Goal: Task Accomplishment & Management: Use online tool/utility

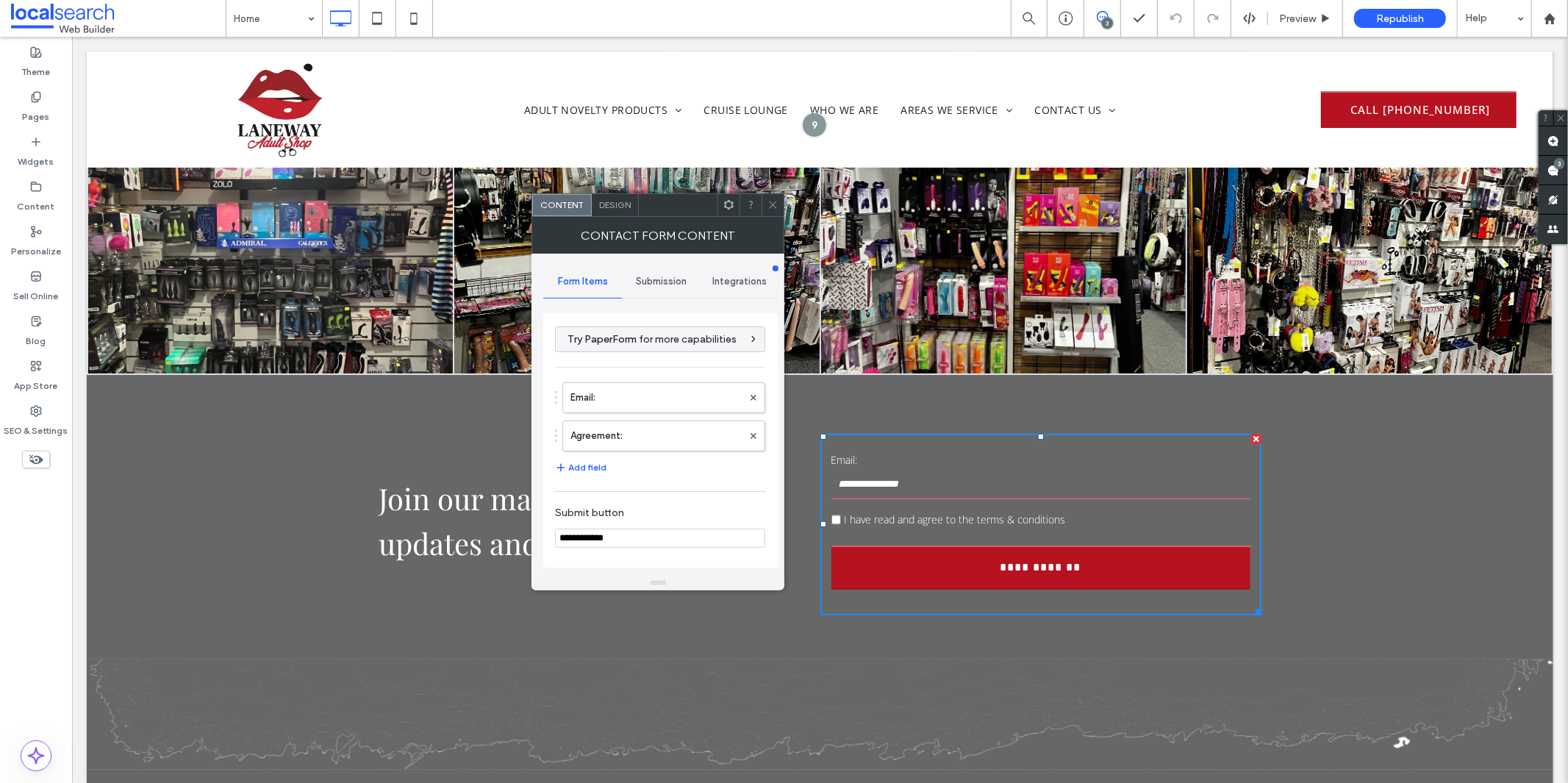
click at [611, 203] on span "Design" at bounding box center [615, 204] width 32 height 11
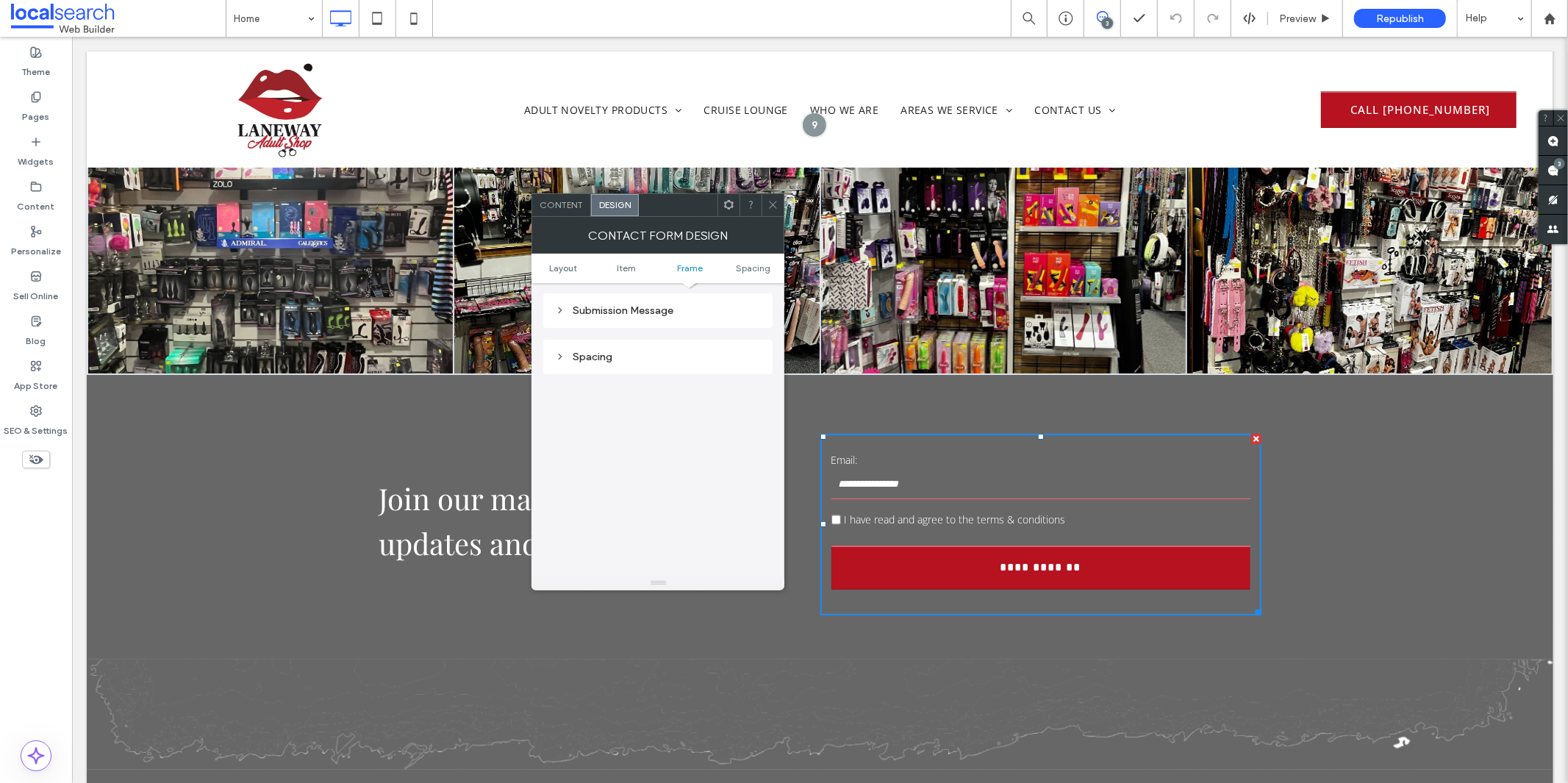
scroll to position [437, 0]
click at [610, 350] on div "Submission Message" at bounding box center [658, 349] width 205 height 12
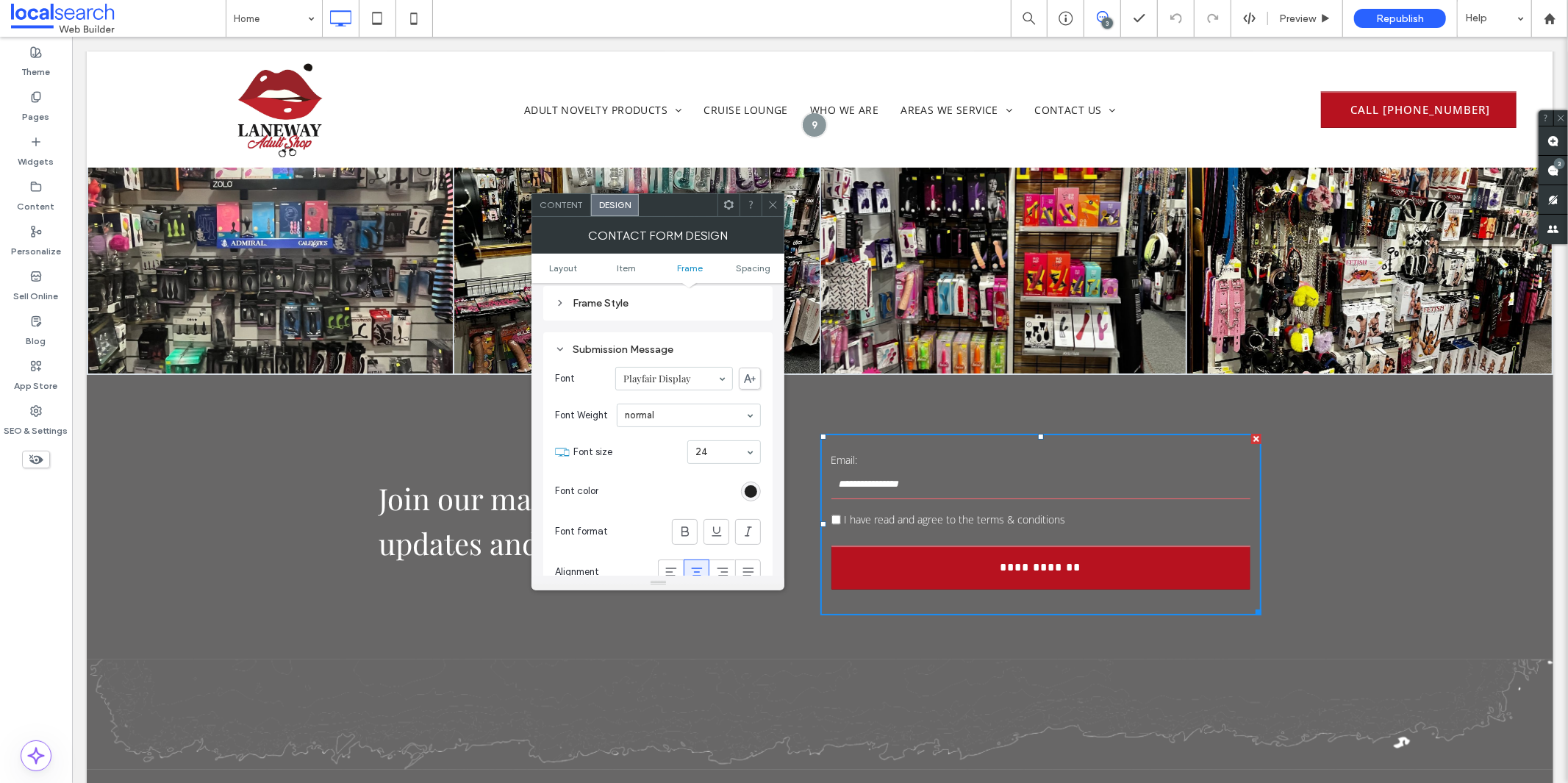
click at [745, 485] on div "rgb(32, 32, 32)" at bounding box center [750, 491] width 12 height 12
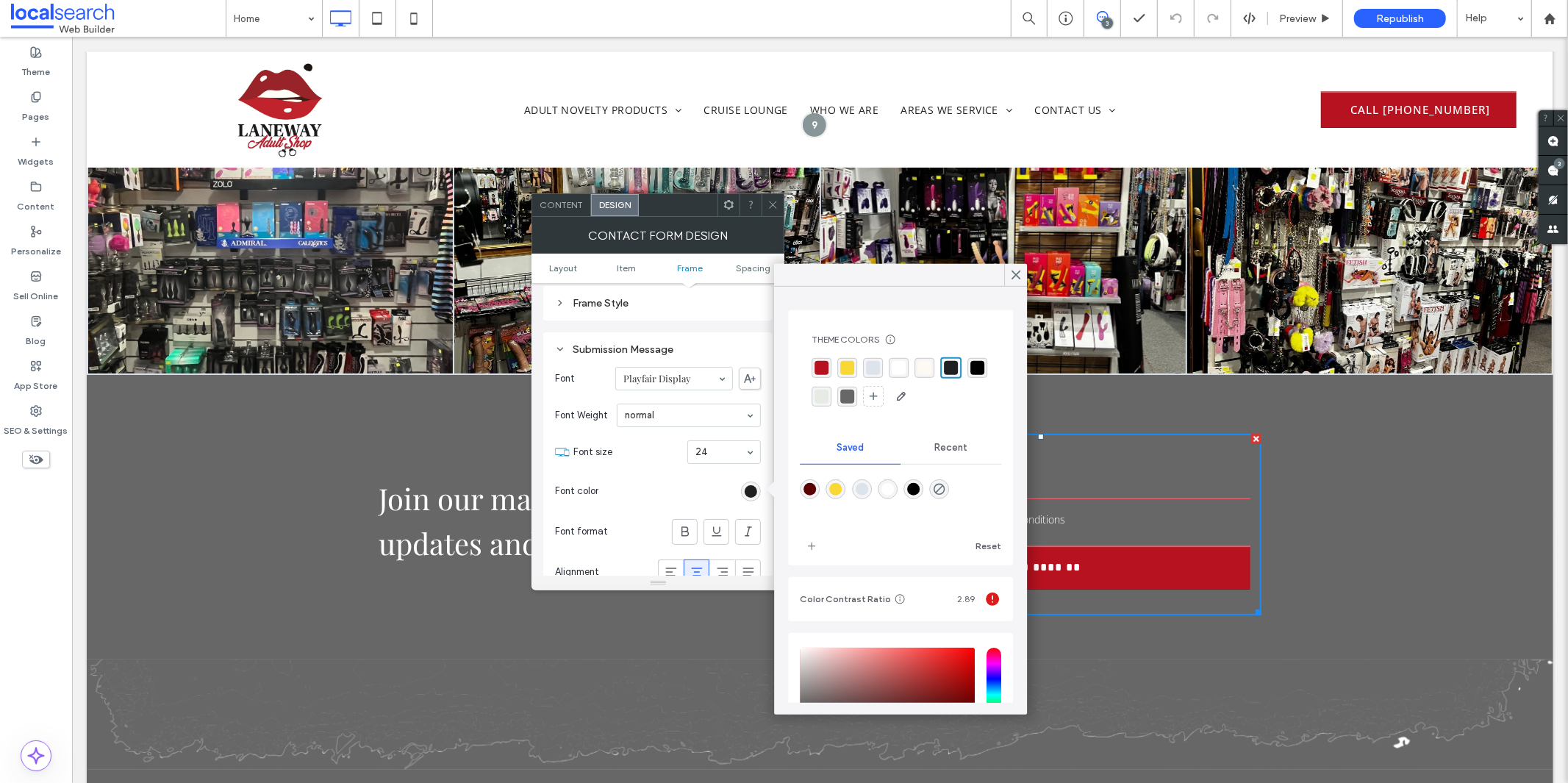
click at [905, 367] on div "rgba(255, 255, 255, 1)" at bounding box center [898, 367] width 14 height 14
click at [767, 205] on div at bounding box center [772, 204] width 22 height 22
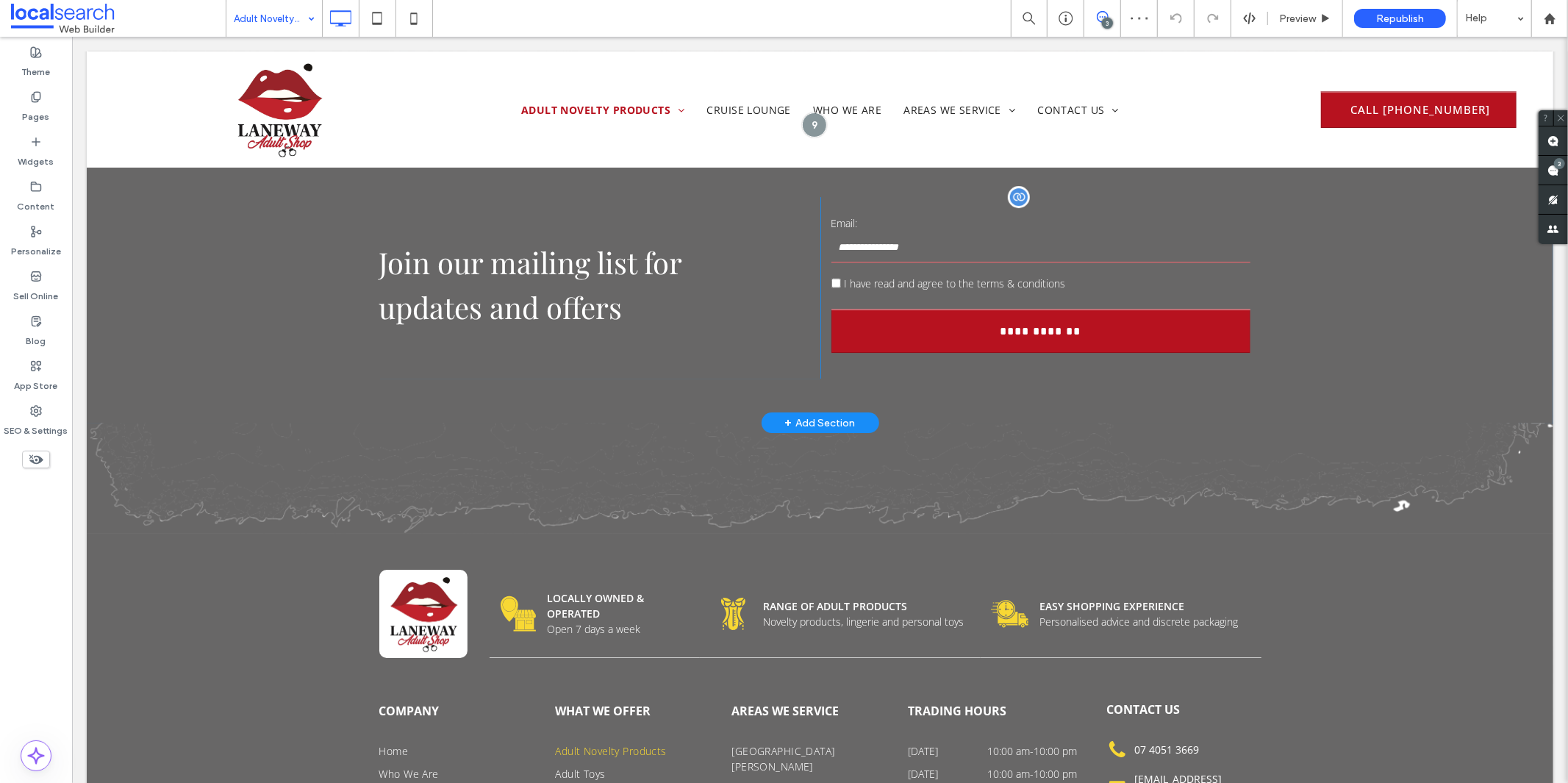
scroll to position [3757, 0]
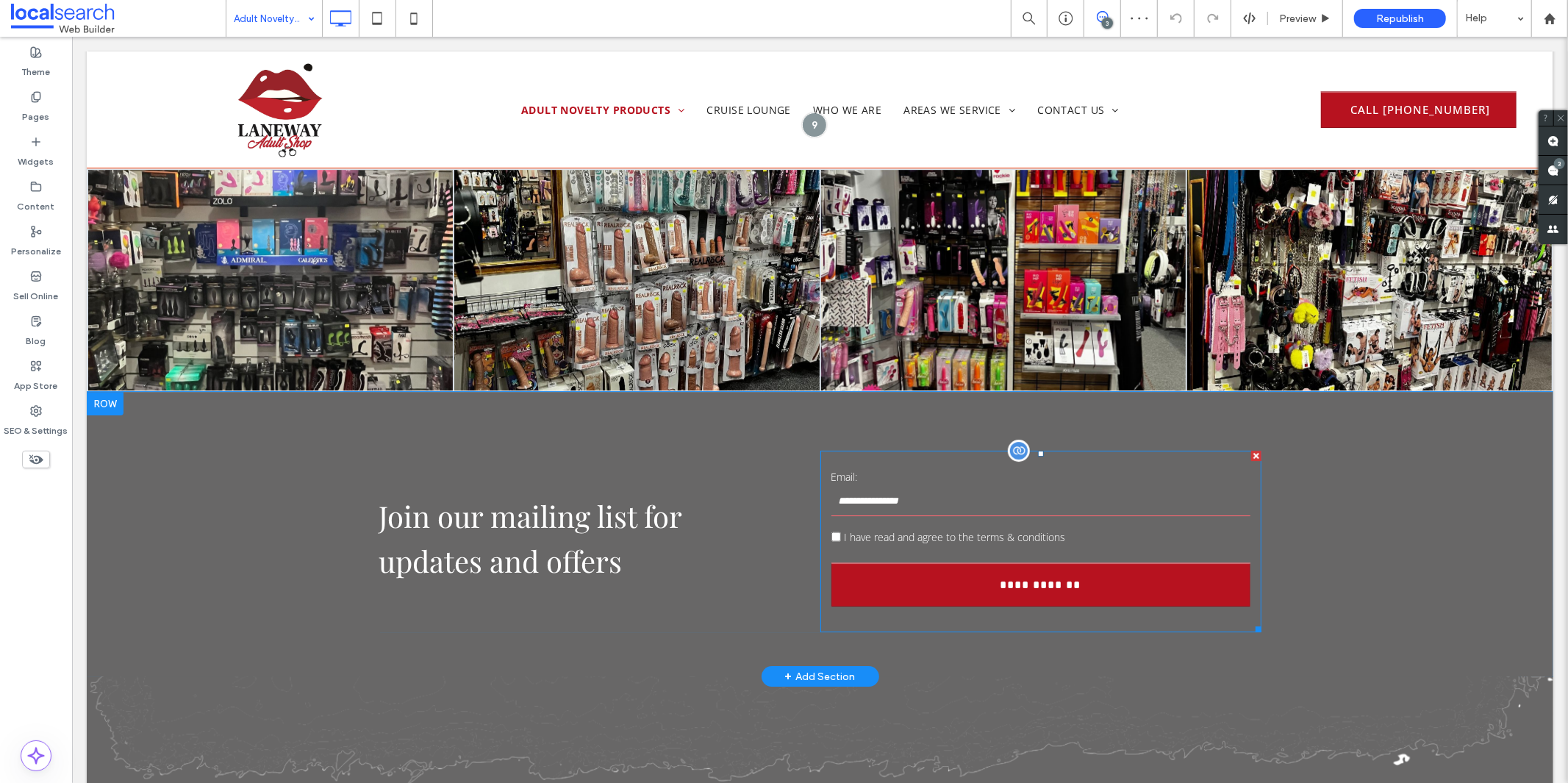
click at [914, 468] on label "Email:" at bounding box center [1039, 476] width 419 height 15
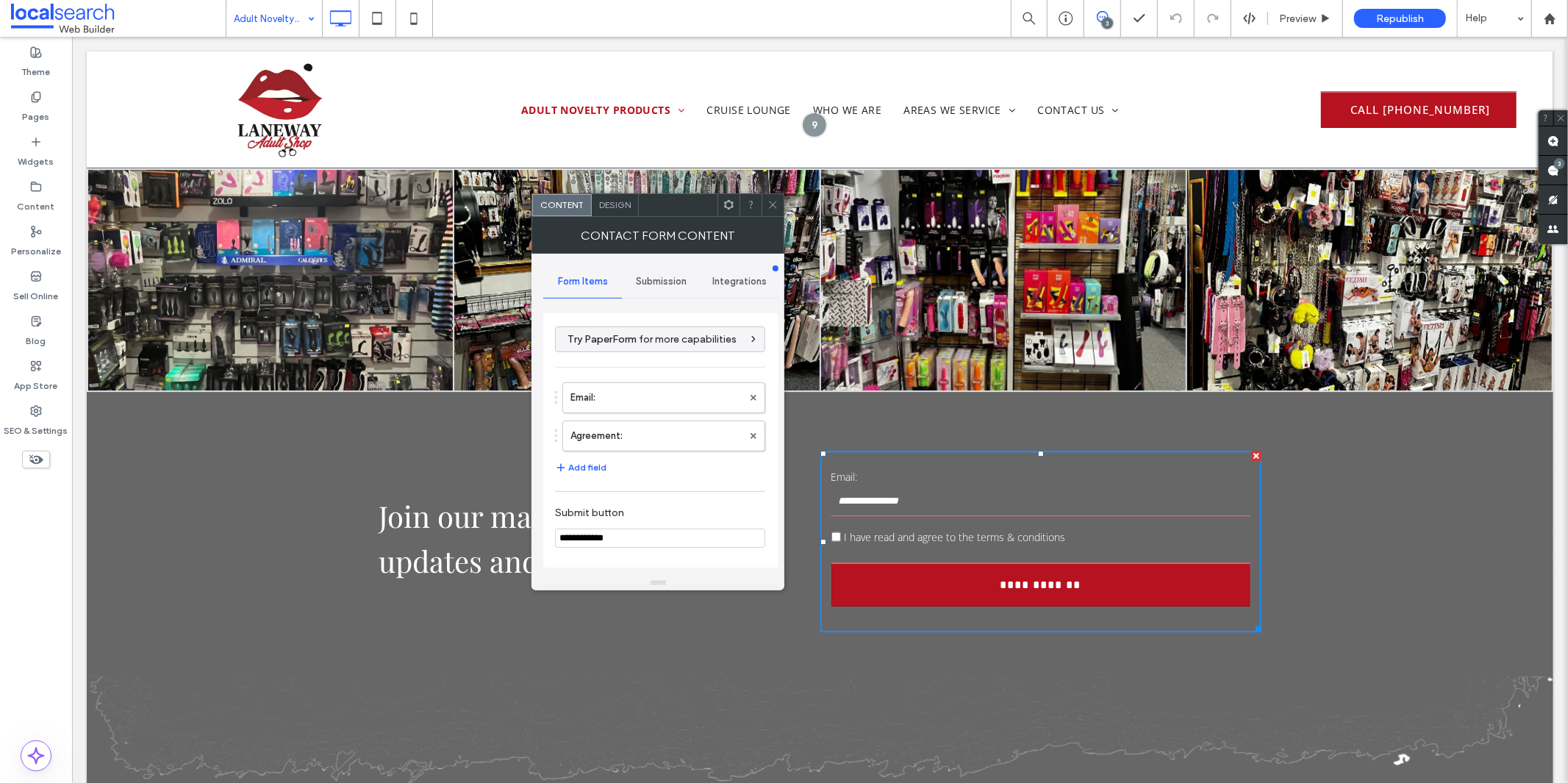
click at [610, 205] on span "Design" at bounding box center [615, 204] width 32 height 11
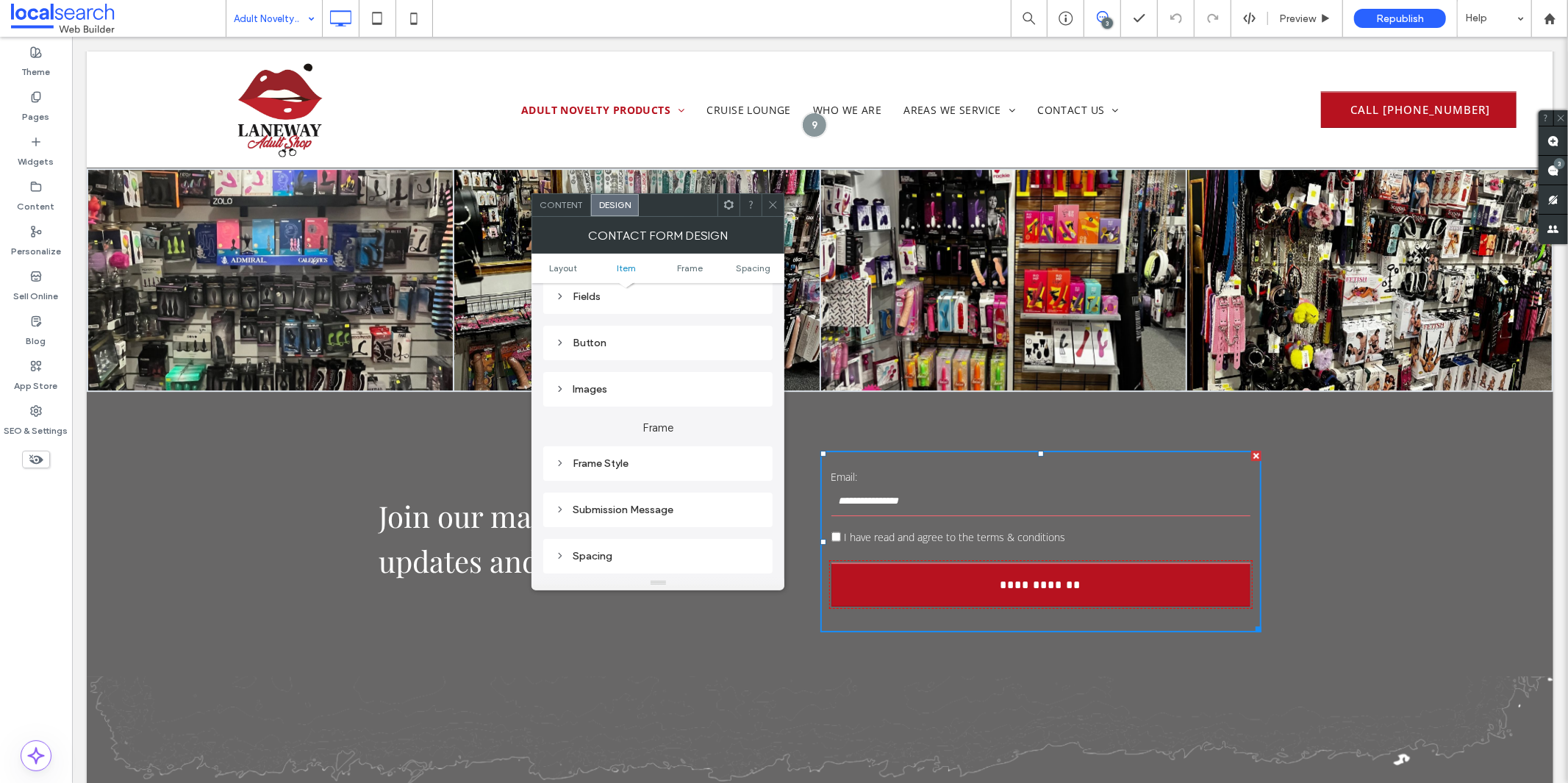
scroll to position [326, 0]
click at [638, 464] on div "Submission Message" at bounding box center [658, 460] width 205 height 12
click at [748, 443] on div "rgb(255, 255, 255)" at bounding box center [750, 439] width 20 height 20
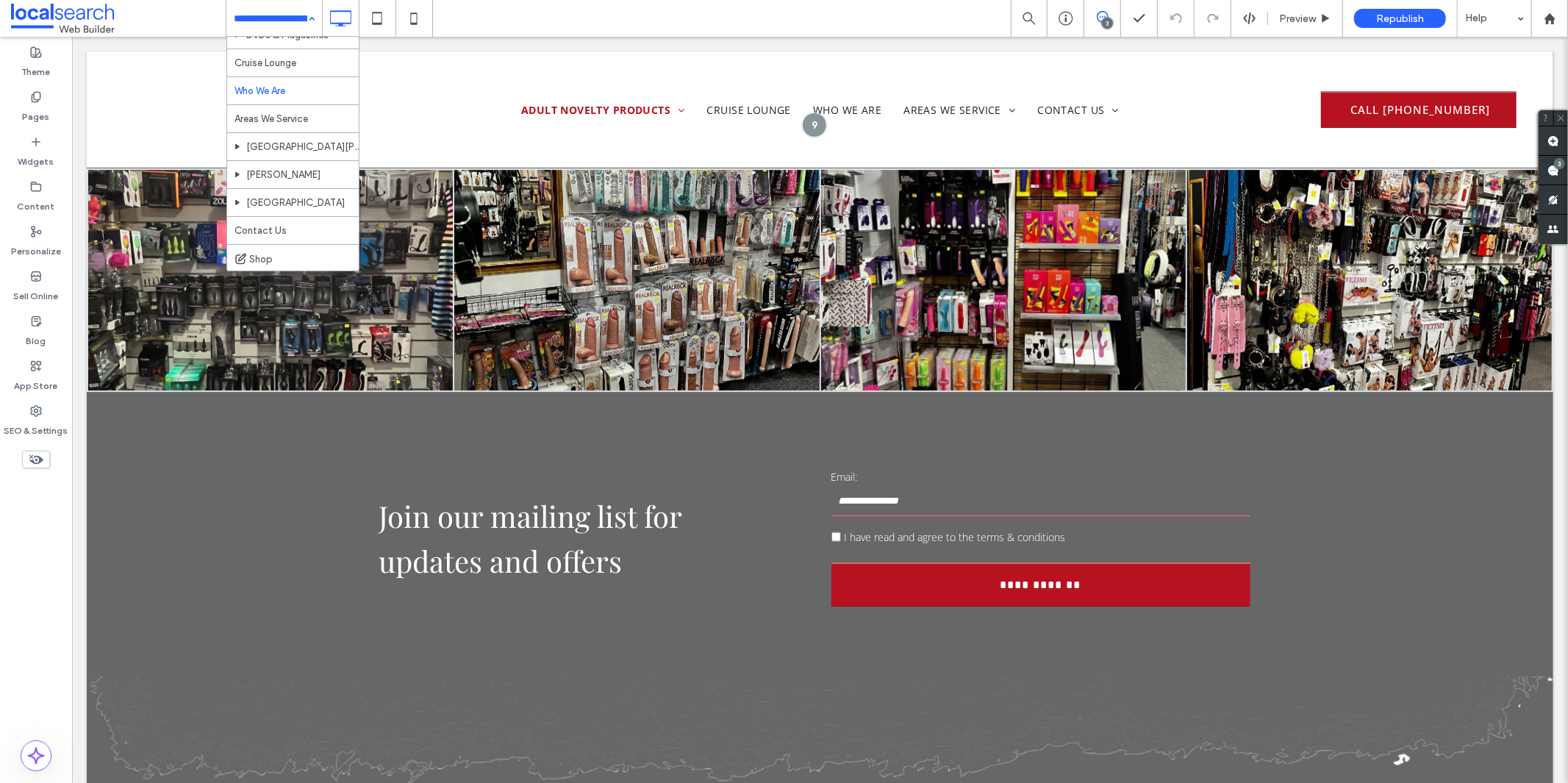
scroll to position [106, 0]
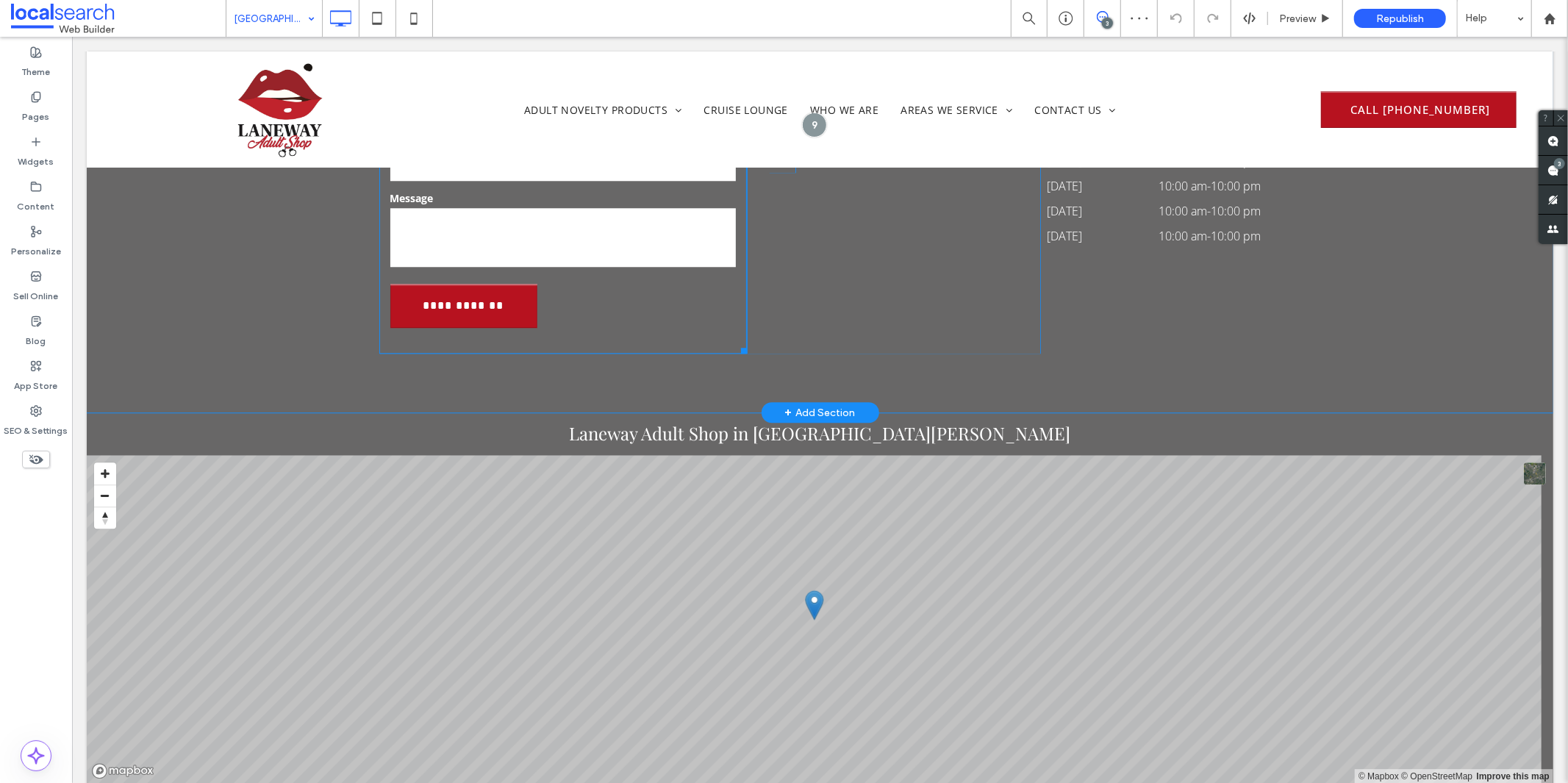
scroll to position [2940, 0]
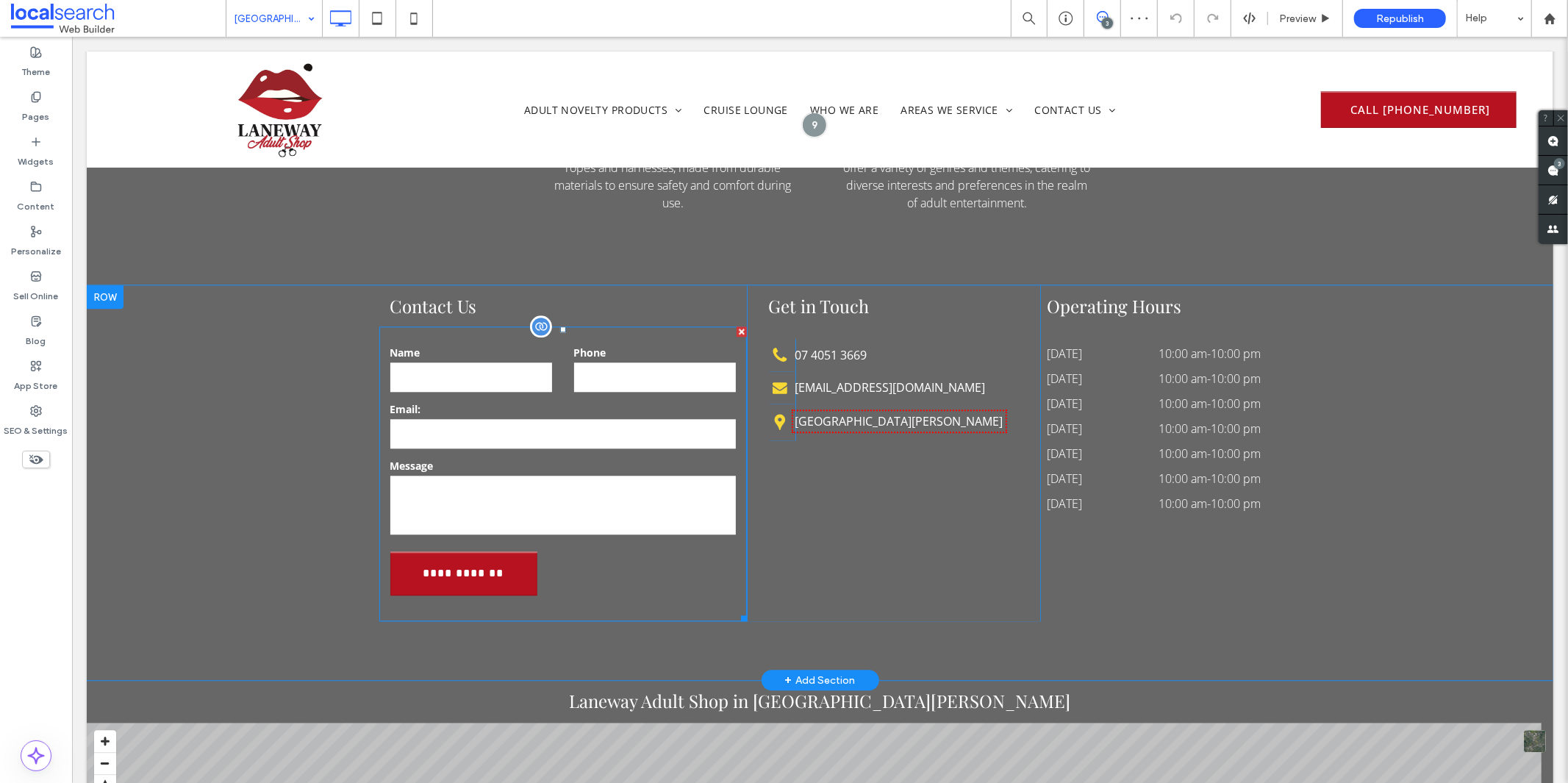
click at [652, 457] on label "Message" at bounding box center [562, 465] width 346 height 15
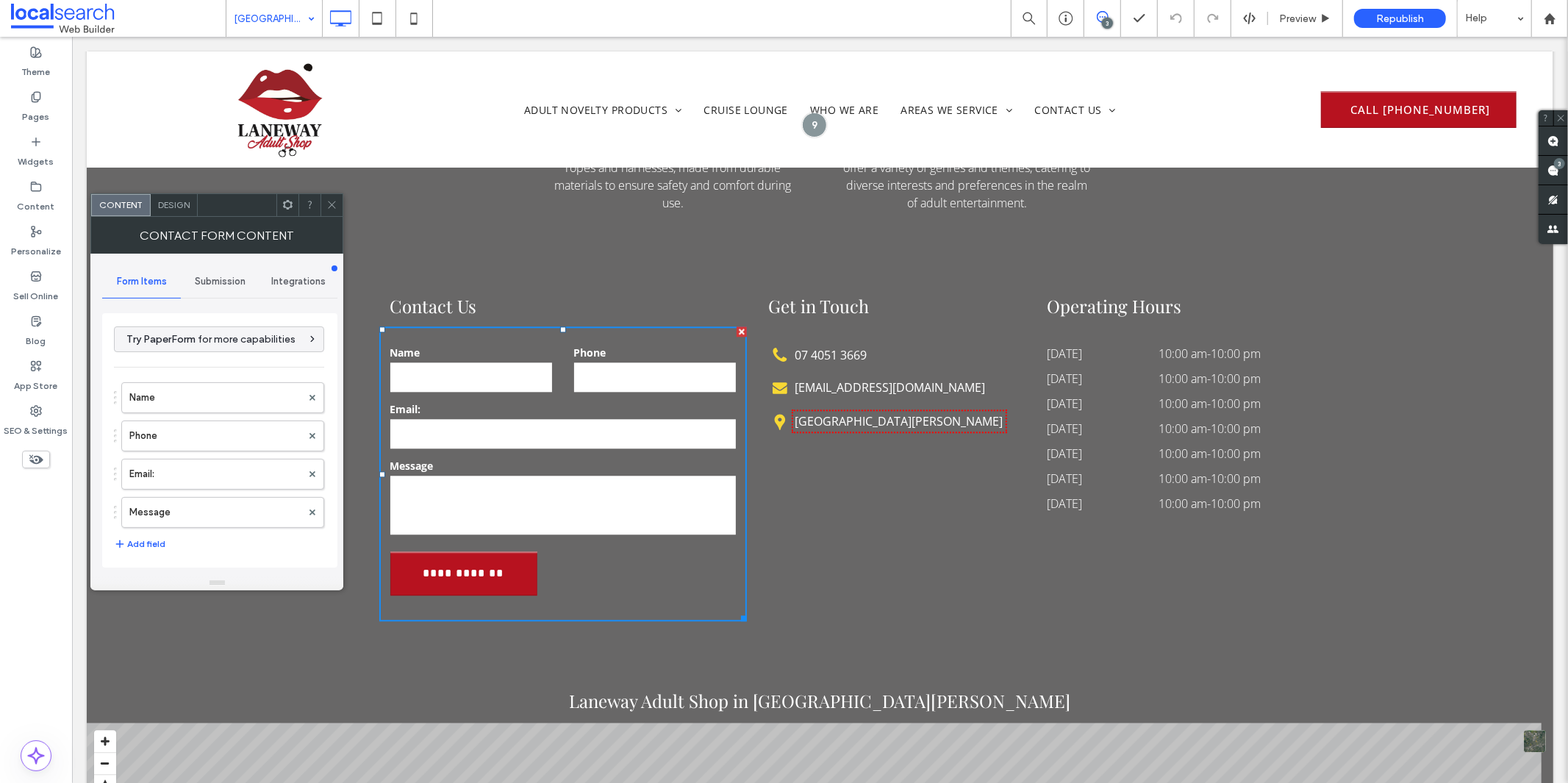
click at [159, 203] on span "Design" at bounding box center [174, 204] width 32 height 11
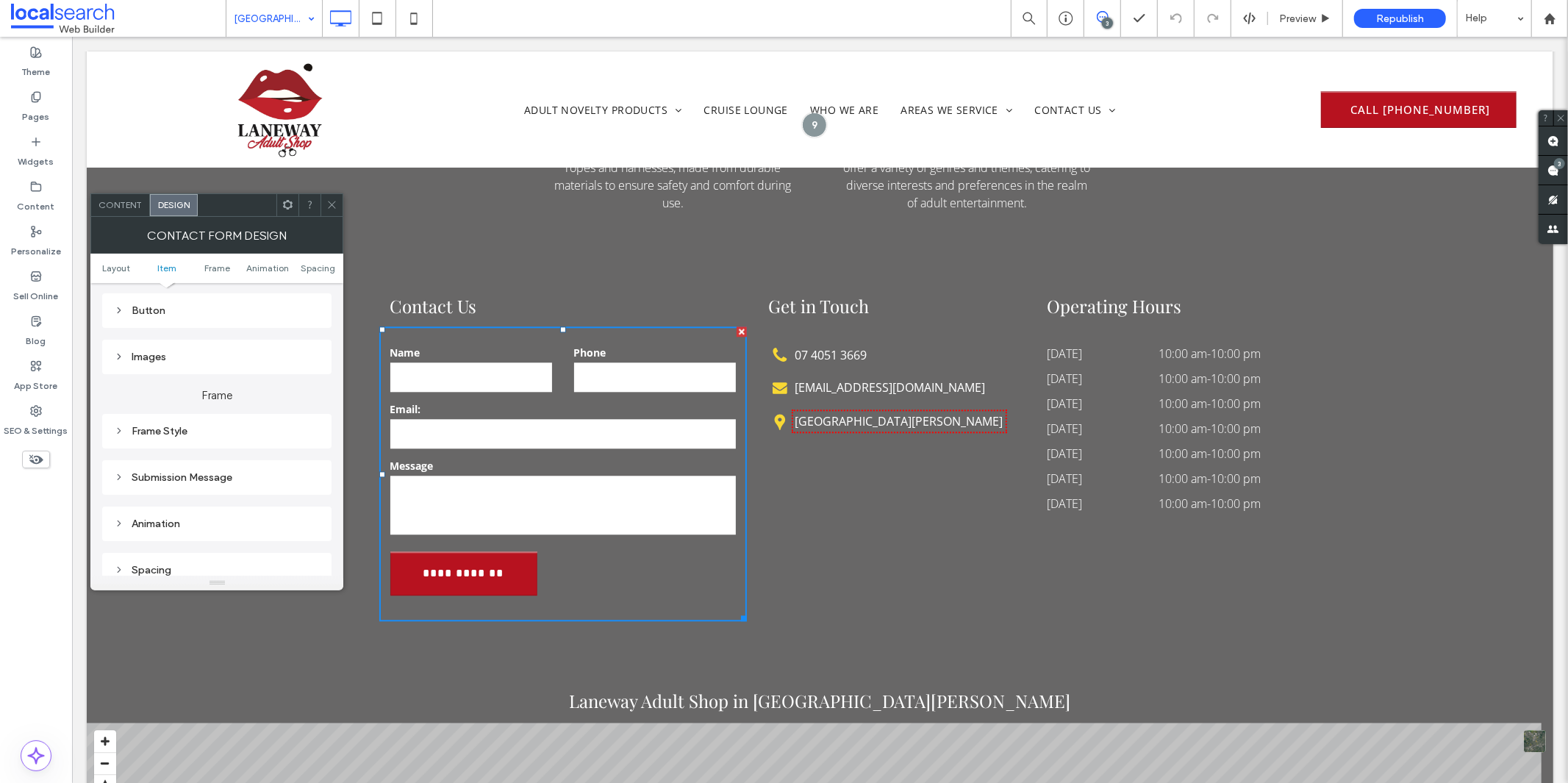
scroll to position [326, 0]
click at [266, 459] on div "Submission Message" at bounding box center [217, 460] width 205 height 12
click at [309, 437] on div "rgb(255, 255, 255)" at bounding box center [309, 438] width 12 height 12
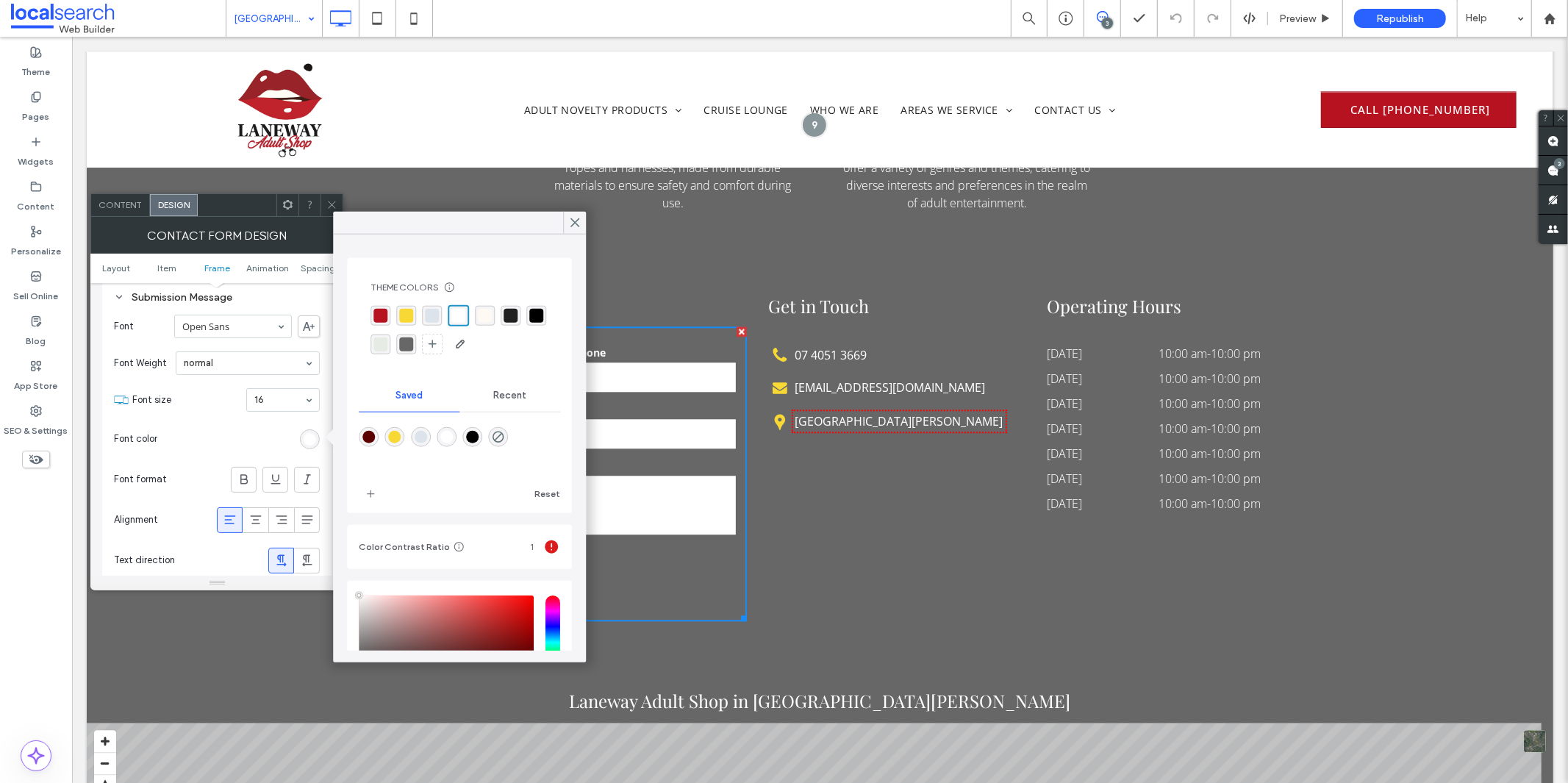
click at [460, 309] on div "rgba(255, 255, 255, 1)" at bounding box center [458, 316] width 14 height 14
click at [334, 204] on icon at bounding box center [332, 204] width 11 height 11
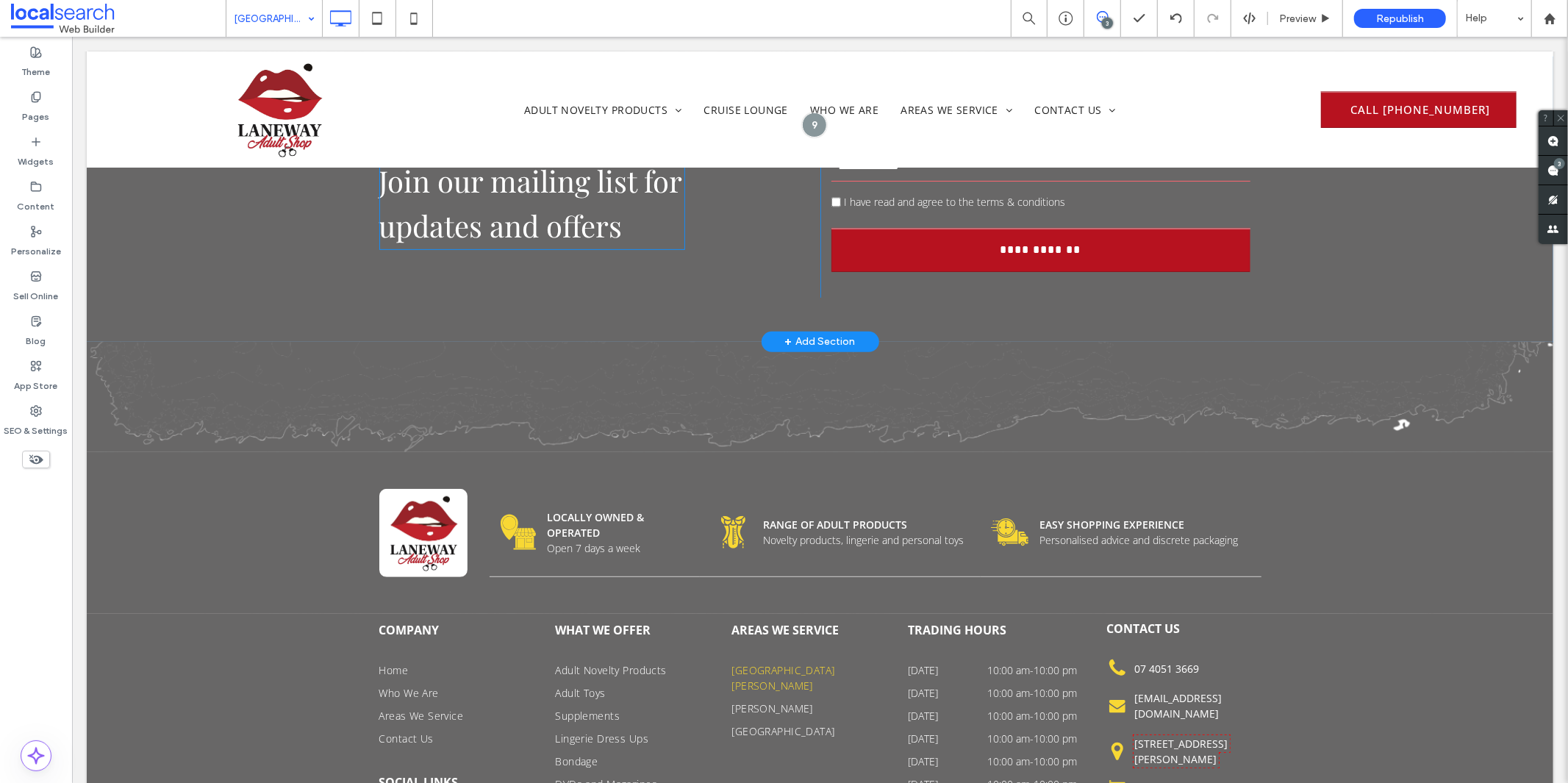
scroll to position [4935, 0]
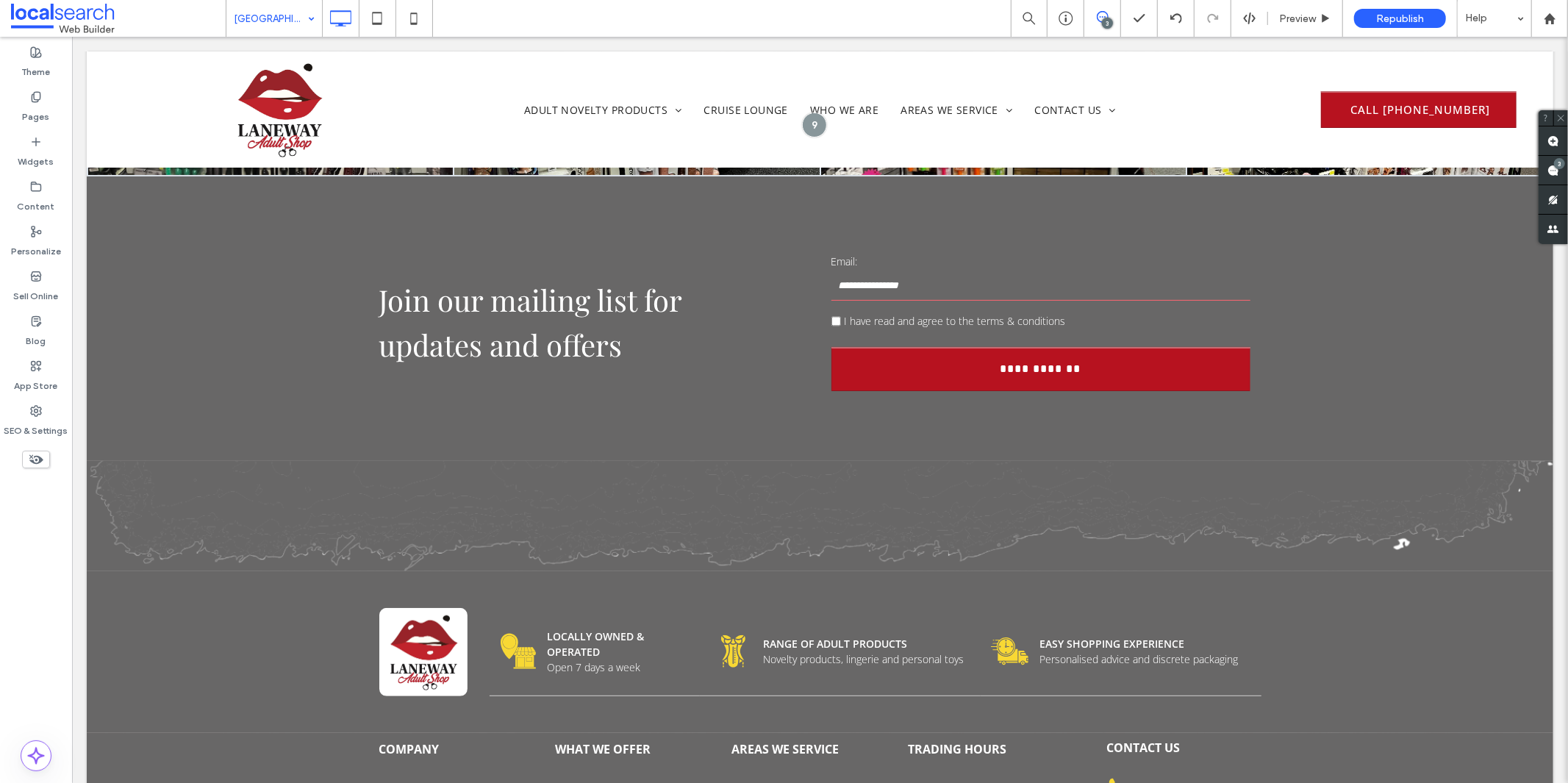
drag, startPoint x: 287, startPoint y: 24, endPoint x: 294, endPoint y: 32, distance: 10.6
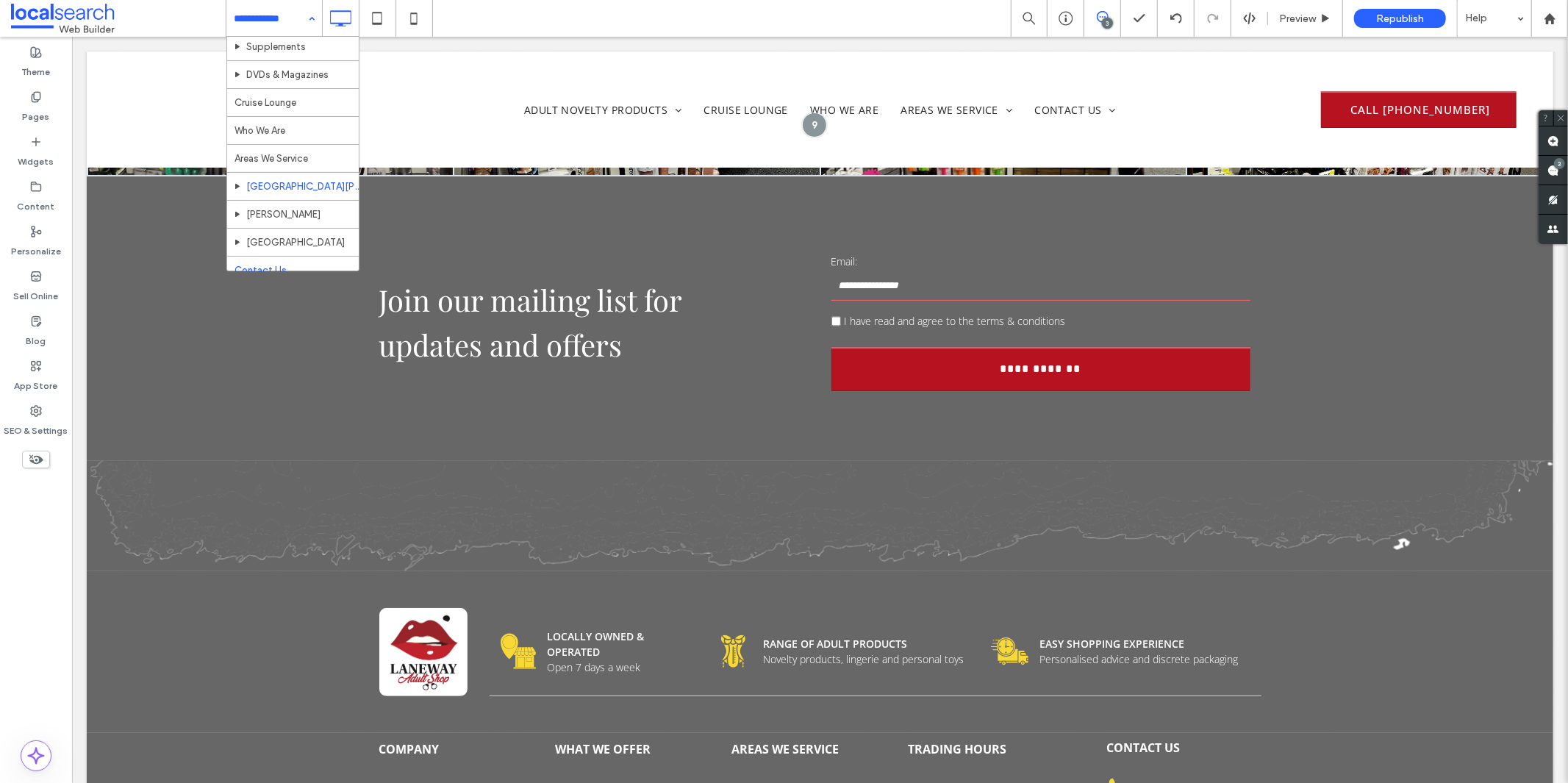
scroll to position [106, 0]
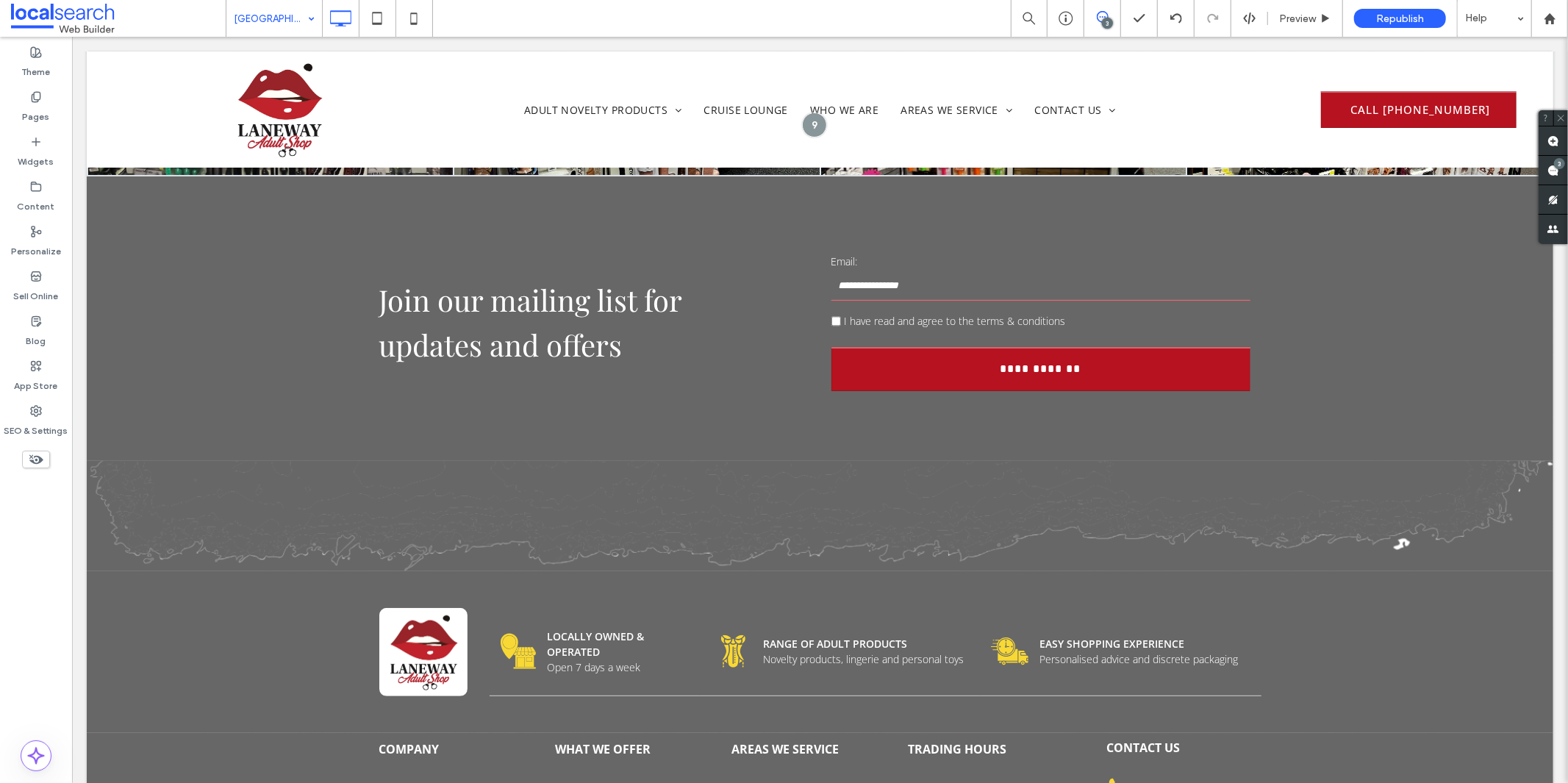
click at [245, 18] on input at bounding box center [270, 18] width 74 height 37
click at [255, 24] on div "Shop 3 Preview Republish Help Site Comments Team & Clients Automate new comment…" at bounding box center [784, 391] width 1568 height 783
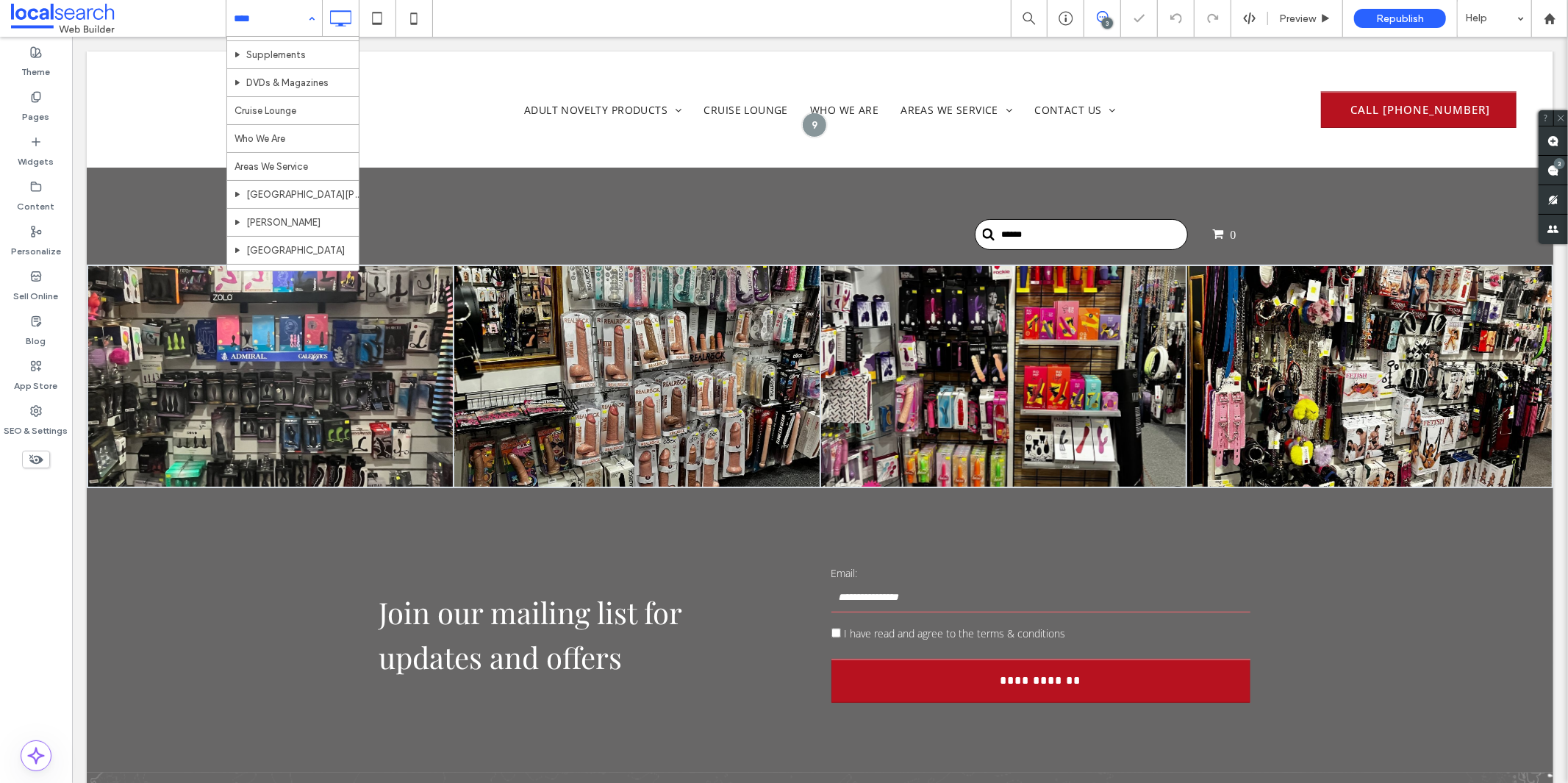
scroll to position [106, 0]
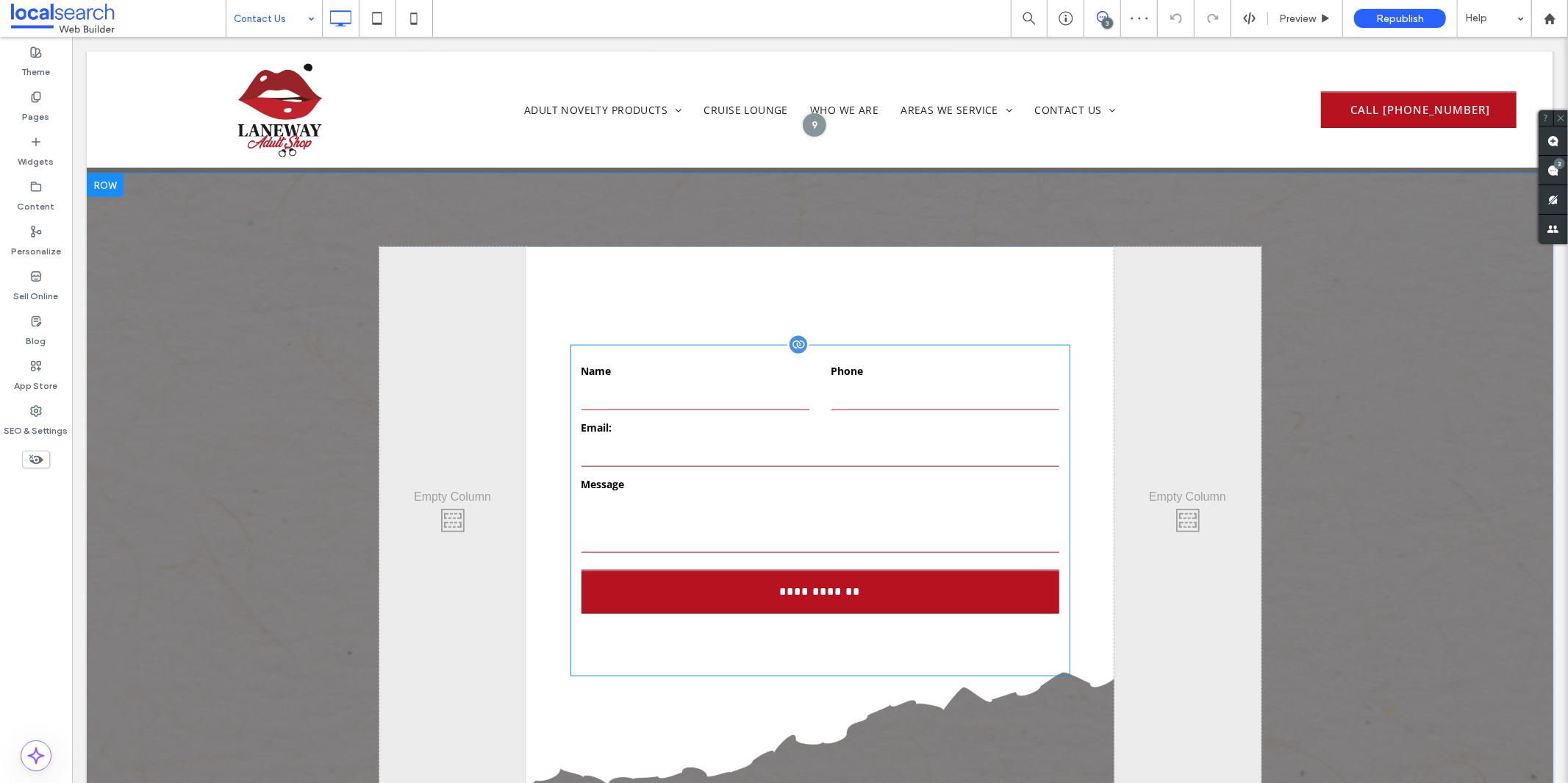
click at [832, 446] on input "email" at bounding box center [819, 450] width 478 height 29
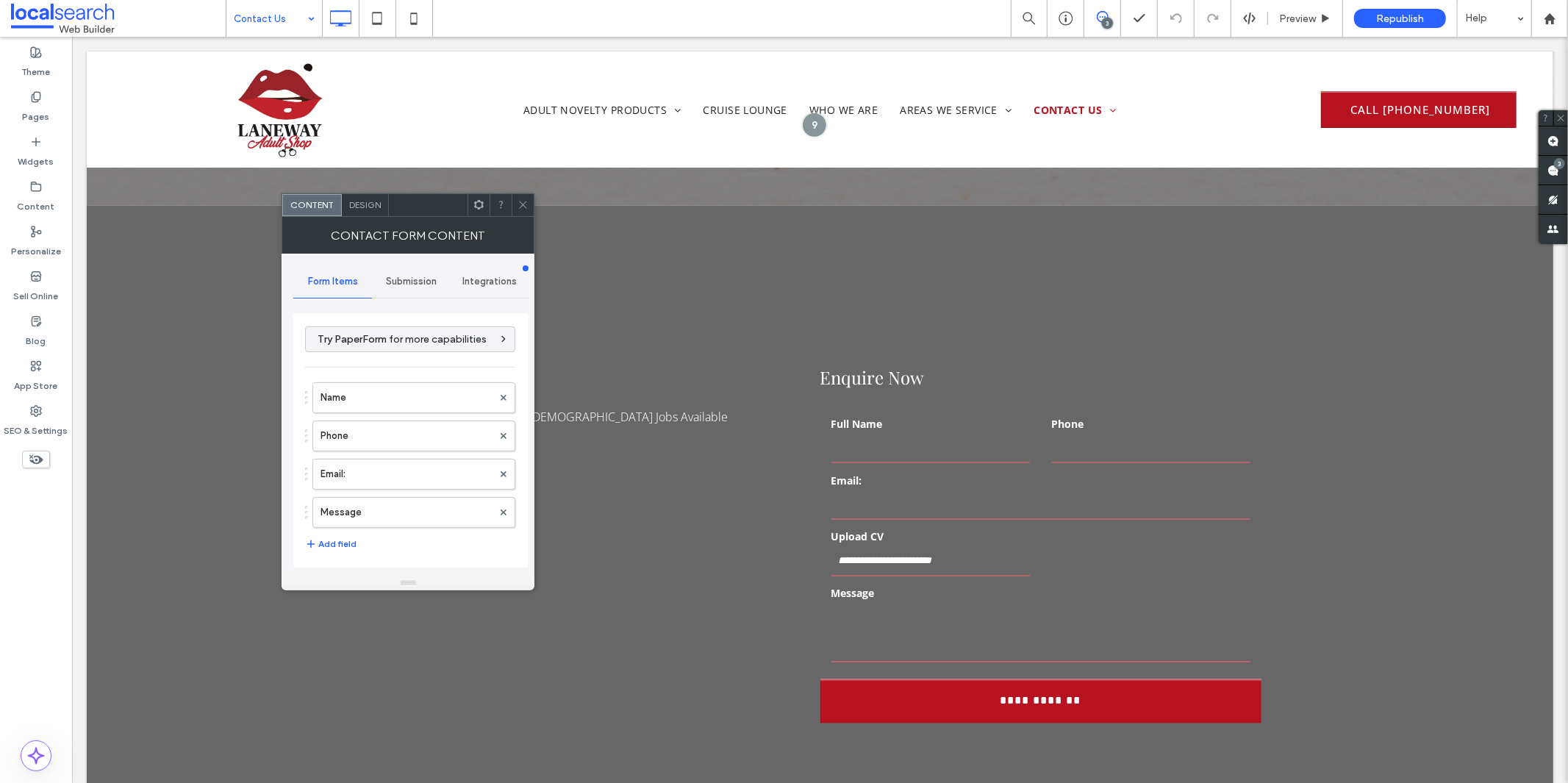
scroll to position [2041, 0]
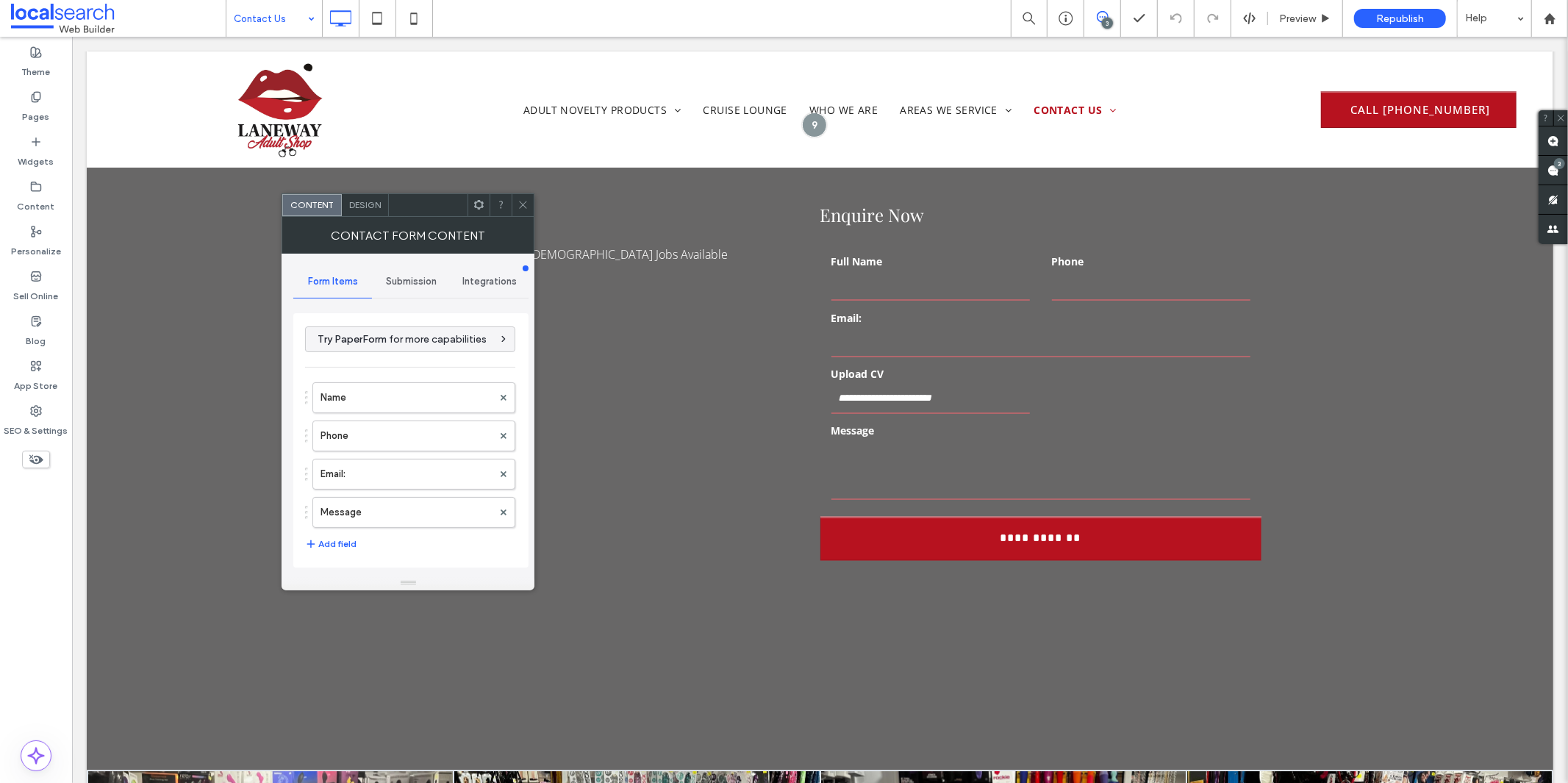
click at [523, 203] on icon at bounding box center [523, 204] width 11 height 11
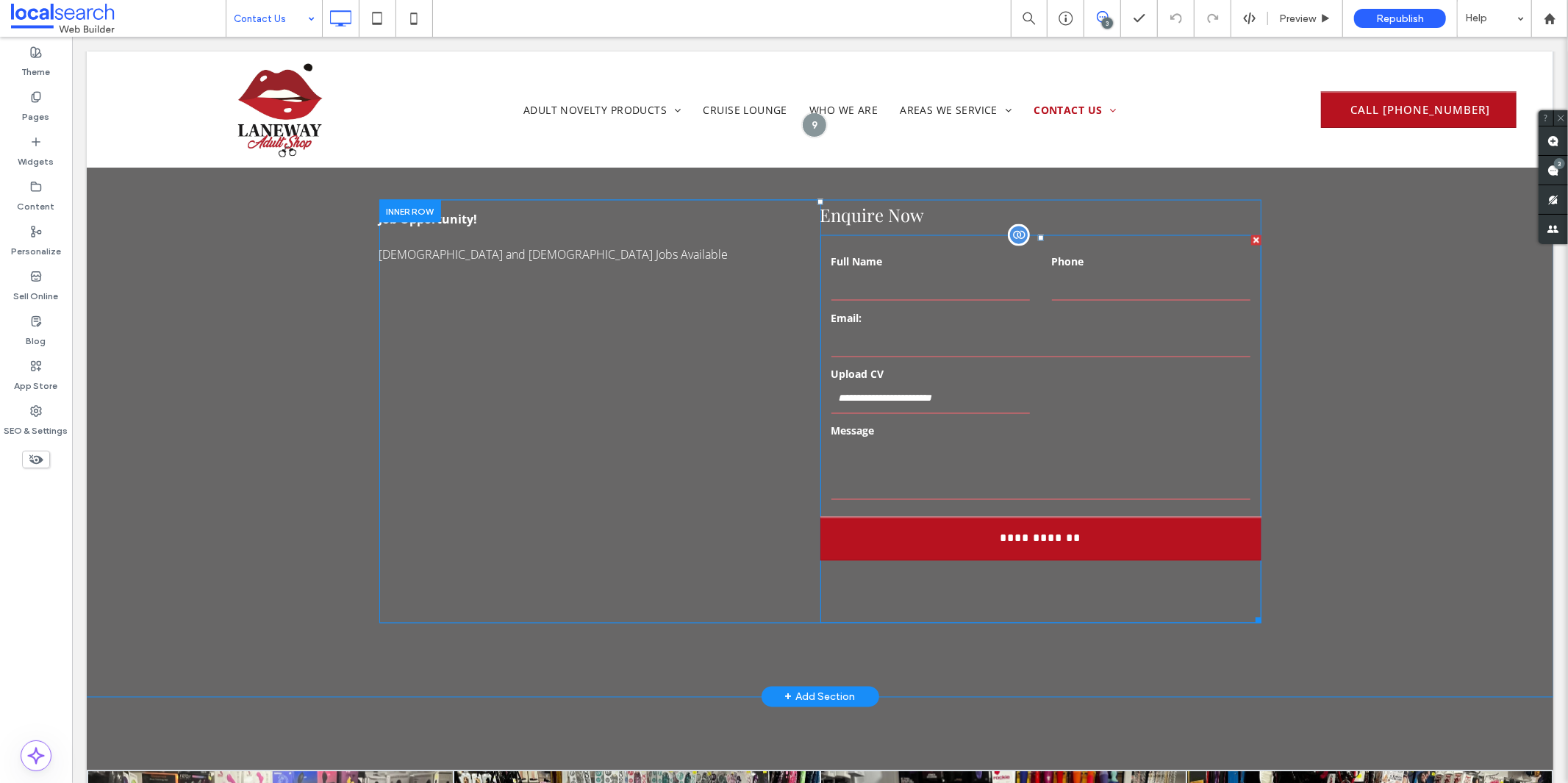
click at [914, 309] on label "Email:" at bounding box center [1039, 317] width 419 height 15
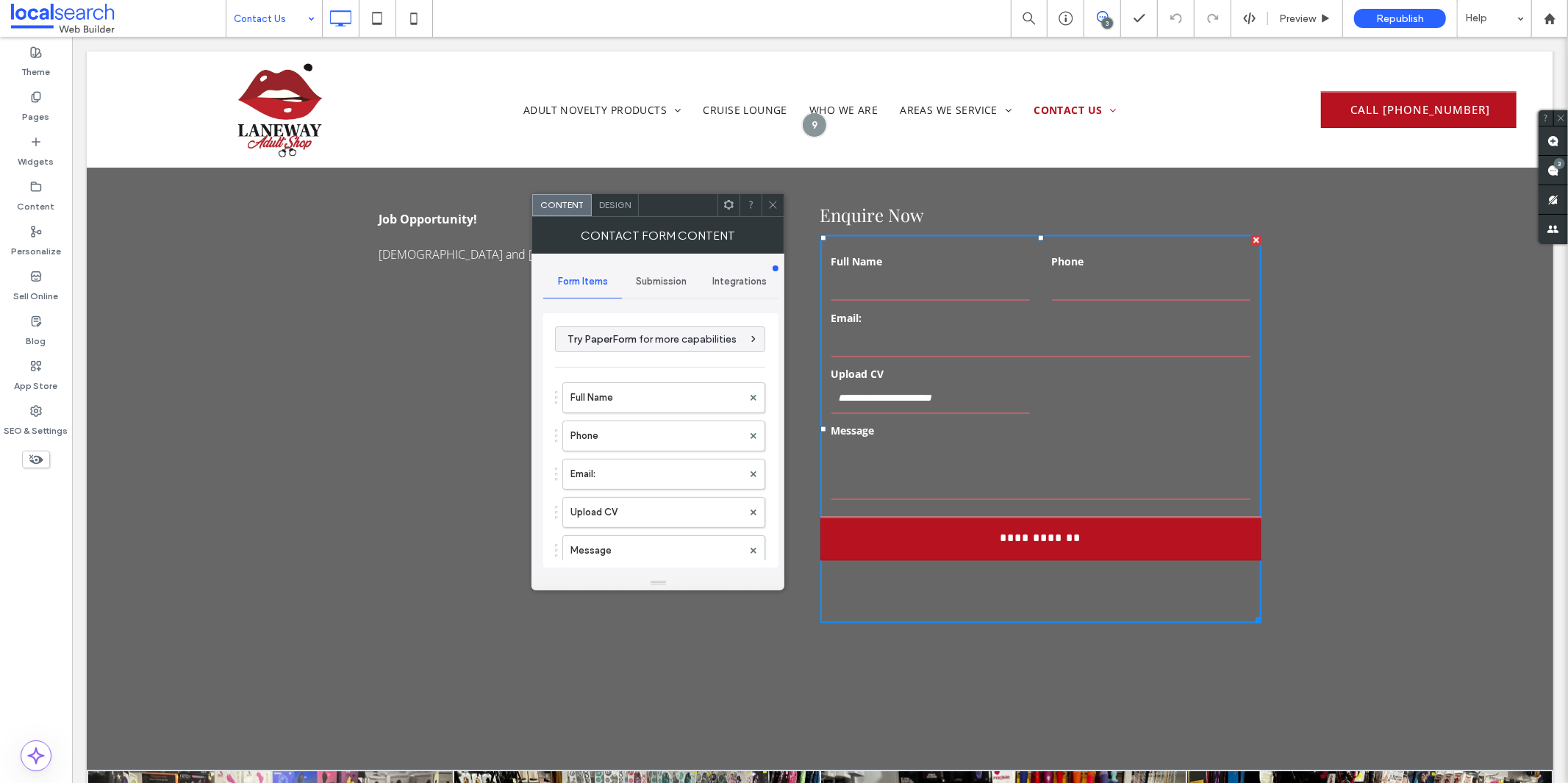
click at [601, 208] on span "Design" at bounding box center [615, 204] width 32 height 11
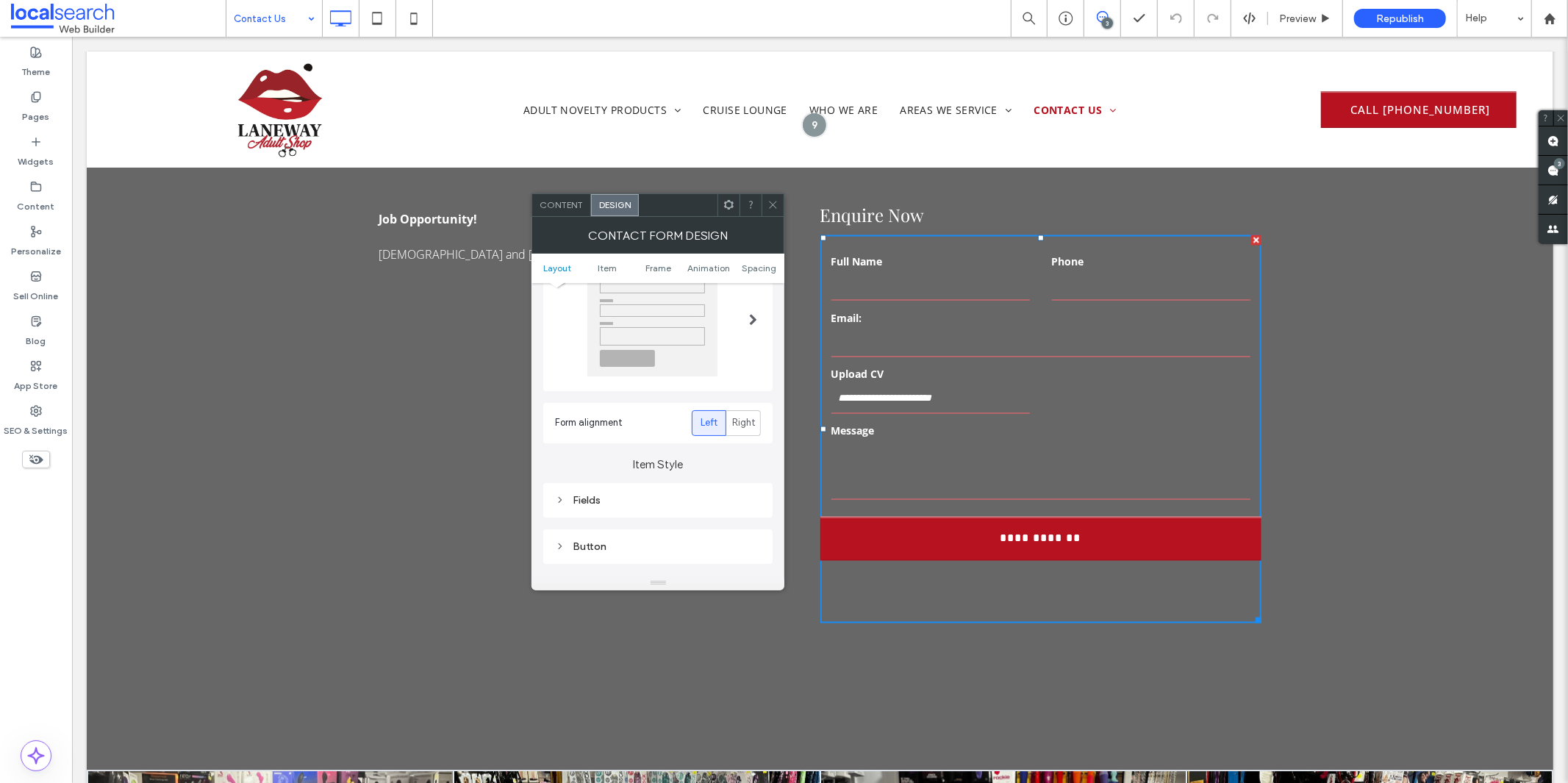
scroll to position [245, 0]
click at [629, 540] on div "Submission Message" at bounding box center [658, 542] width 205 height 12
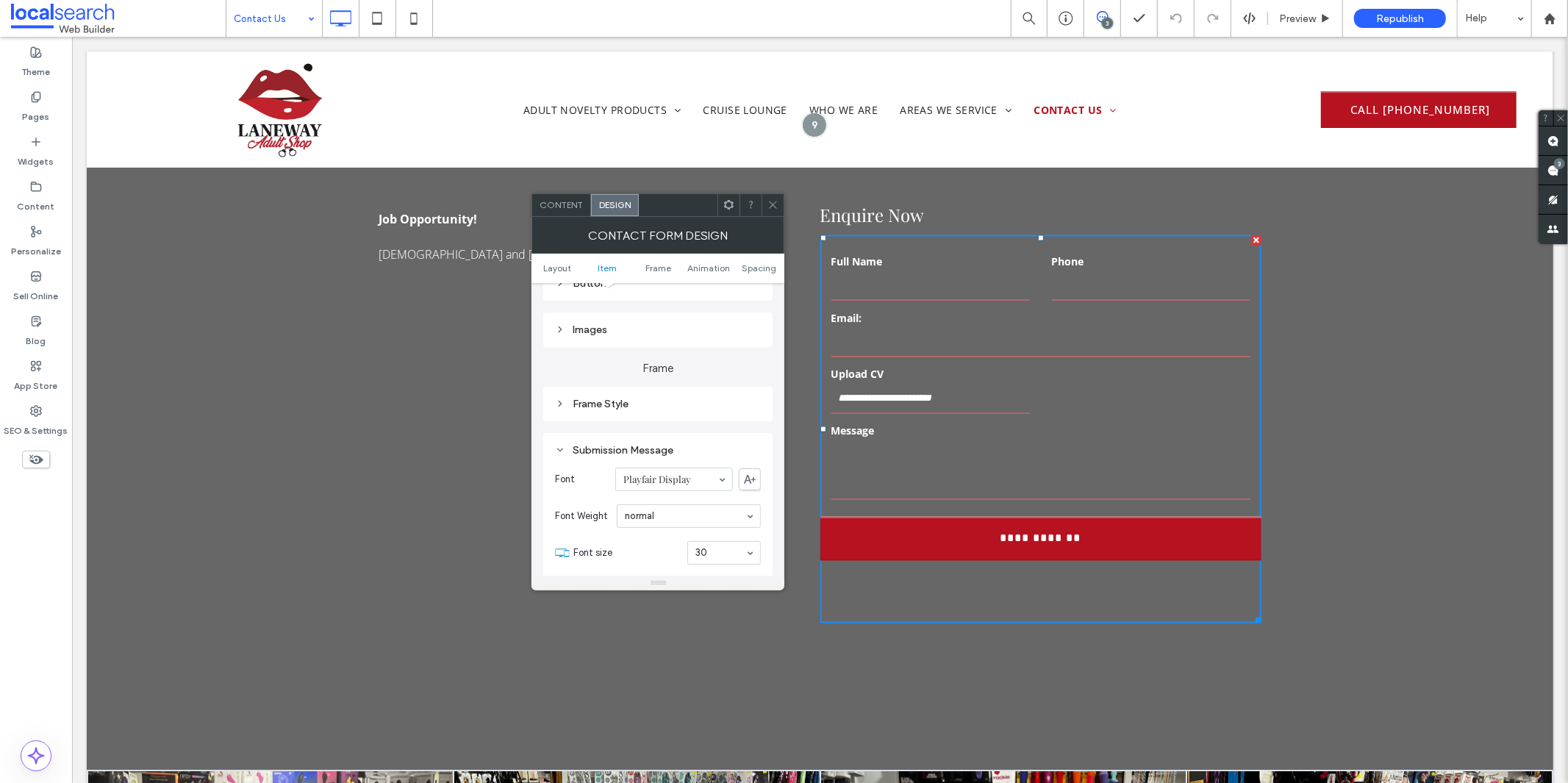
scroll to position [490, 0]
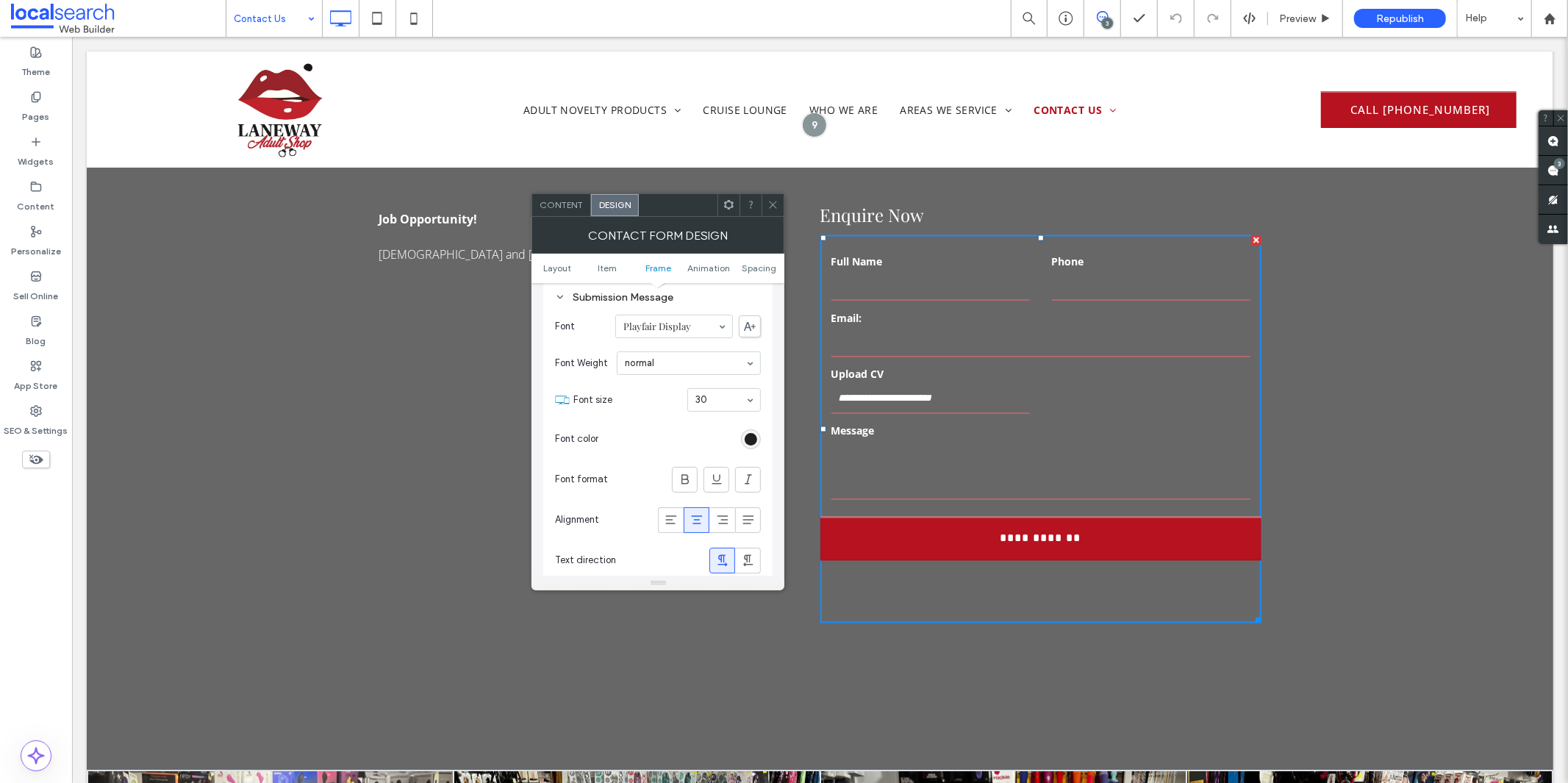
click at [750, 441] on div "rgb(32, 32, 32)" at bounding box center [750, 438] width 12 height 12
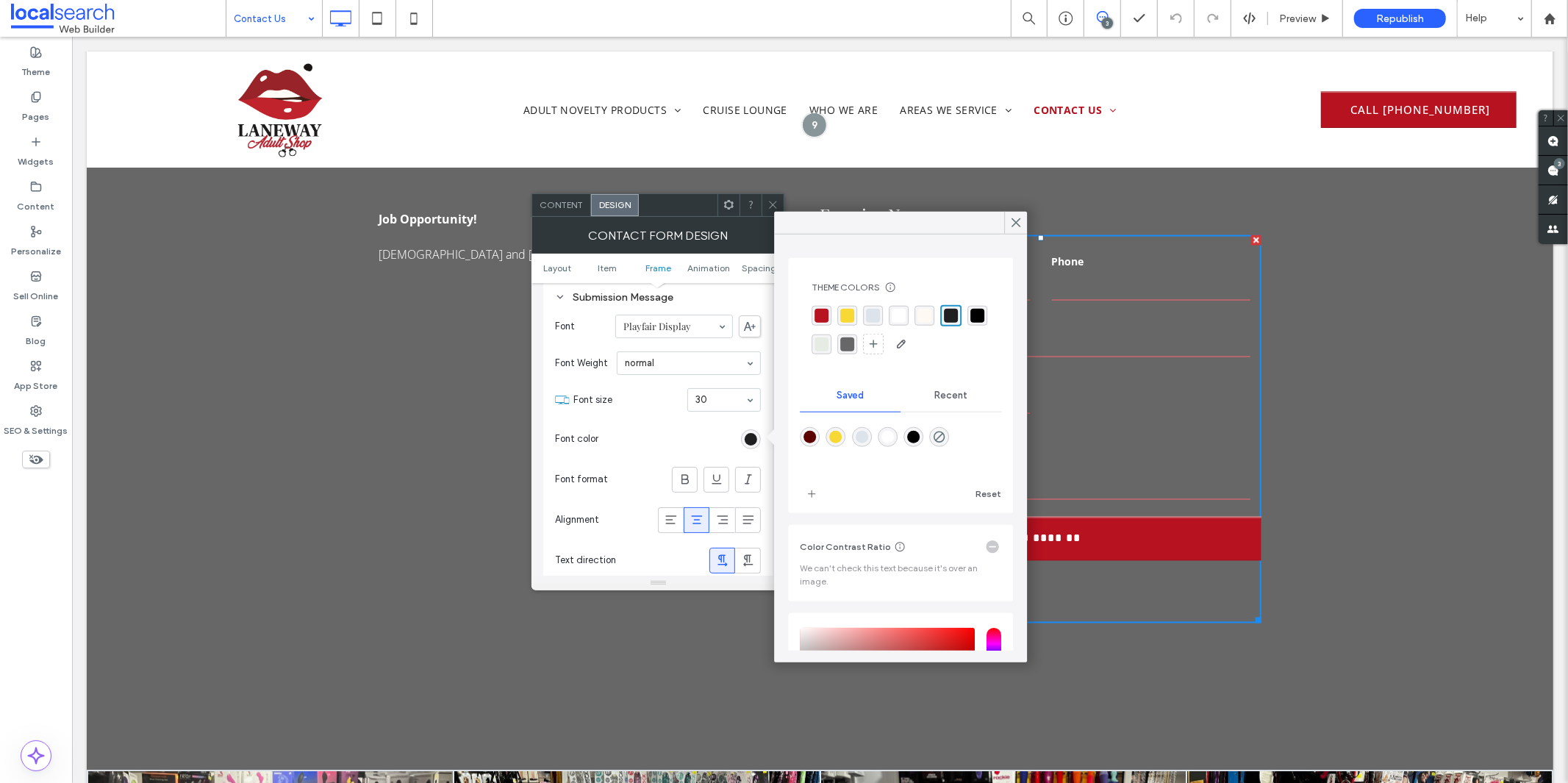
click at [891, 306] on div "rgba(255, 255, 255, 1)" at bounding box center [898, 316] width 20 height 20
click at [776, 212] on div at bounding box center [900, 223] width 253 height 23
click at [765, 201] on div at bounding box center [772, 204] width 22 height 22
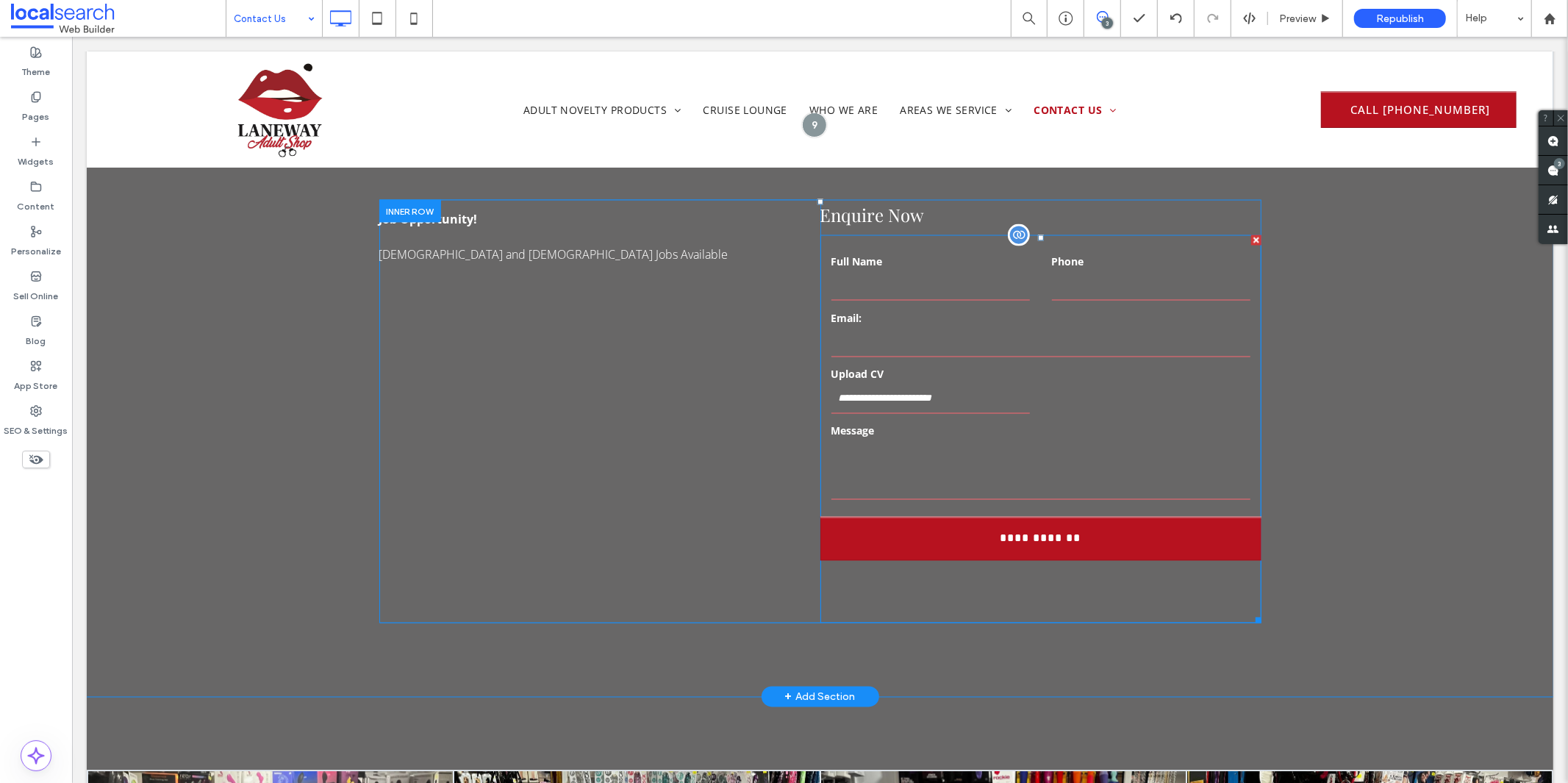
click at [894, 309] on label "Email:" at bounding box center [1039, 317] width 419 height 15
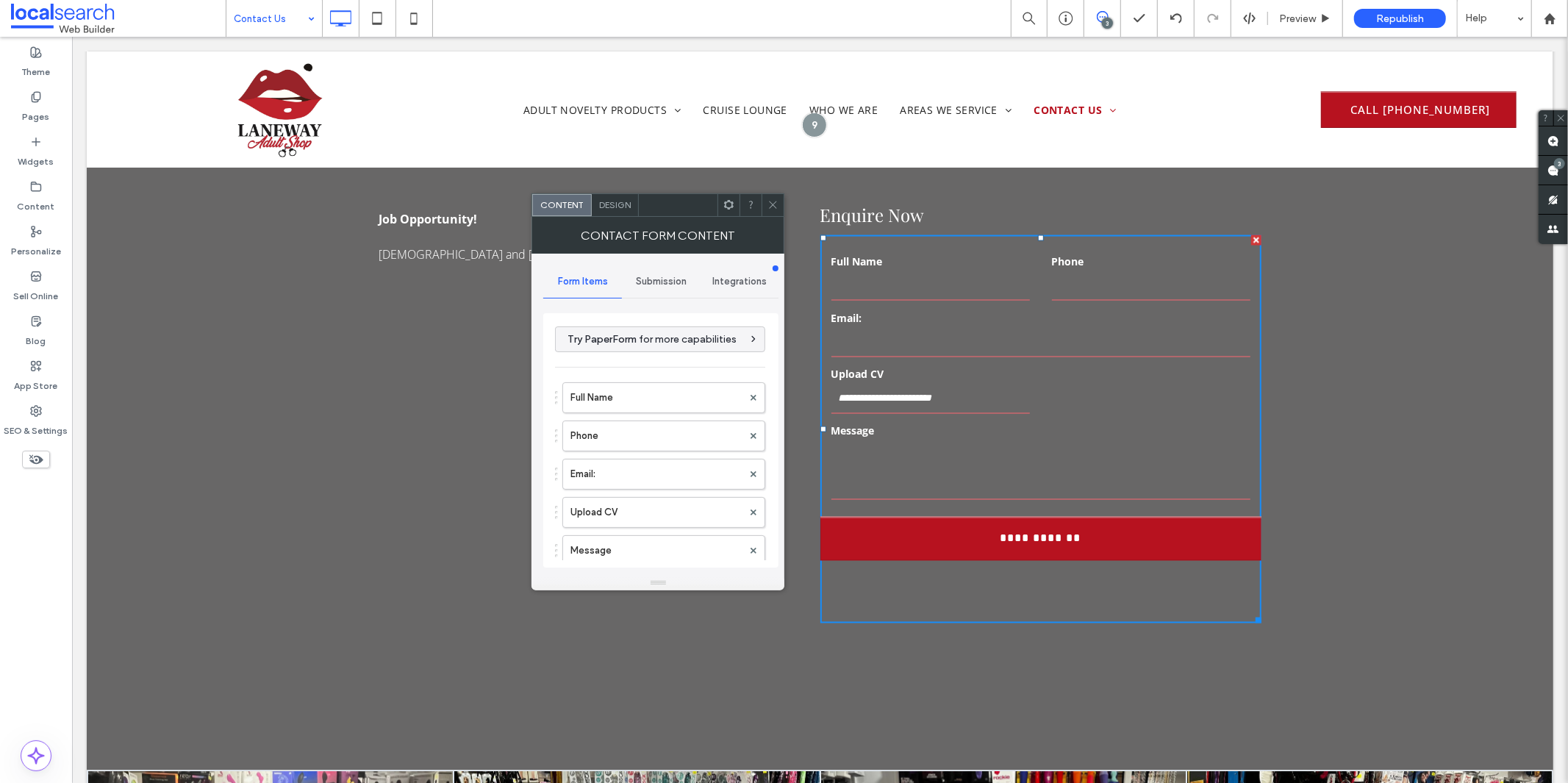
click at [613, 196] on div "Design" at bounding box center [615, 204] width 47 height 22
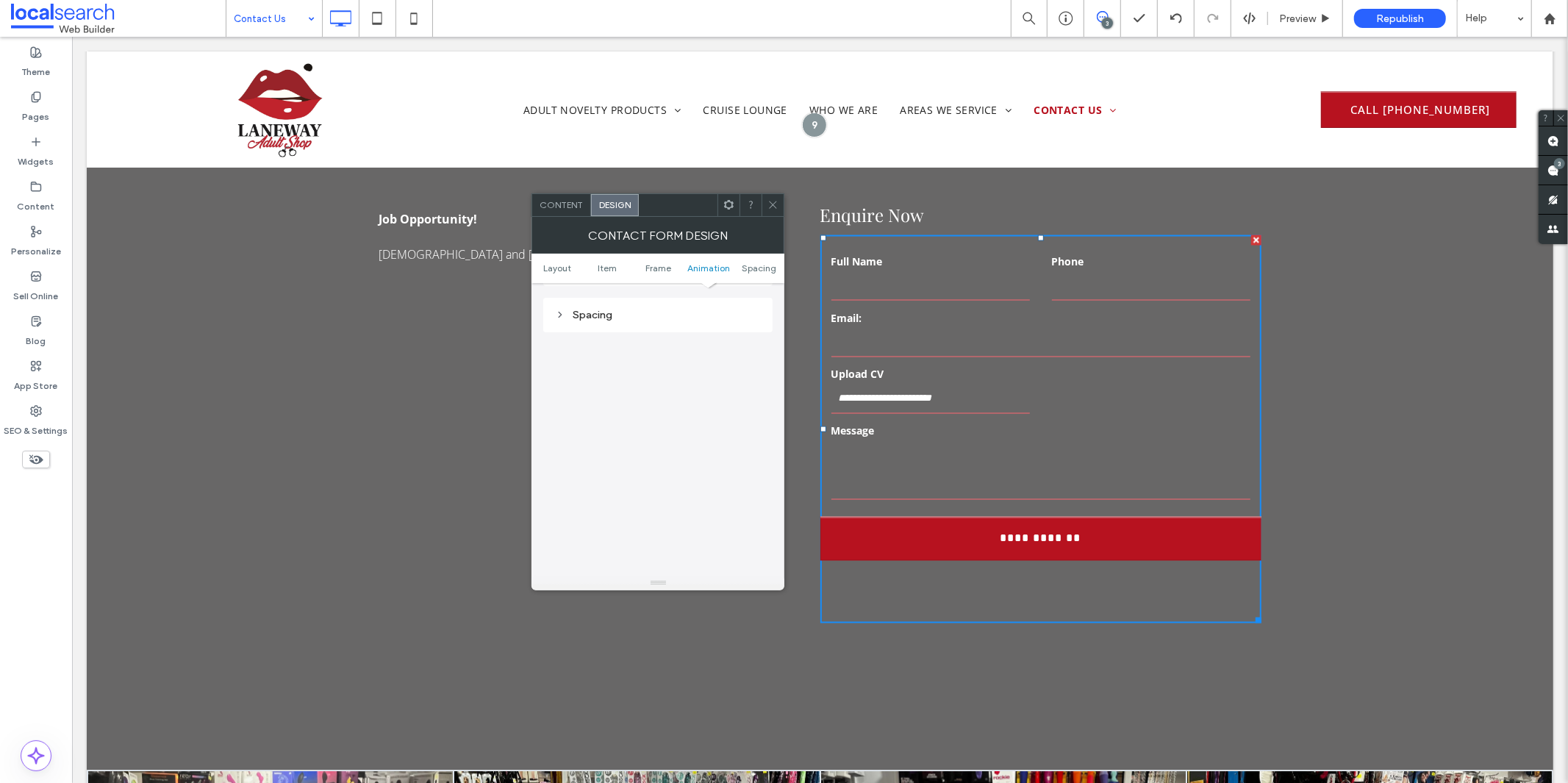
scroll to position [401, 0]
click at [629, 385] on div "Submission Message" at bounding box center [658, 385] width 205 height 12
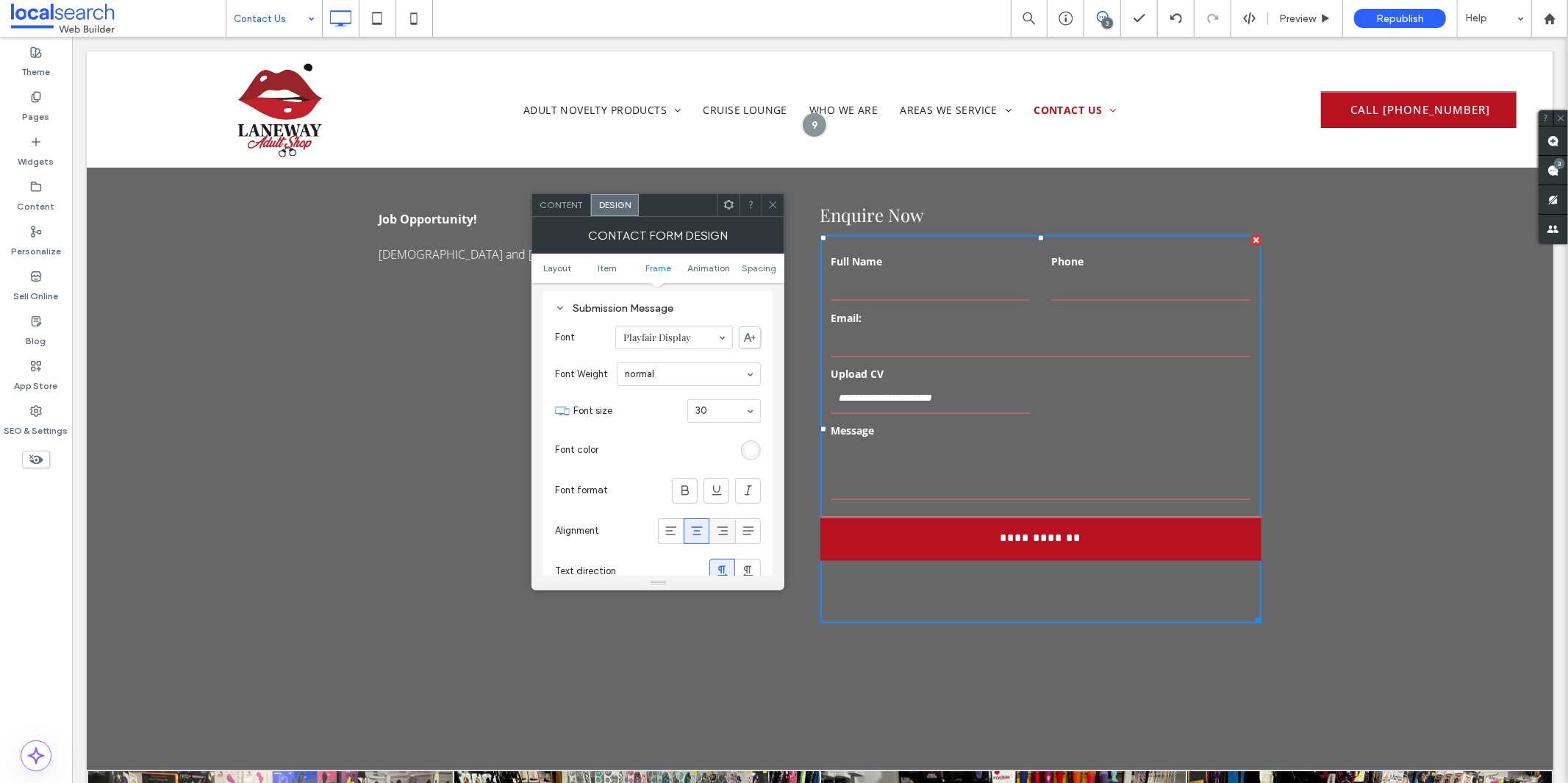
scroll to position [564, 0]
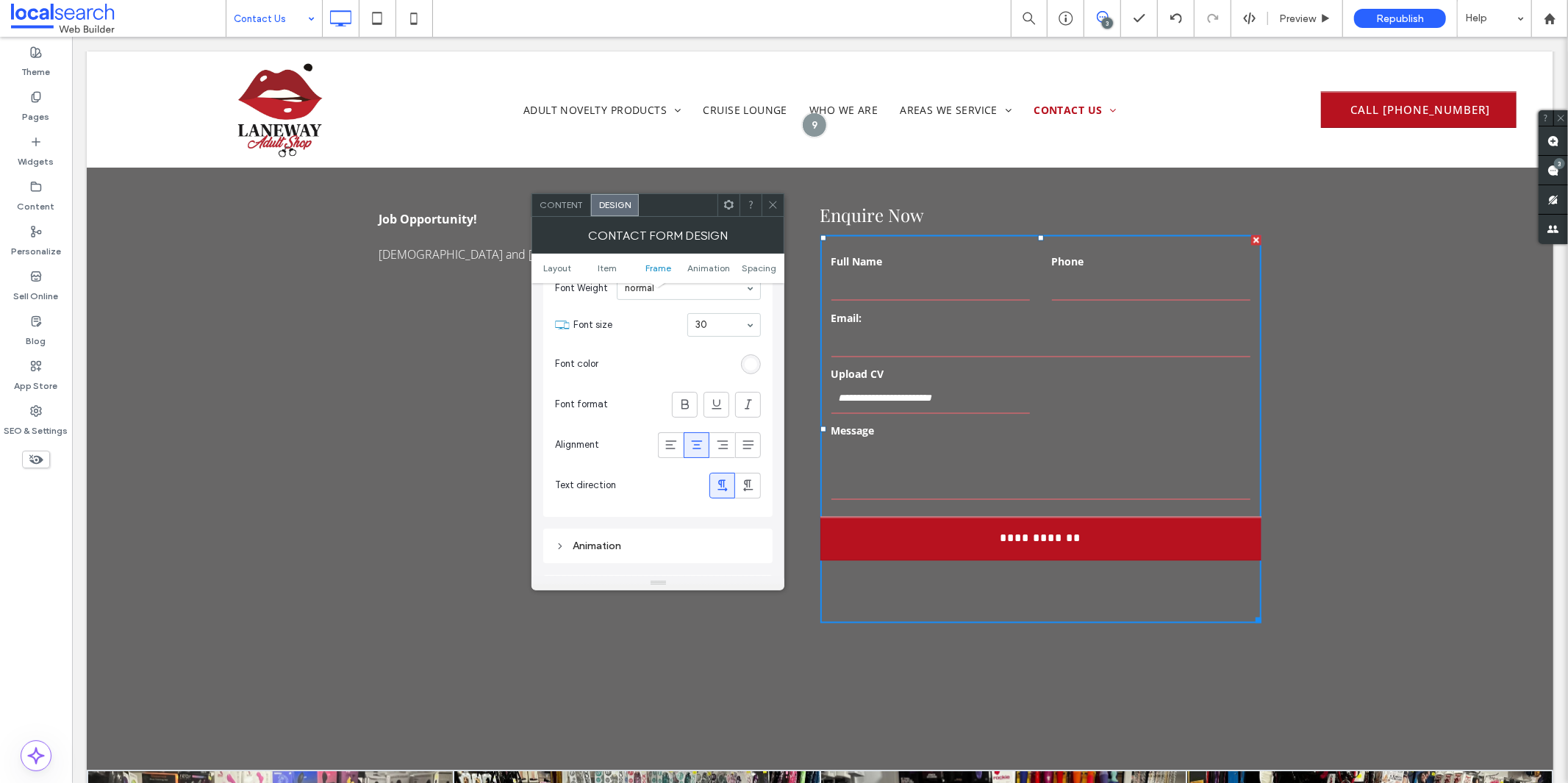
click at [747, 365] on div "rgb(255, 255, 255)" at bounding box center [750, 364] width 12 height 12
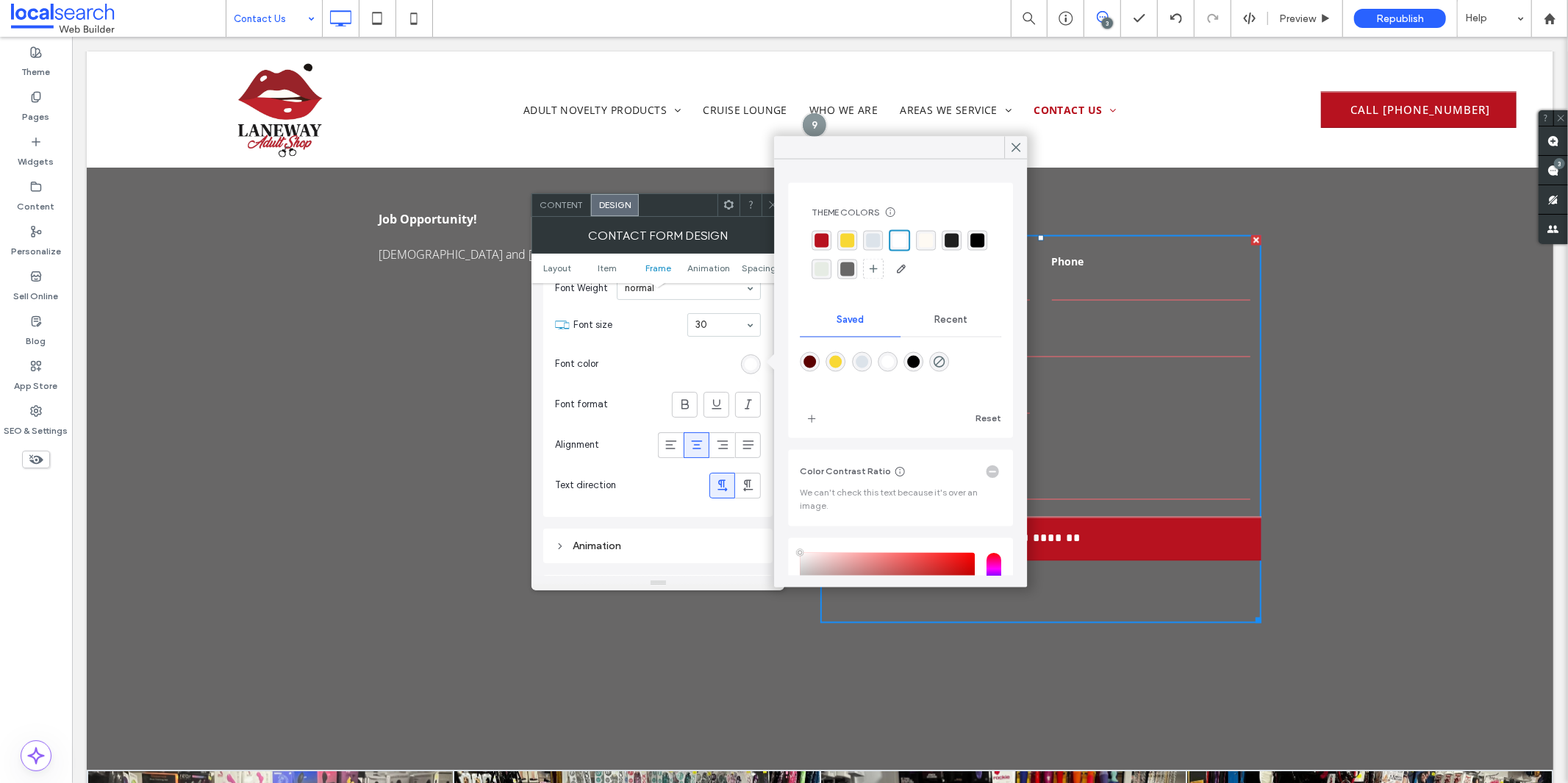
click at [772, 211] on span at bounding box center [773, 204] width 11 height 22
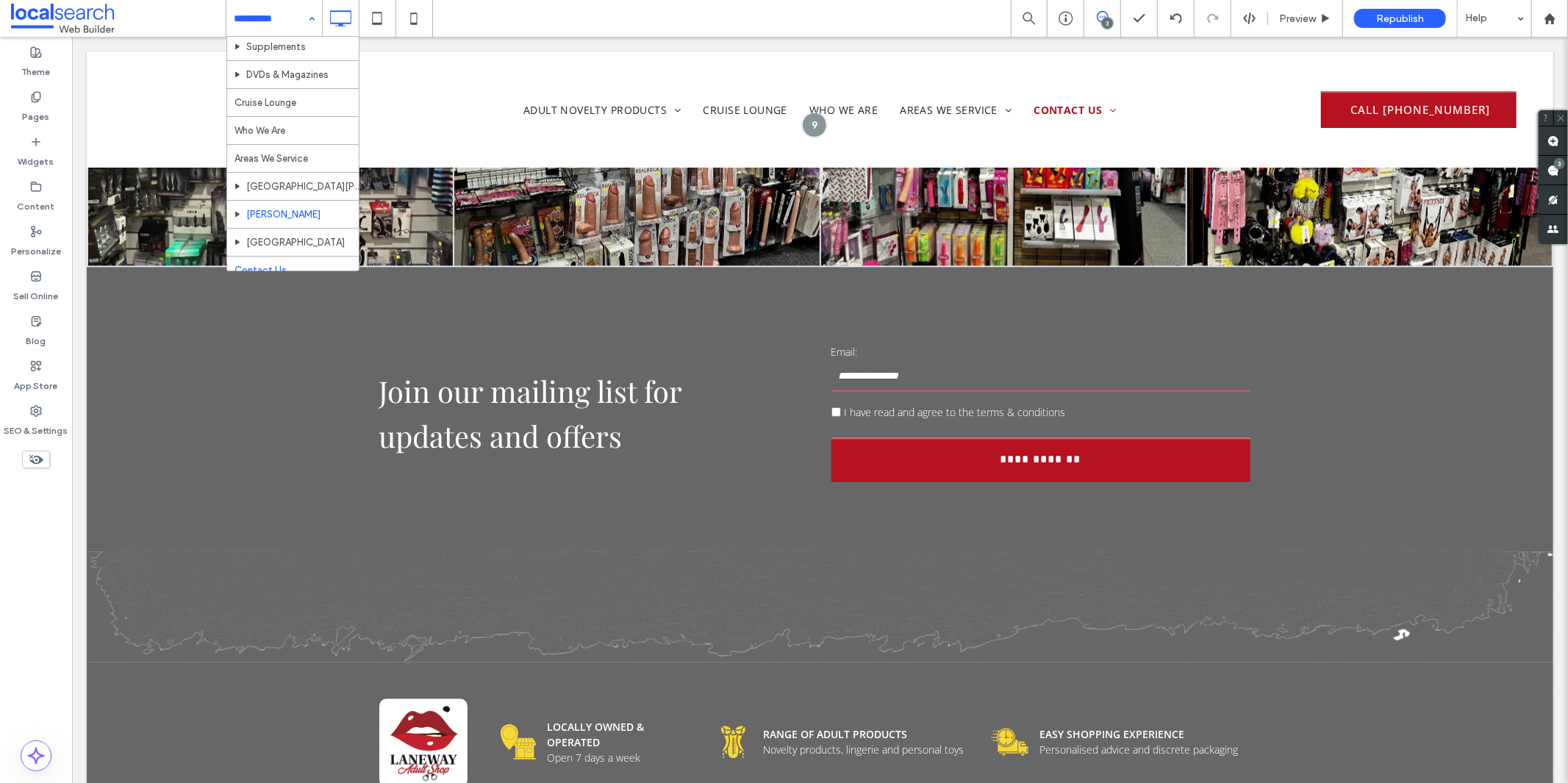
scroll to position [106, 0]
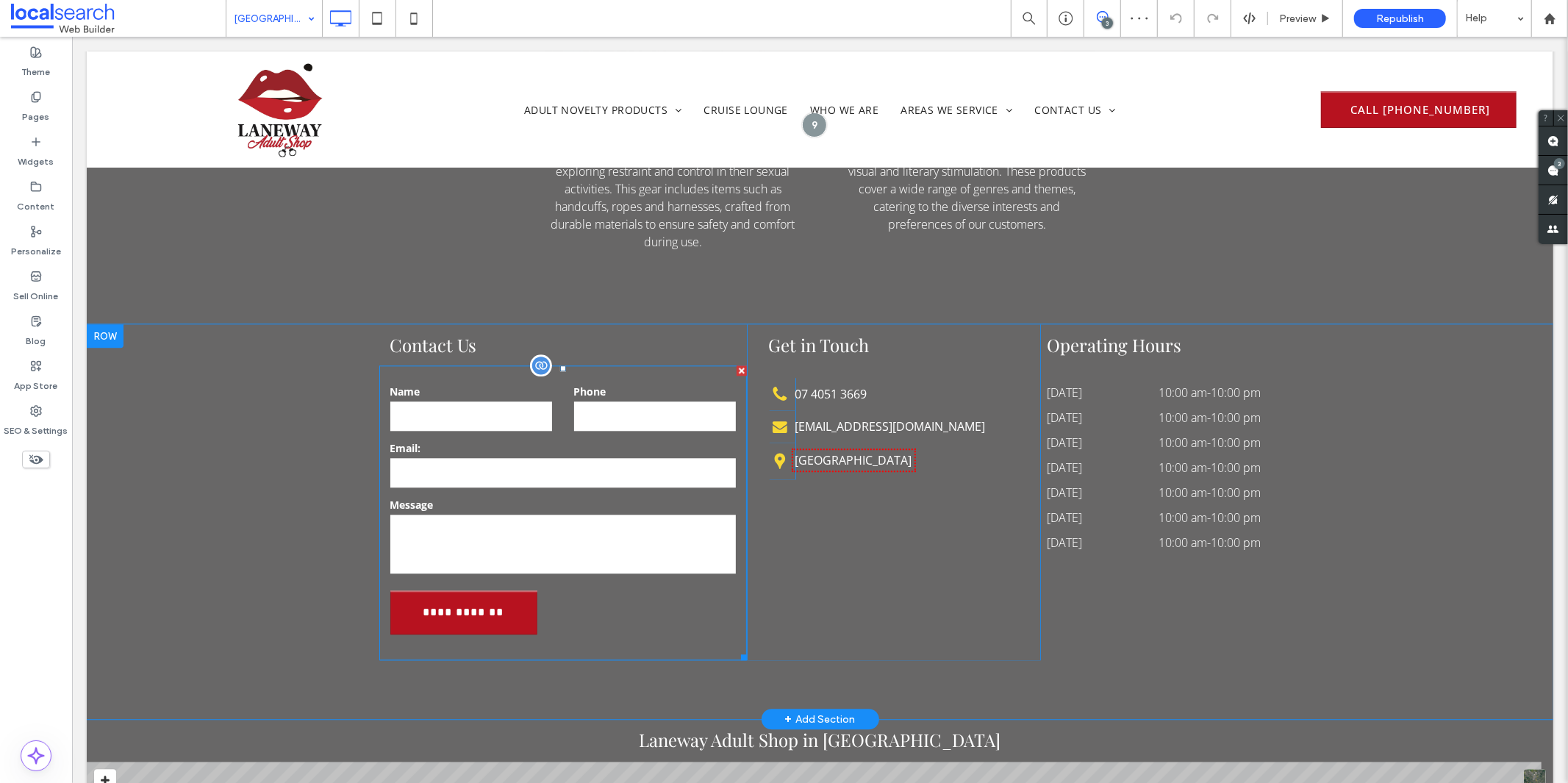
scroll to position [2858, 0]
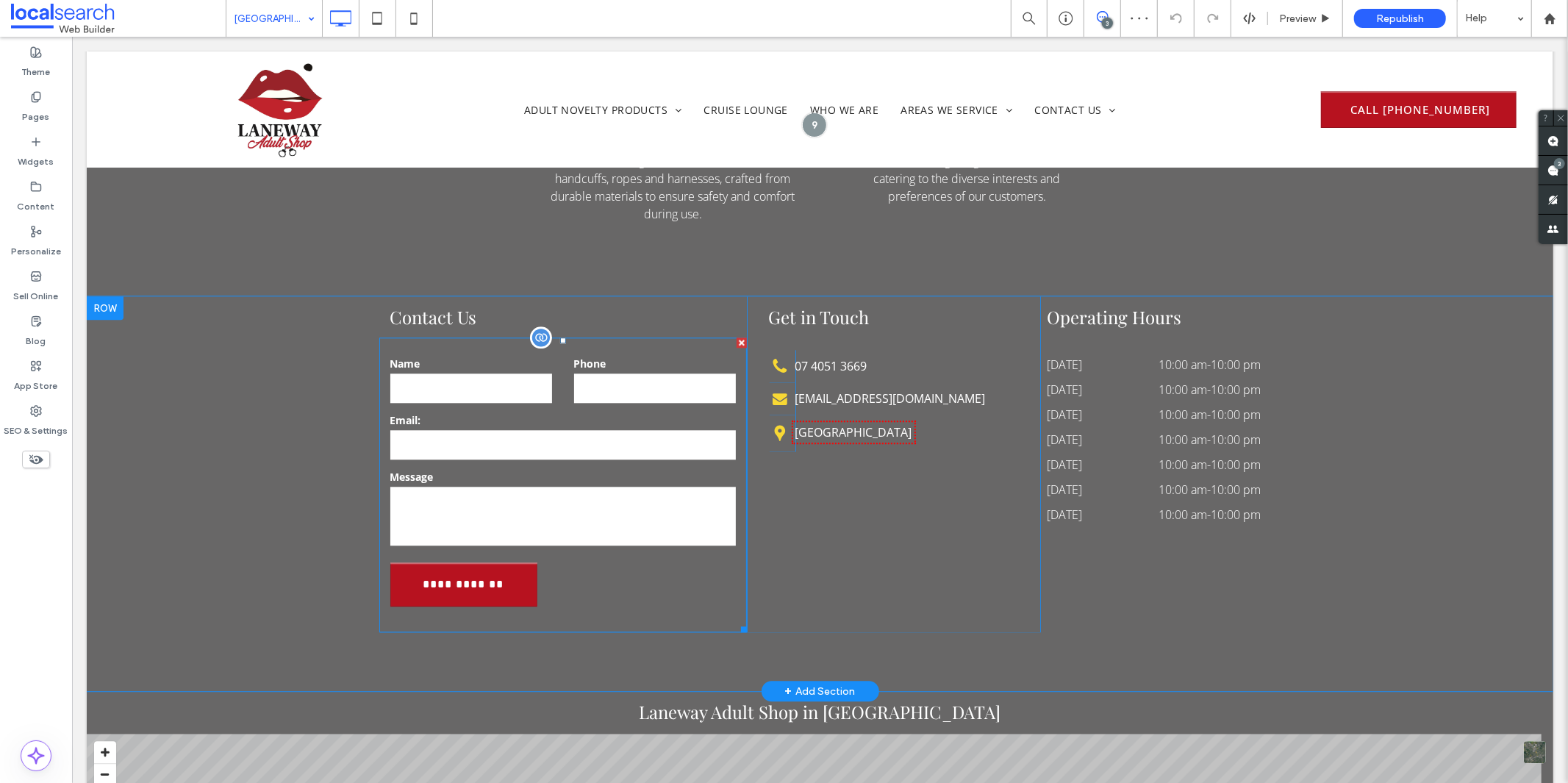
click at [549, 412] on label "Email:" at bounding box center [562, 419] width 346 height 15
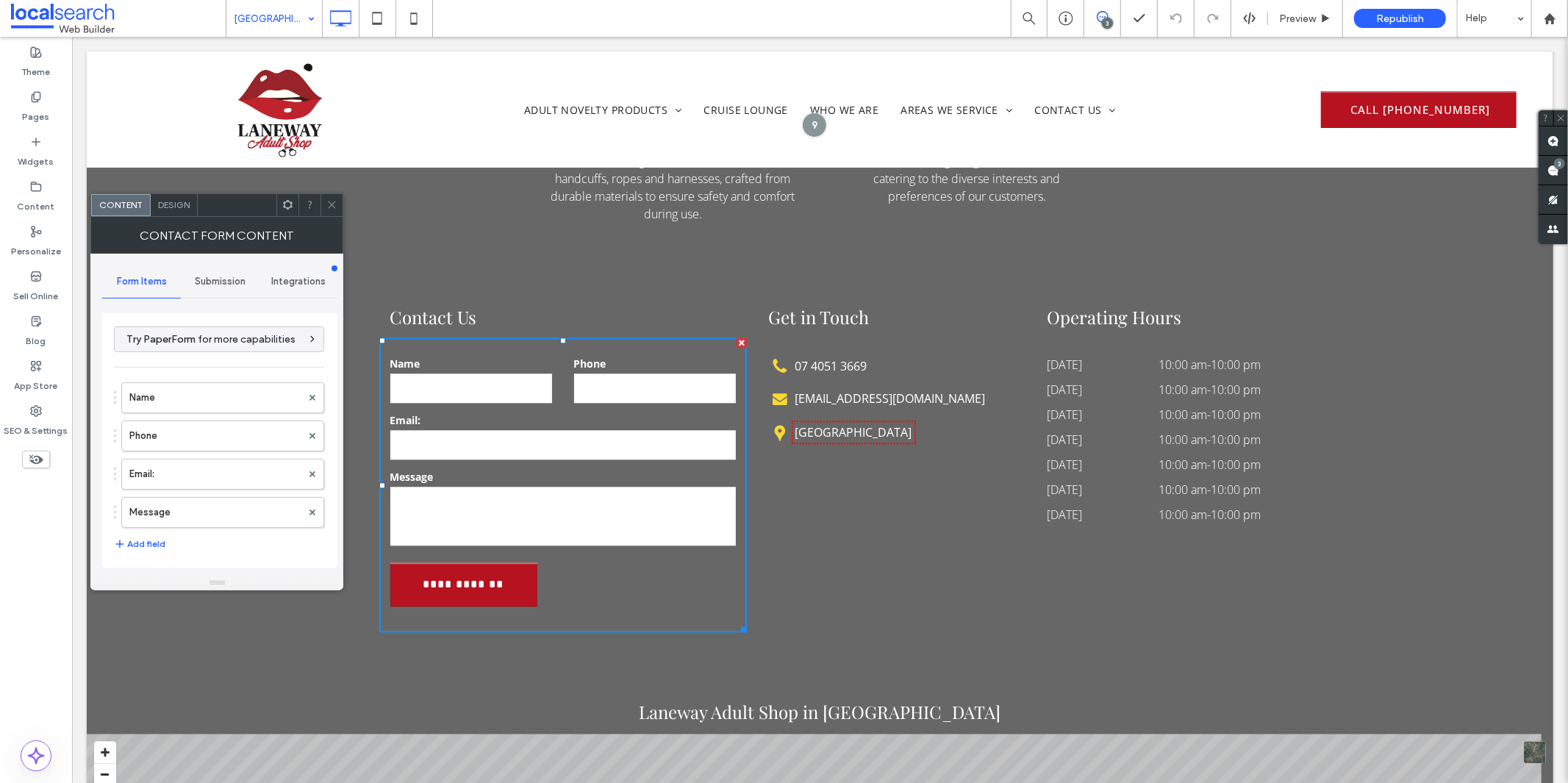
click at [178, 208] on span "Design" at bounding box center [174, 204] width 32 height 11
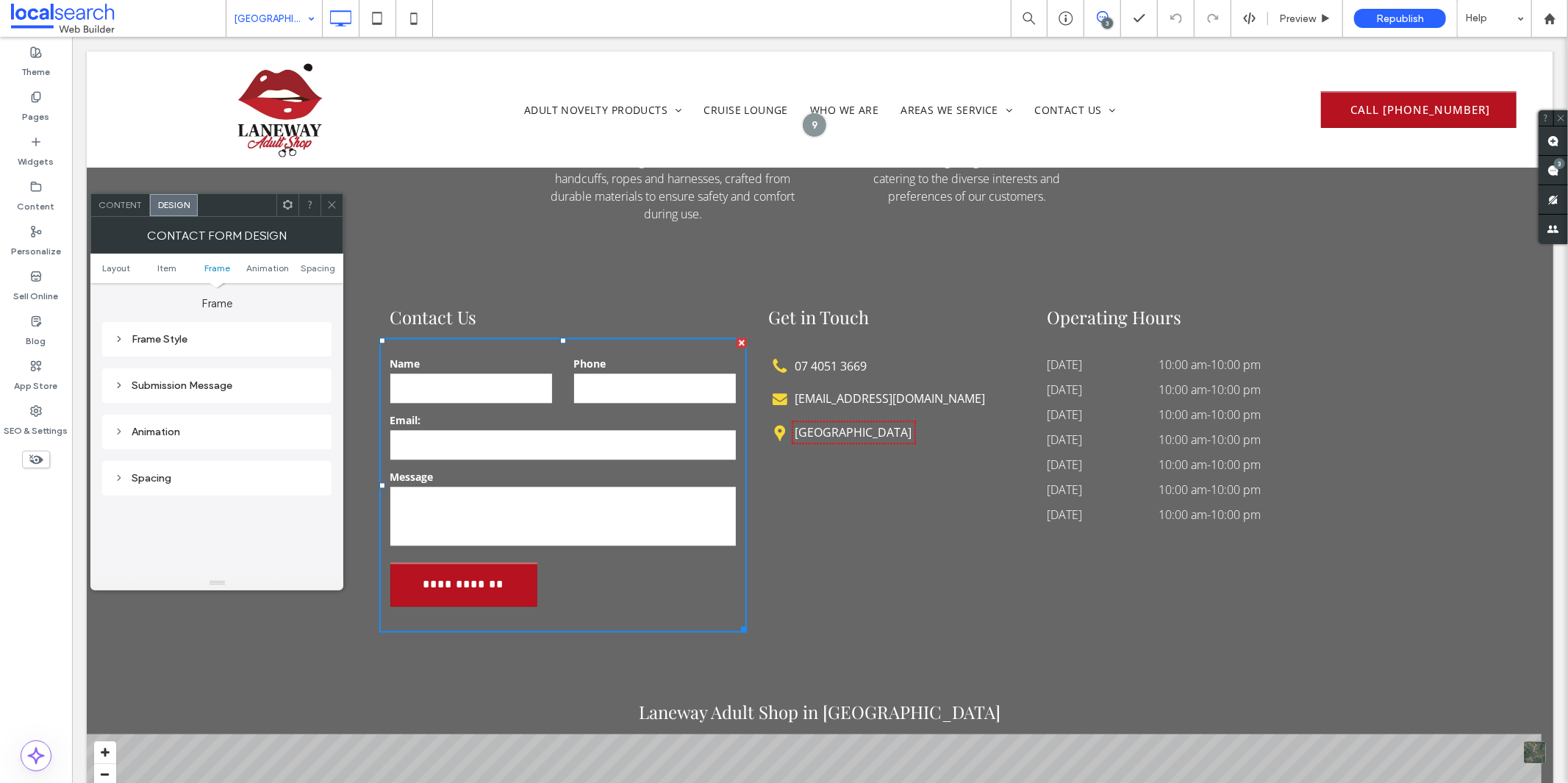
click at [207, 390] on div "Submission Message" at bounding box center [217, 385] width 205 height 20
click at [326, 209] on icon at bounding box center [332, 204] width 11 height 11
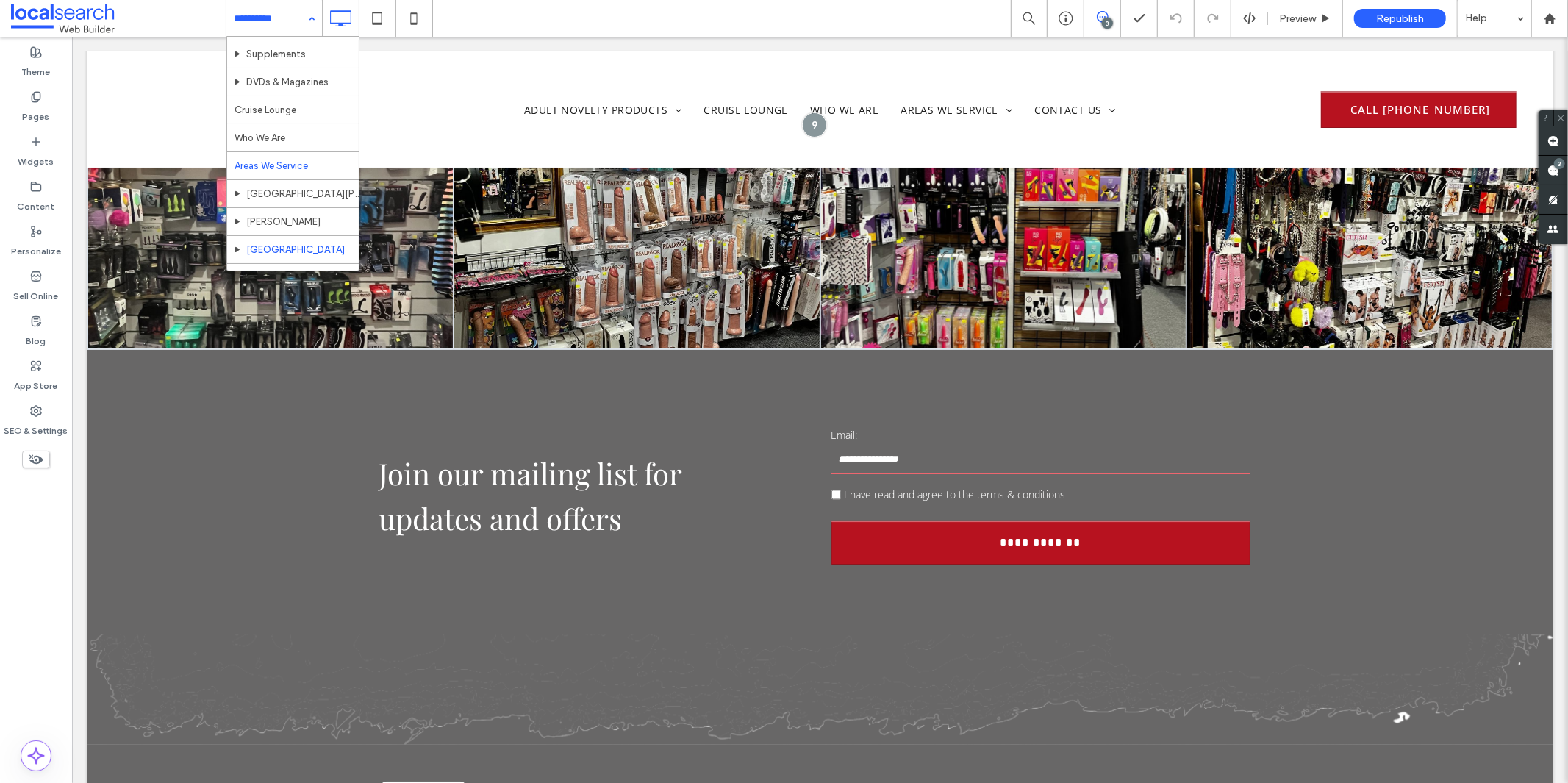
scroll to position [106, 0]
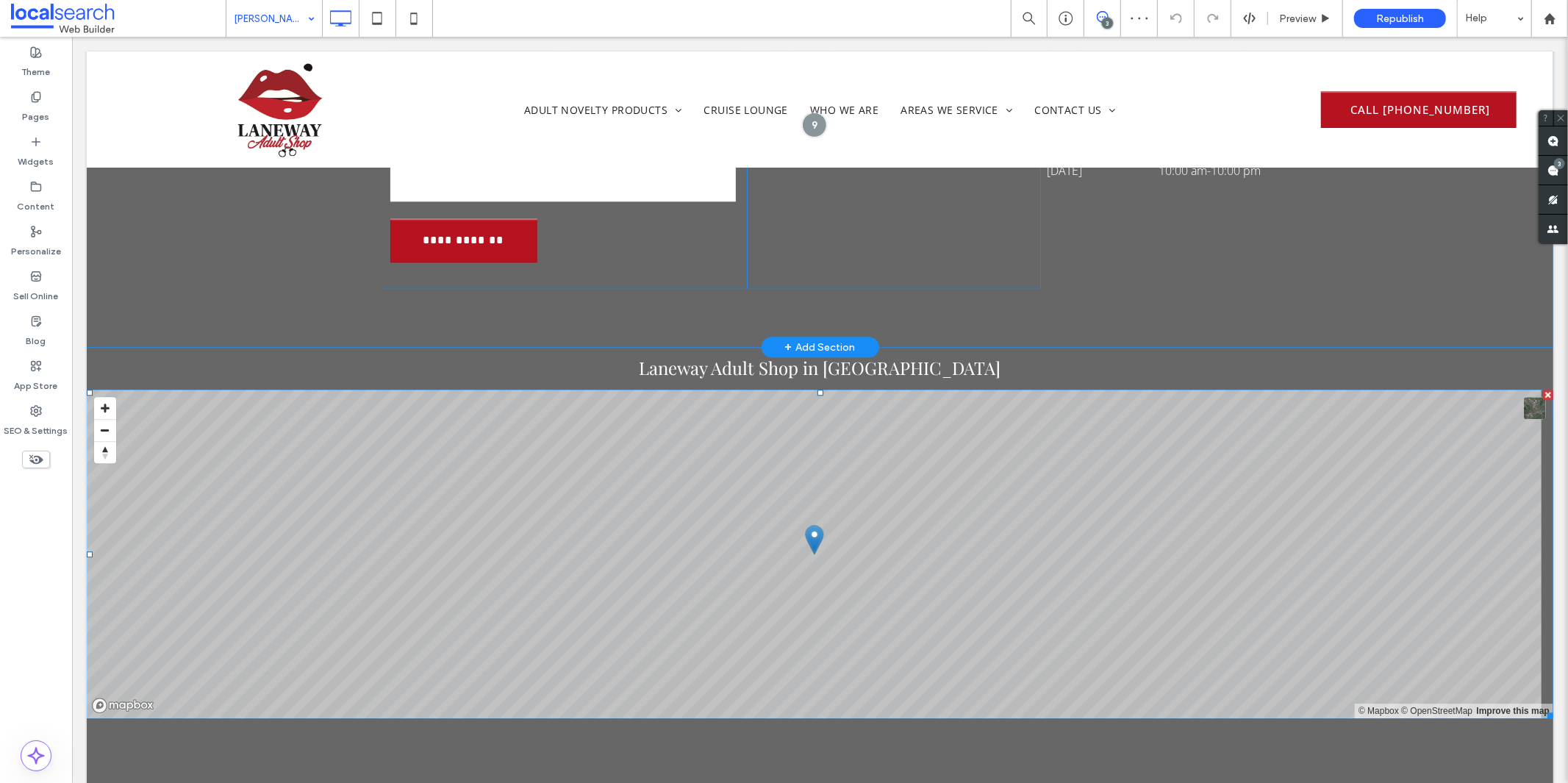
scroll to position [2940, 0]
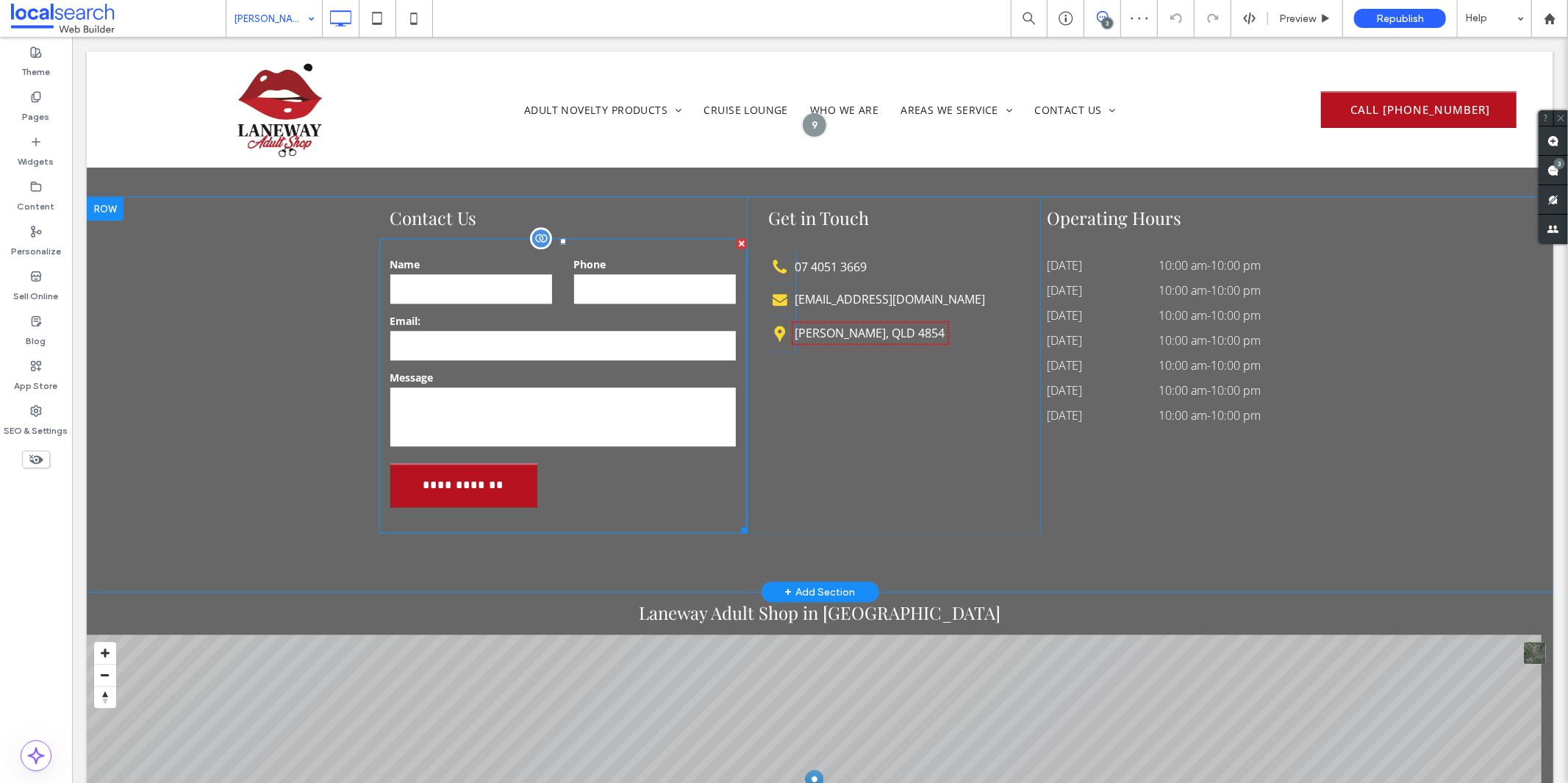
click at [529, 386] on textarea at bounding box center [562, 416] width 346 height 58
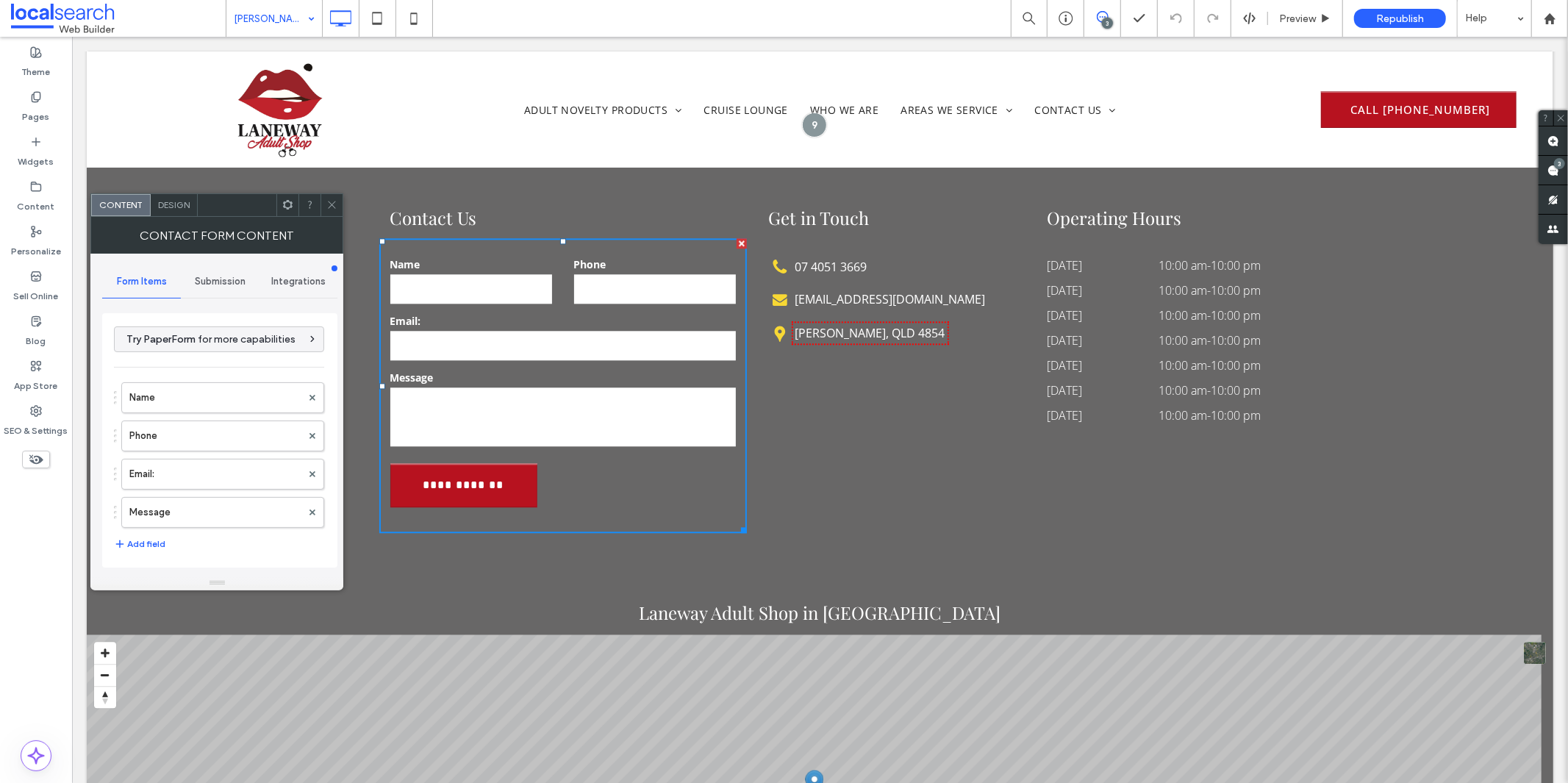
click at [179, 216] on div "Design" at bounding box center [174, 204] width 47 height 22
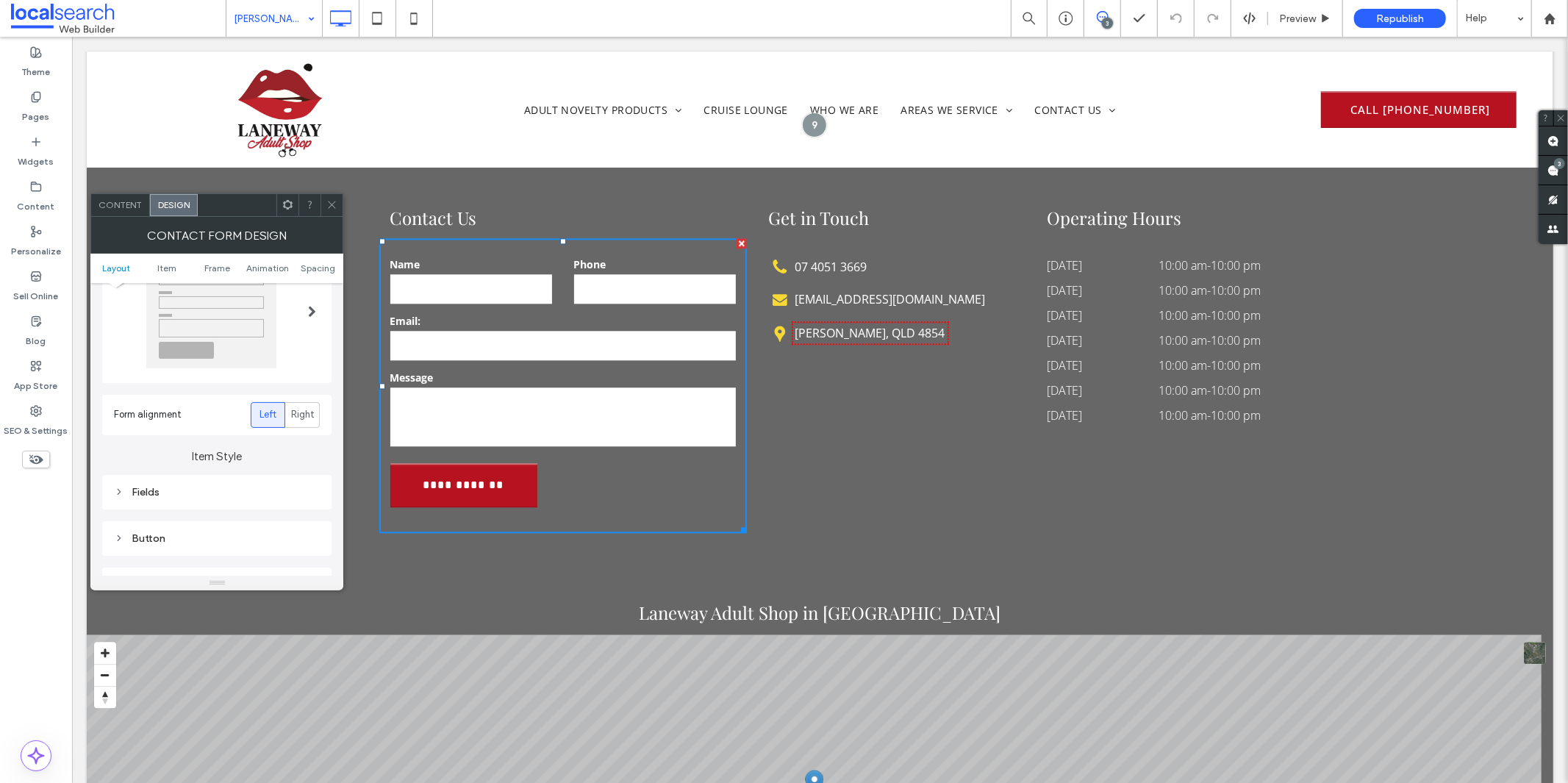
scroll to position [245, 0]
click at [178, 327] on div "Fields" at bounding box center [217, 328] width 205 height 12
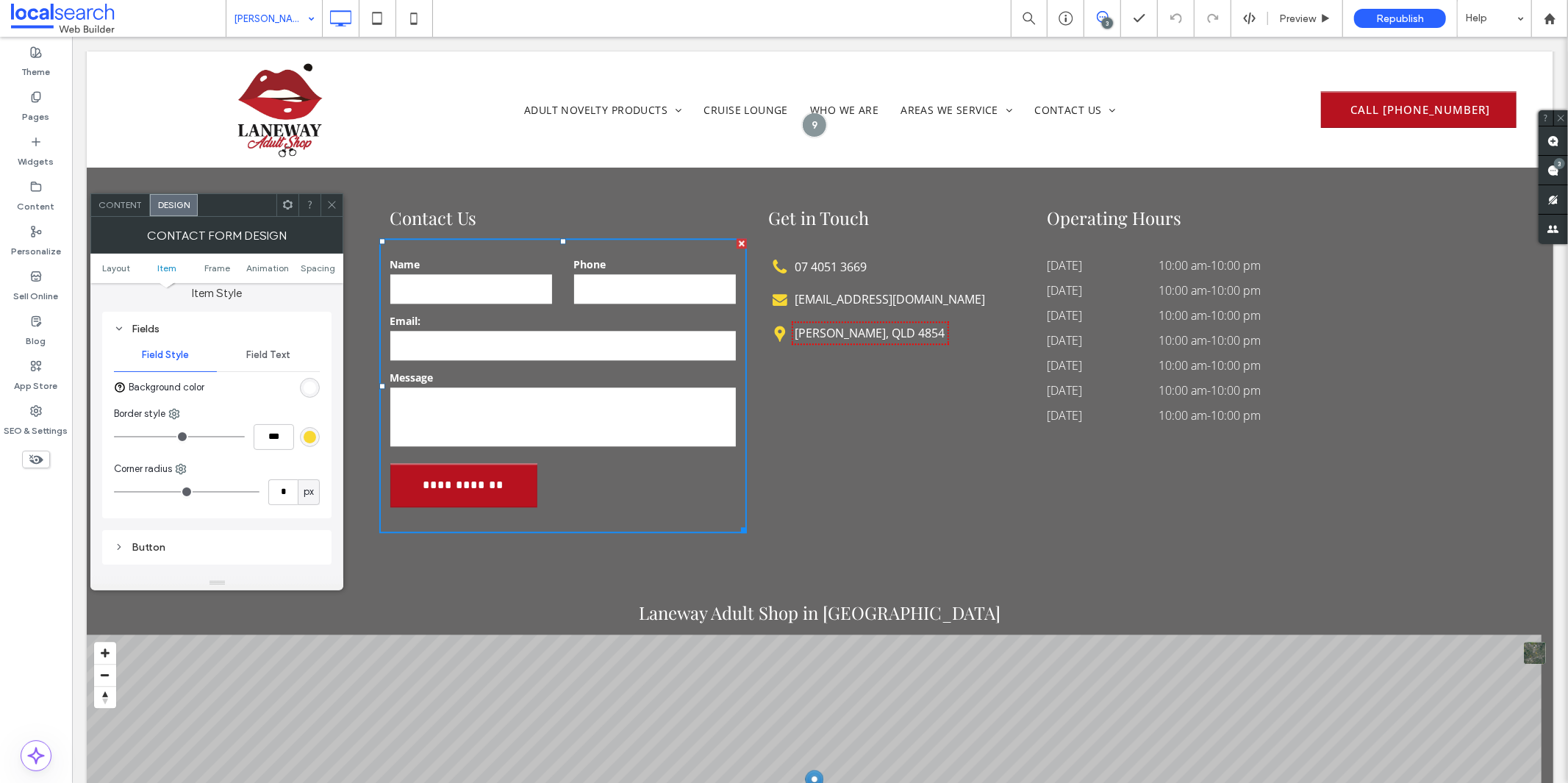
click at [178, 327] on div "Fields" at bounding box center [217, 328] width 205 height 12
click at [108, 204] on span "Content" at bounding box center [121, 204] width 43 height 11
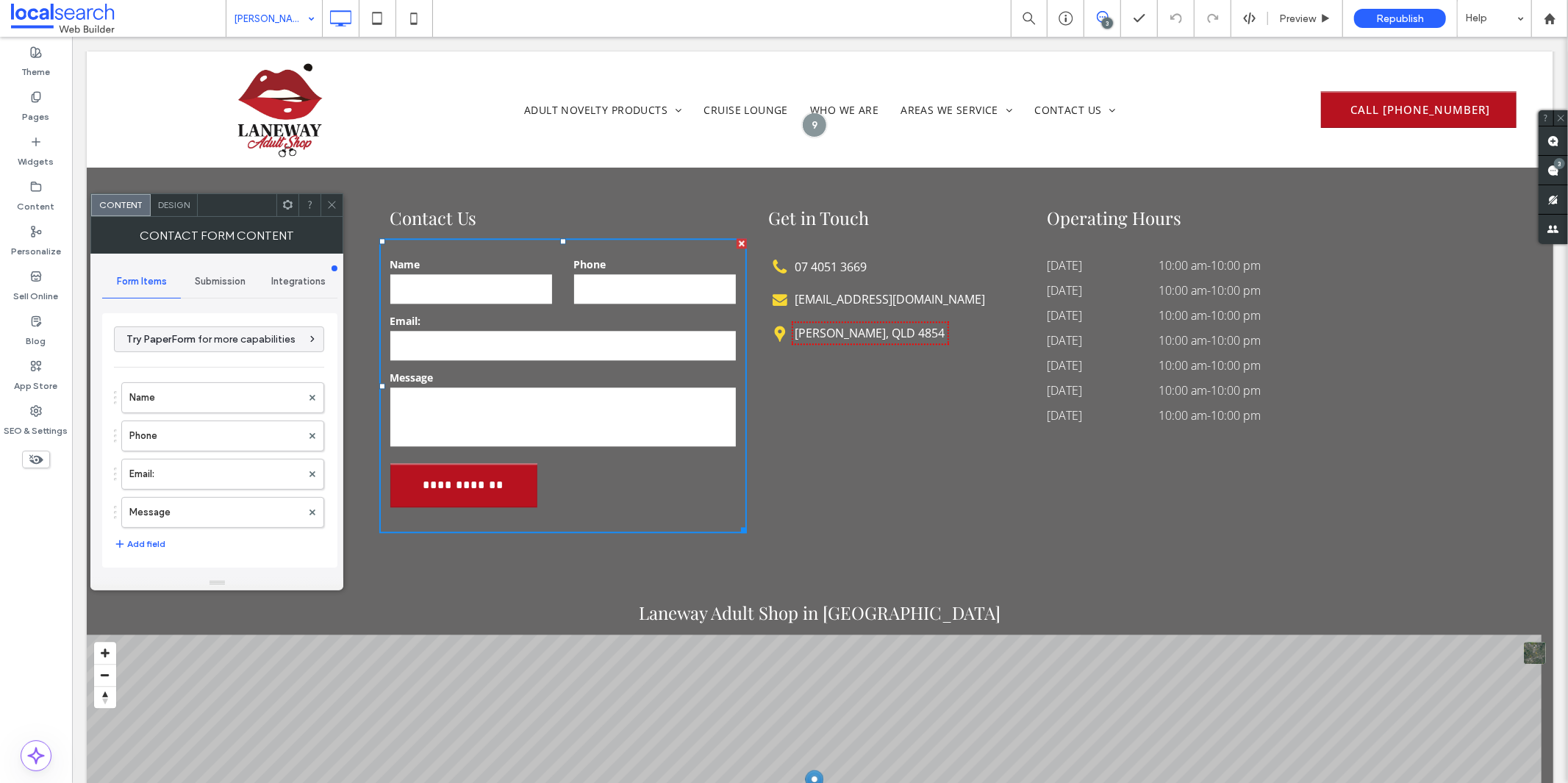
click at [181, 205] on span "Design" at bounding box center [174, 204] width 32 height 11
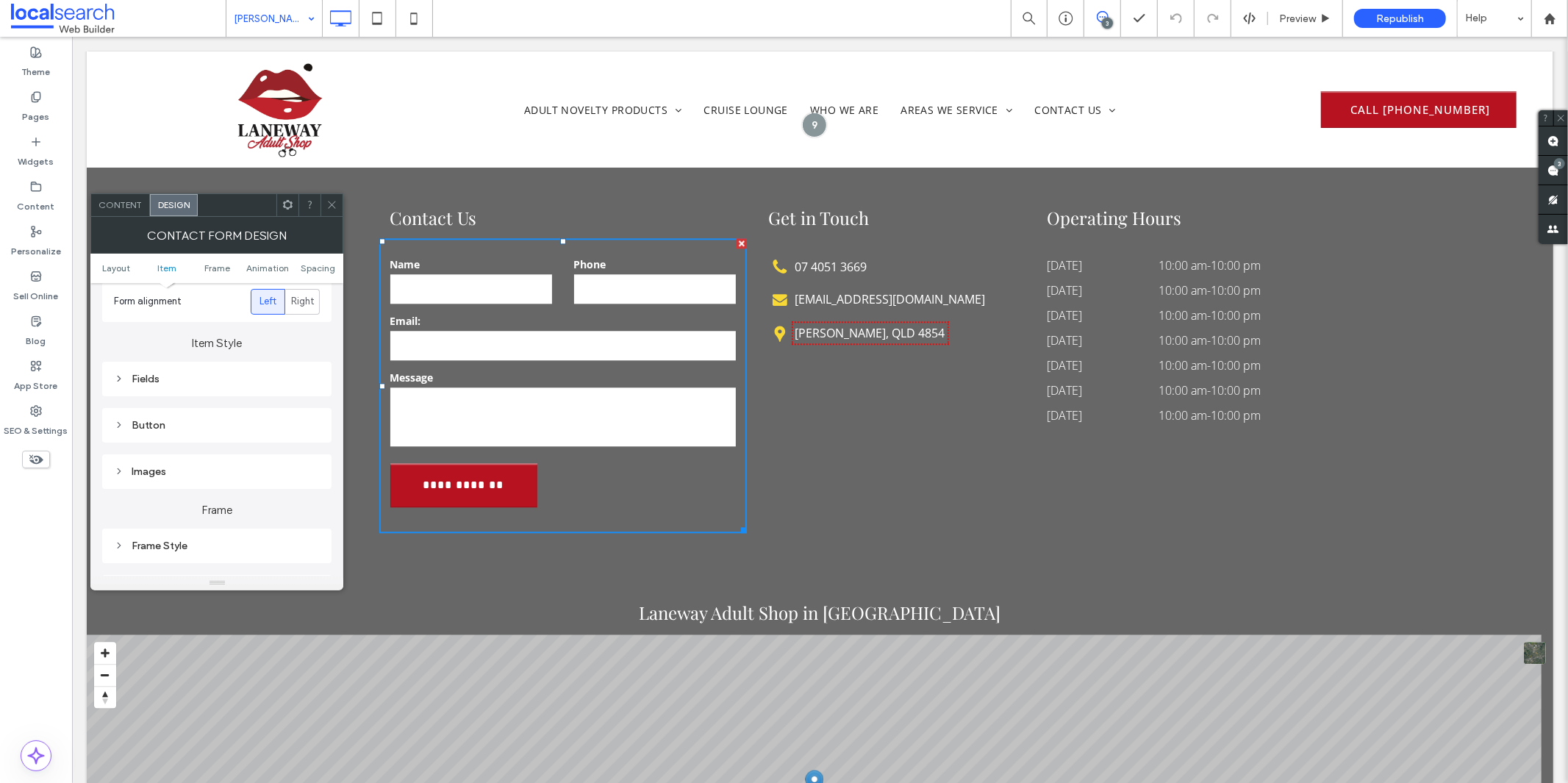
scroll to position [408, 0]
click at [202, 380] on div "Submission Message" at bounding box center [217, 379] width 205 height 12
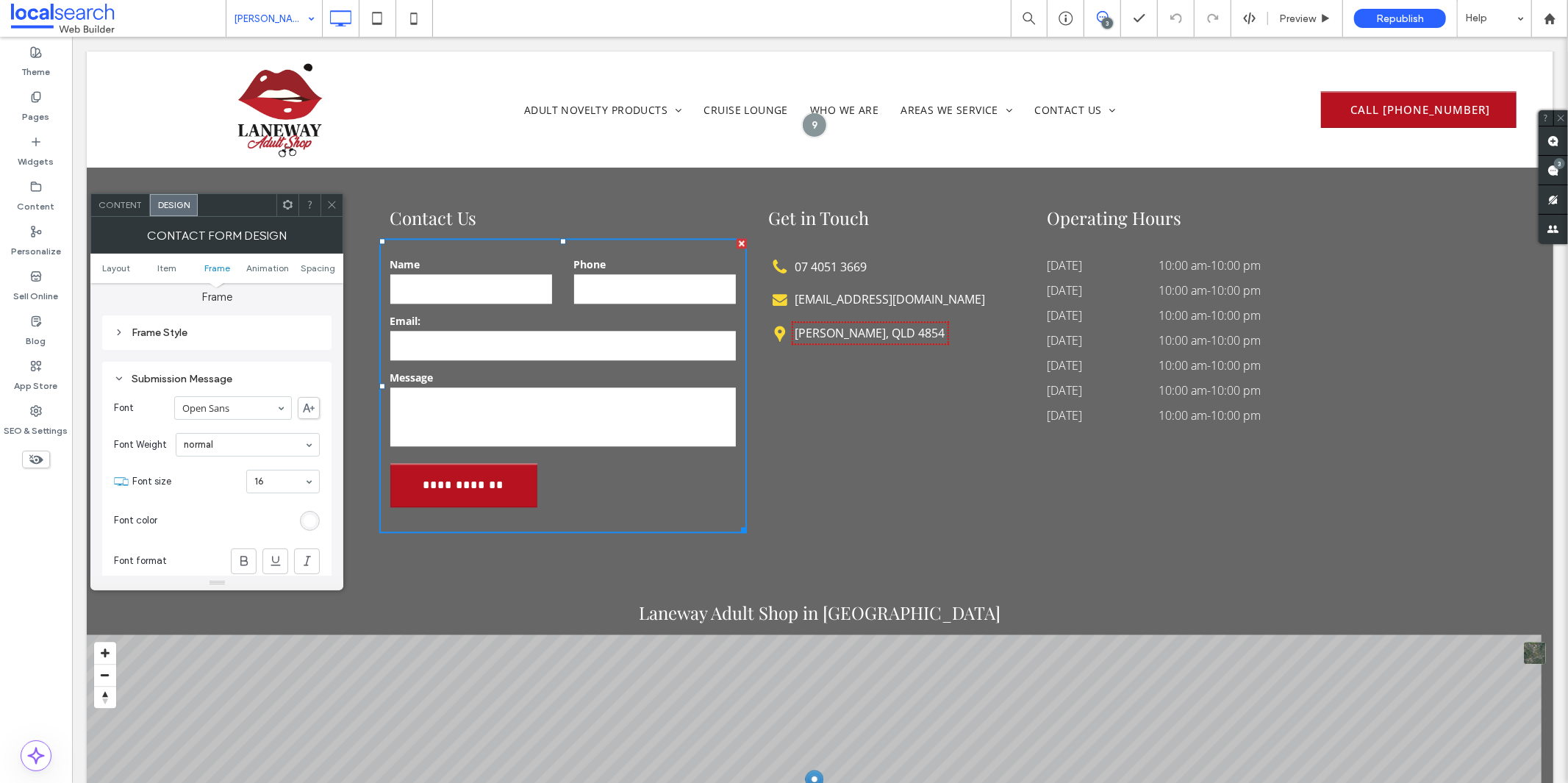
scroll to position [490, 0]
drag, startPoint x: 334, startPoint y: 207, endPoint x: 329, endPoint y: 199, distance: 9.4
click at [333, 207] on icon at bounding box center [332, 204] width 11 height 11
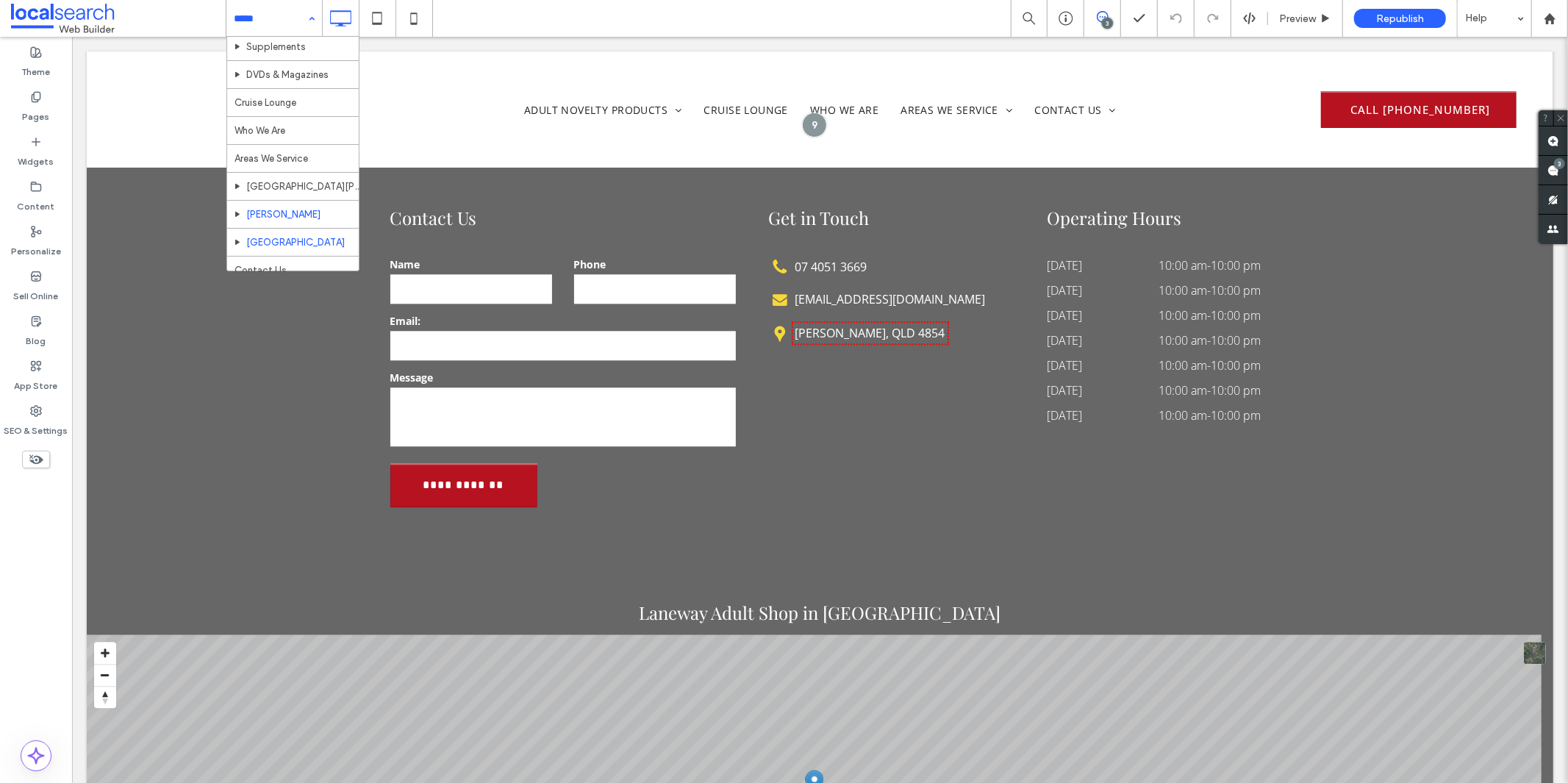
scroll to position [106, 0]
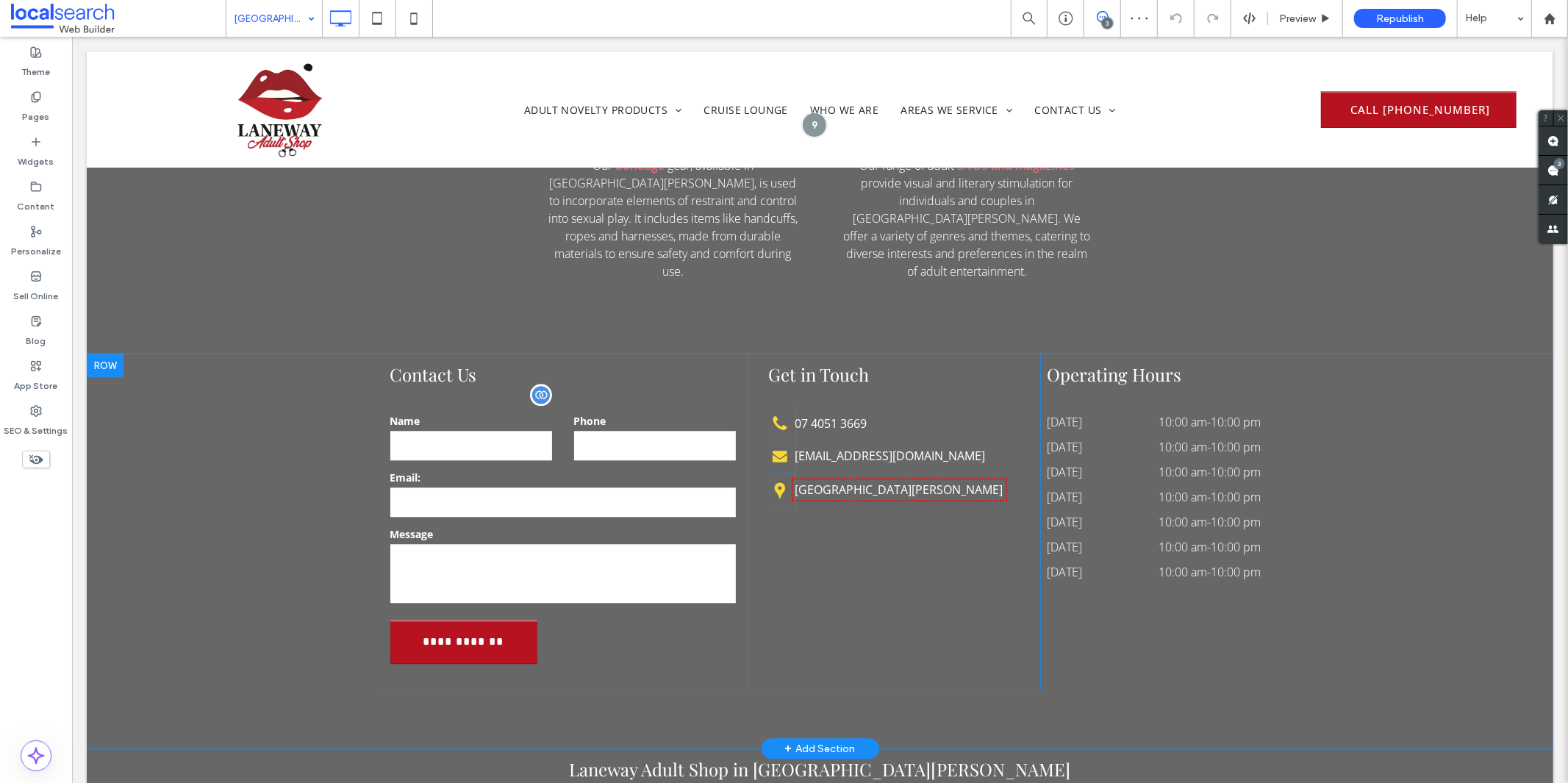
scroll to position [2776, 0]
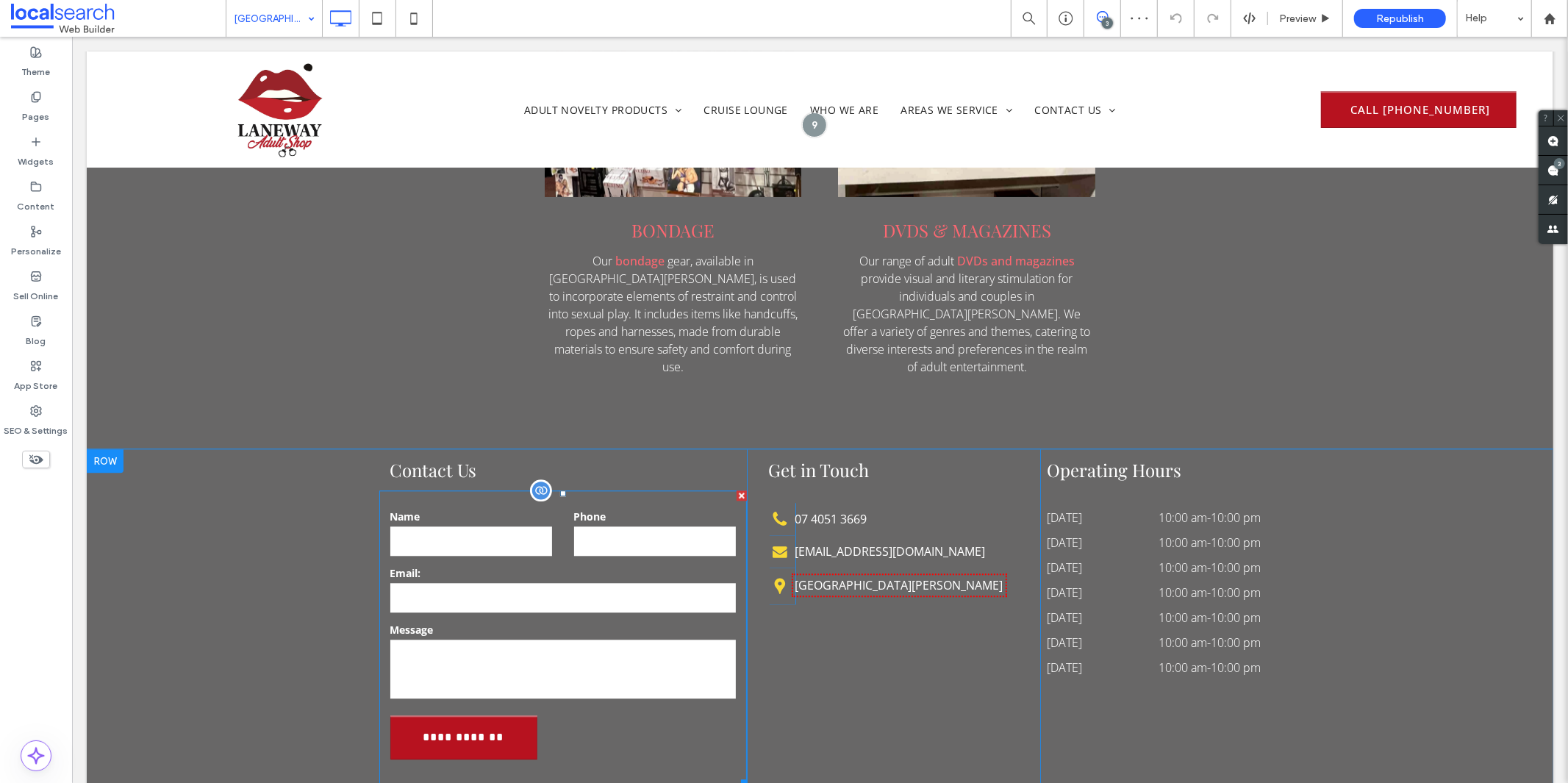
click at [547, 508] on div "Name" at bounding box center [470, 532] width 184 height 49
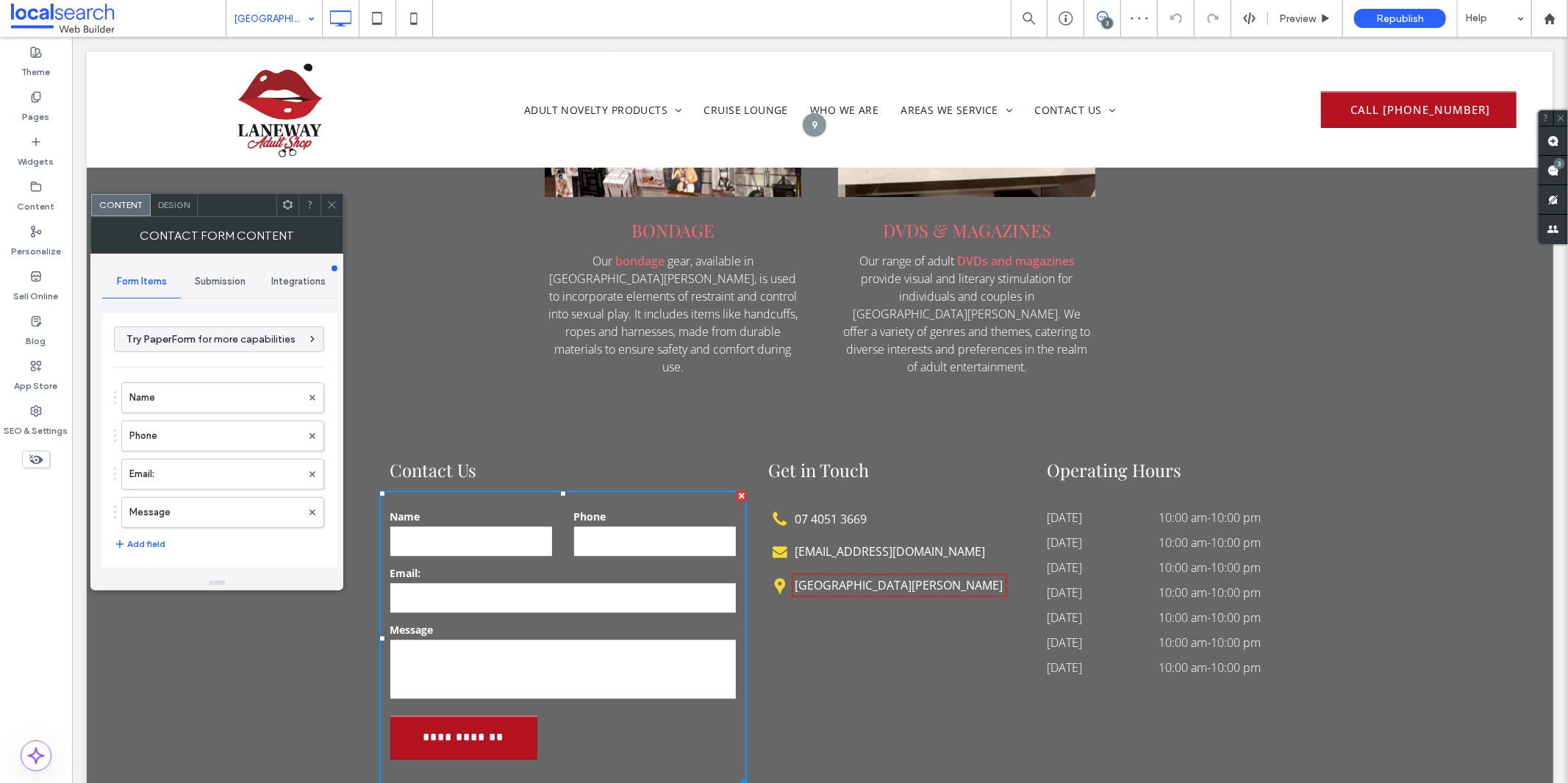
click at [179, 199] on div "Design" at bounding box center [174, 204] width 47 height 22
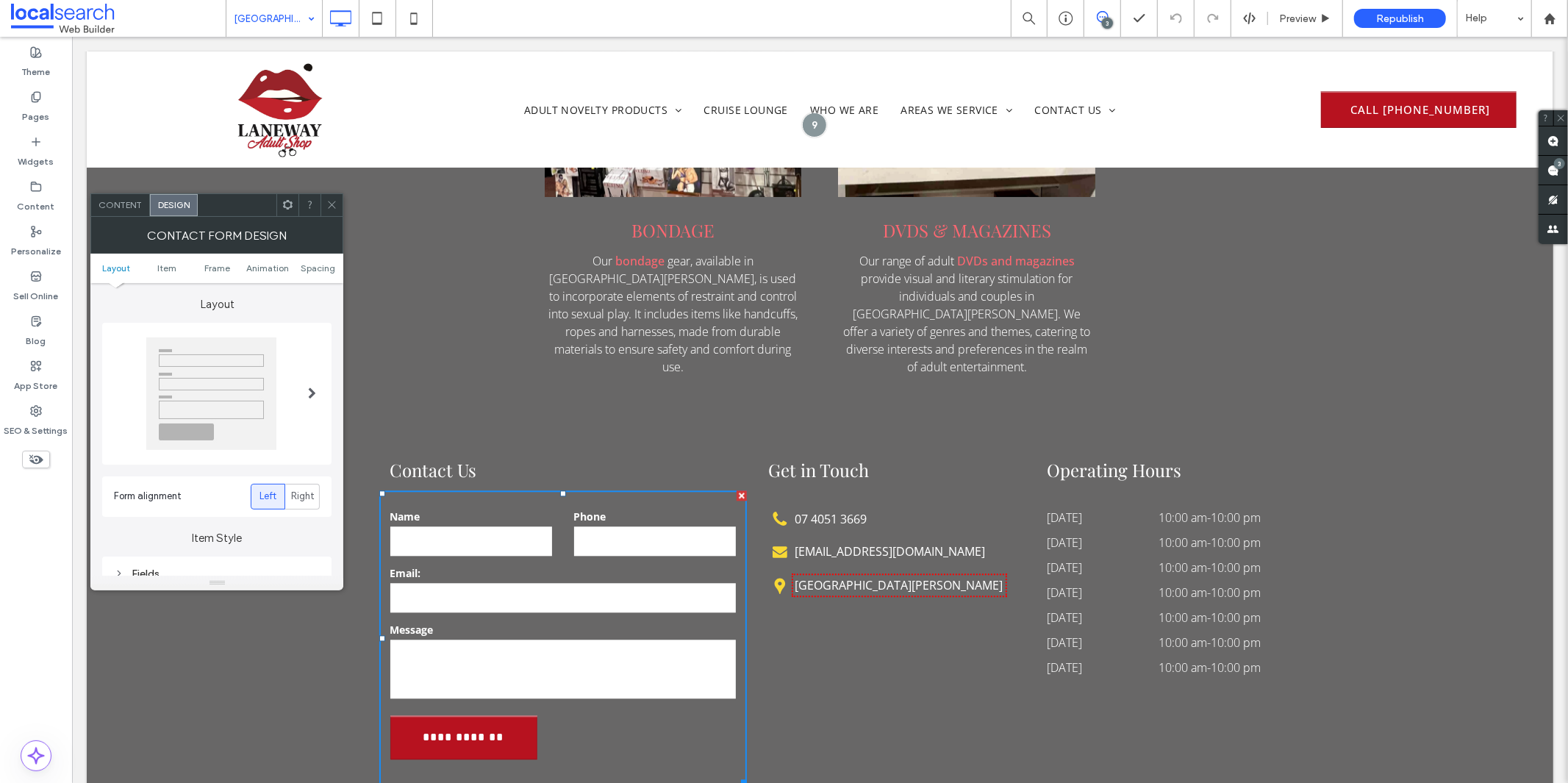
scroll to position [245, 0]
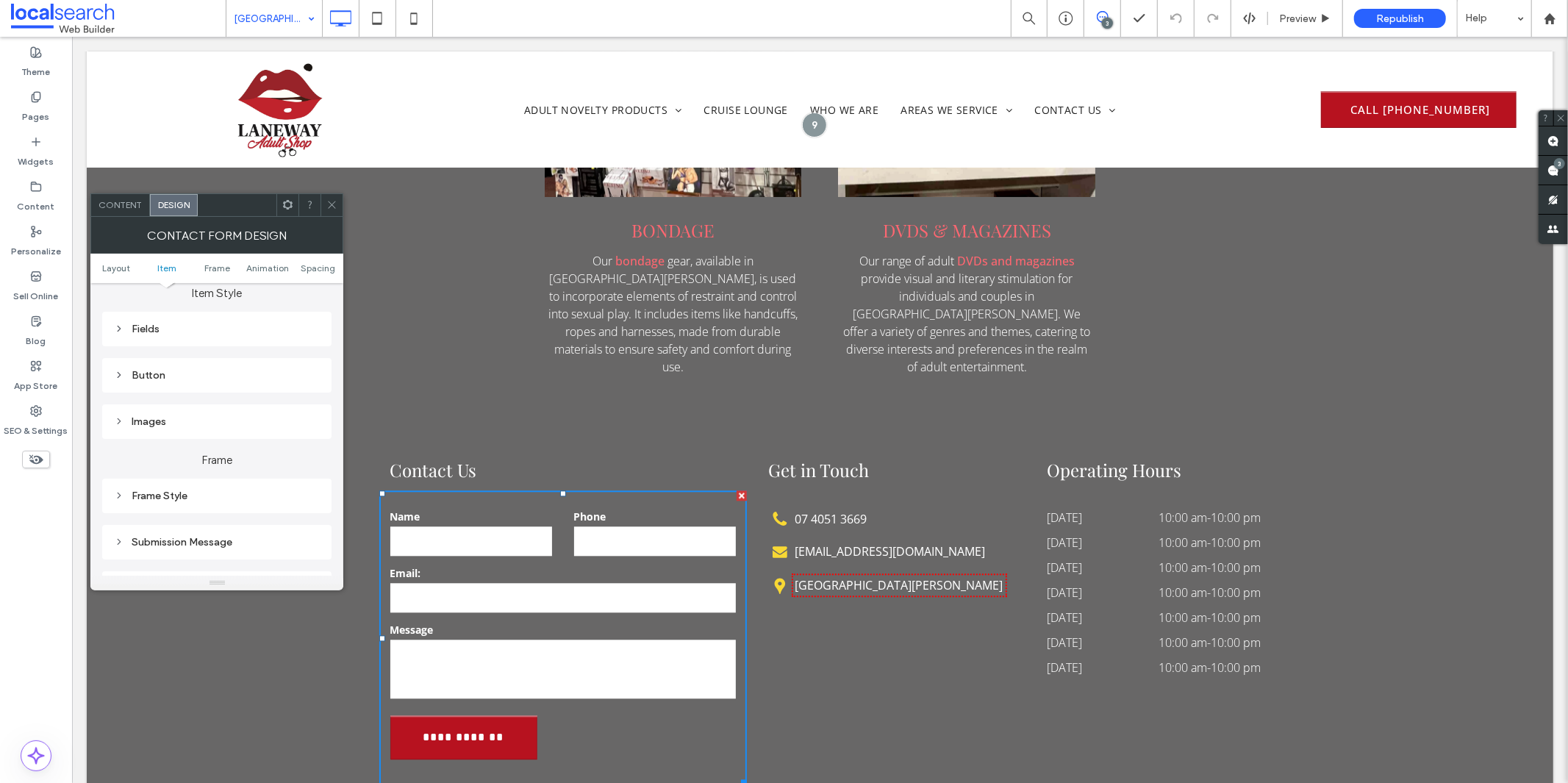
click at [186, 312] on div "Fields" at bounding box center [216, 329] width 229 height 35
click at [187, 326] on div "Fields" at bounding box center [217, 328] width 205 height 12
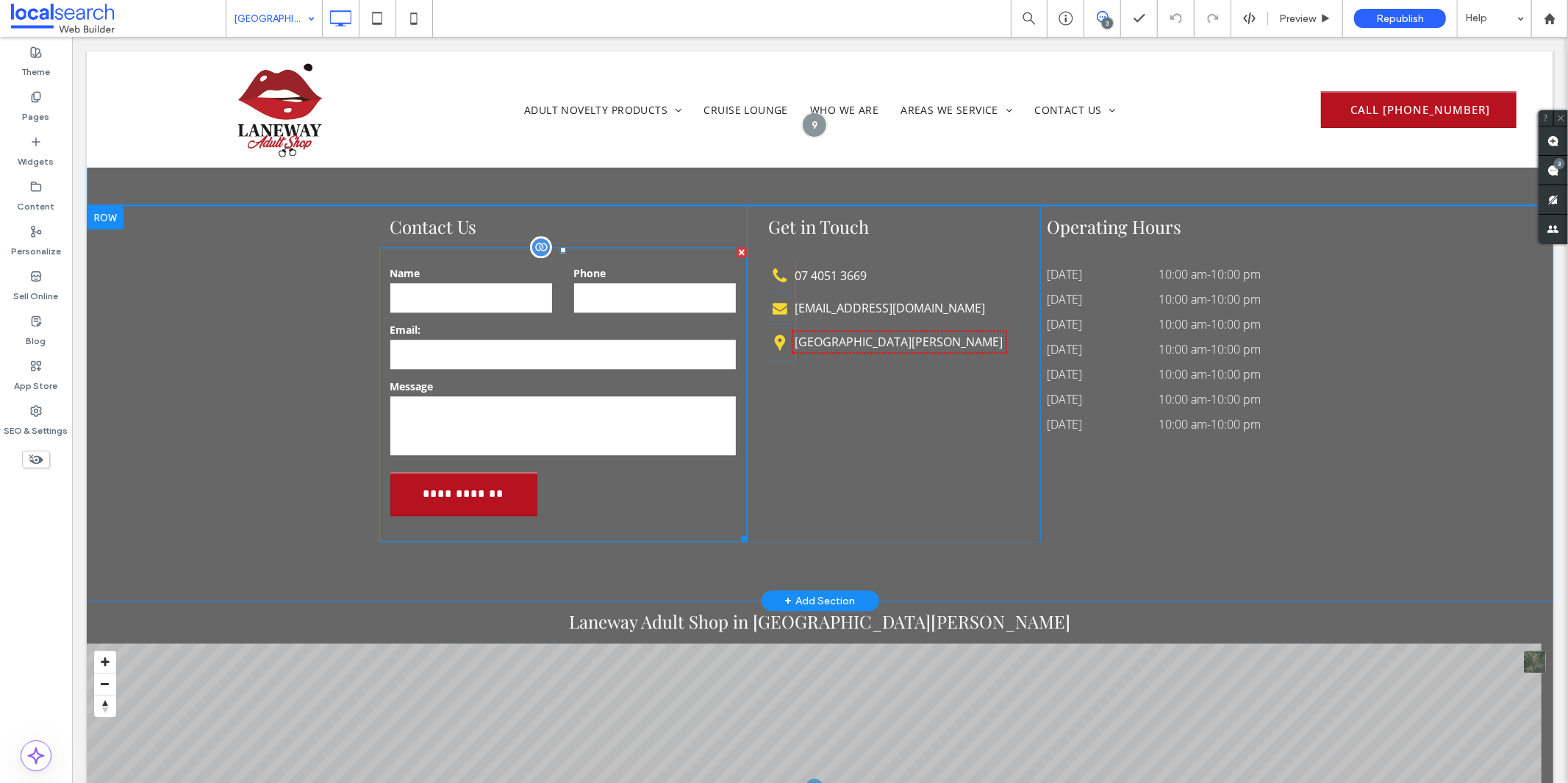
scroll to position [3022, 0]
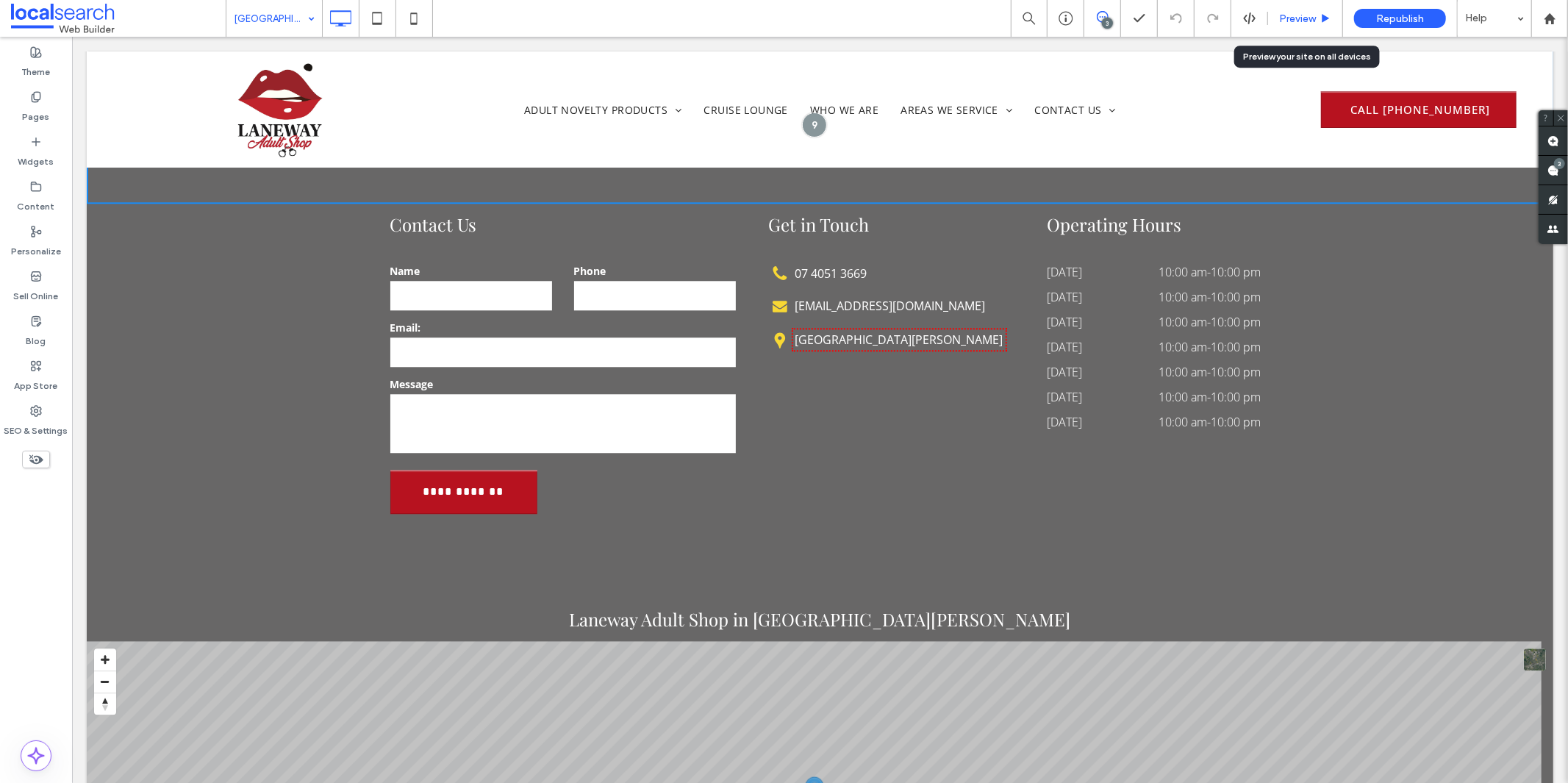
click at [1295, 10] on div "Preview" at bounding box center [1306, 18] width 75 height 37
click at [1292, 15] on span "Preview" at bounding box center [1297, 18] width 37 height 12
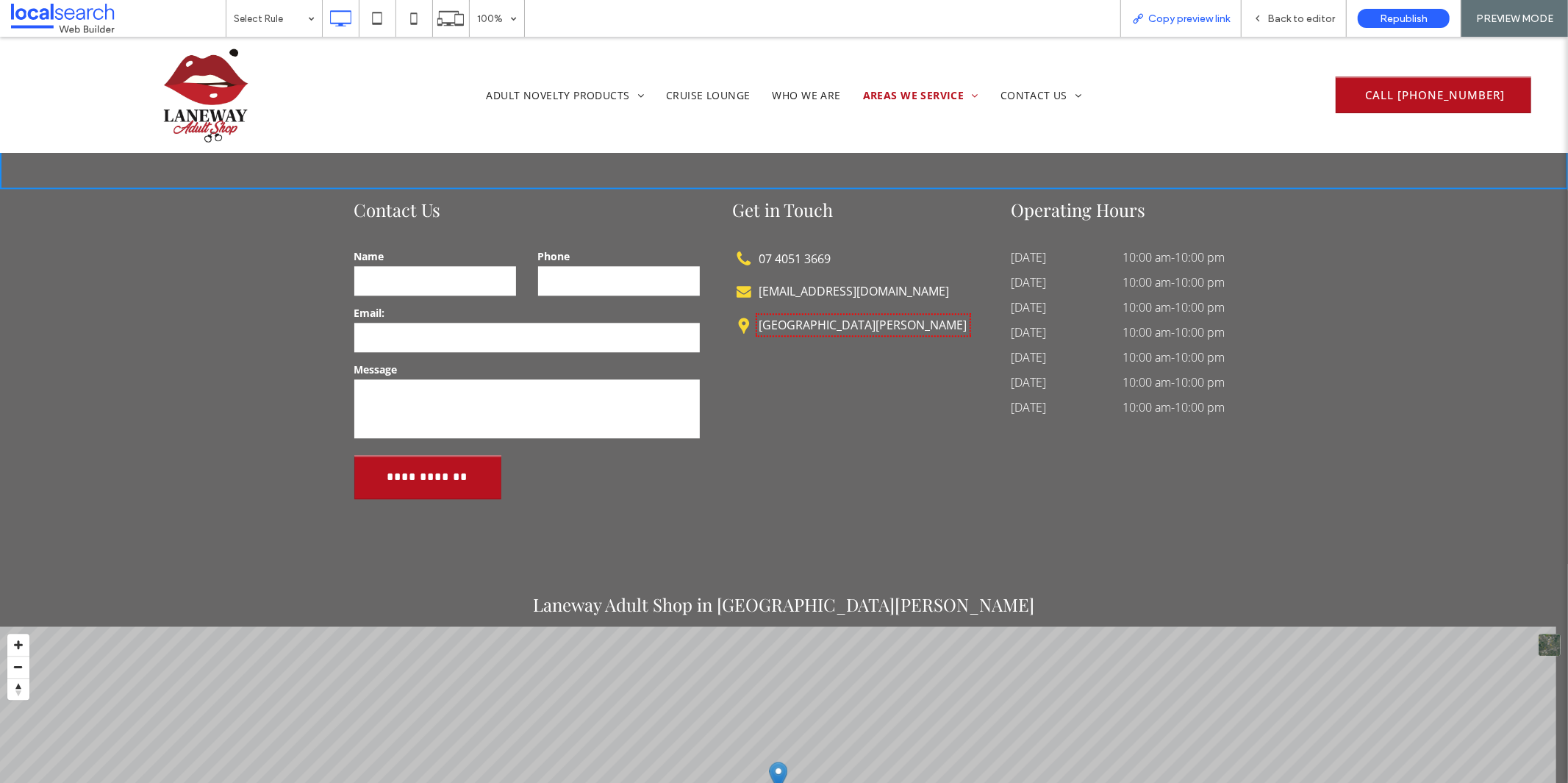
drag, startPoint x: 1178, startPoint y: 16, endPoint x: 1155, endPoint y: 18, distance: 23.1
click at [1177, 16] on span "Copy preview link" at bounding box center [1188, 18] width 82 height 12
click at [1272, 10] on div "Back to editor" at bounding box center [1295, 18] width 106 height 37
click at [1289, 16] on span "Back to editor" at bounding box center [1301, 18] width 68 height 12
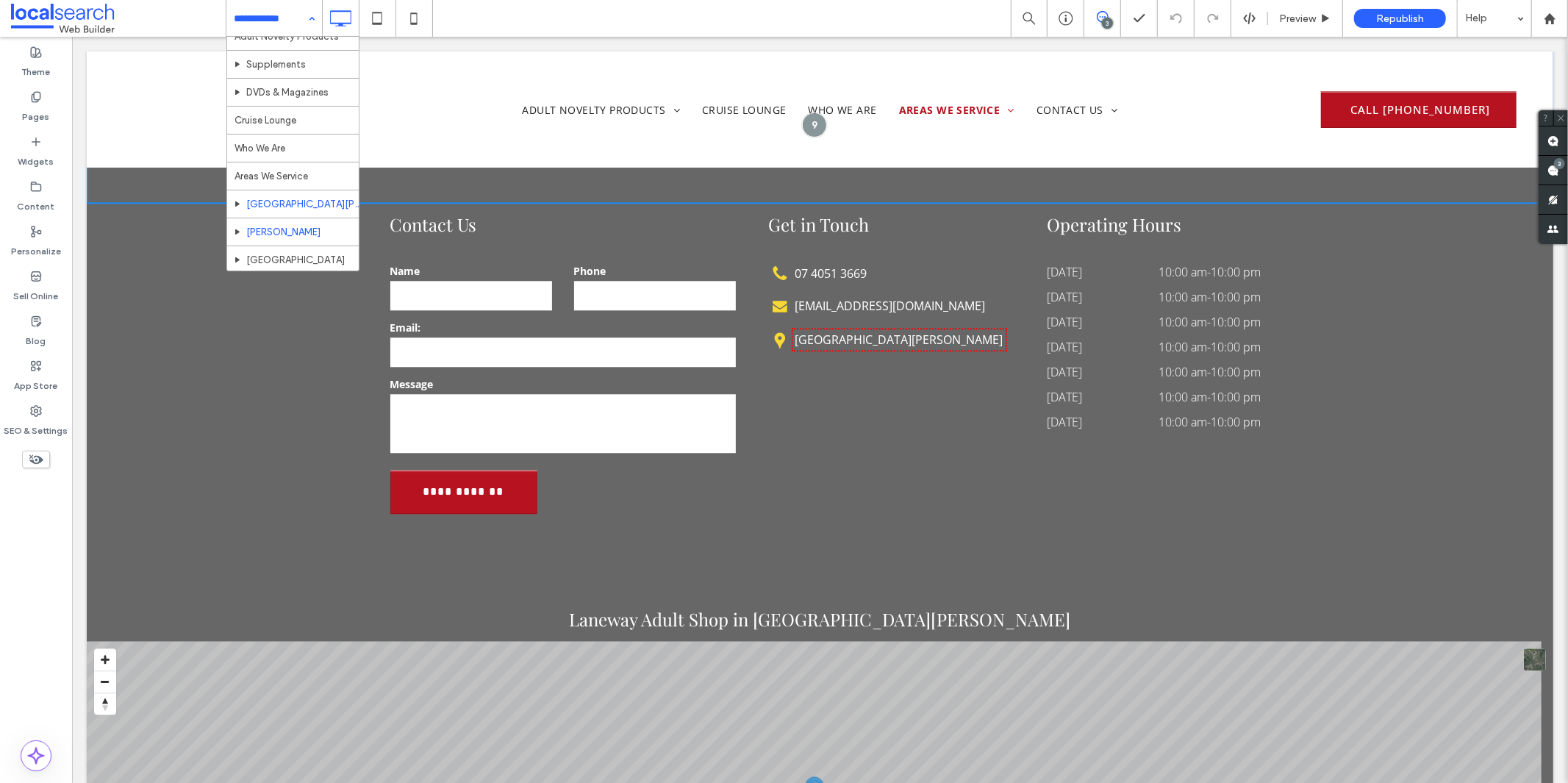
scroll to position [82, 0]
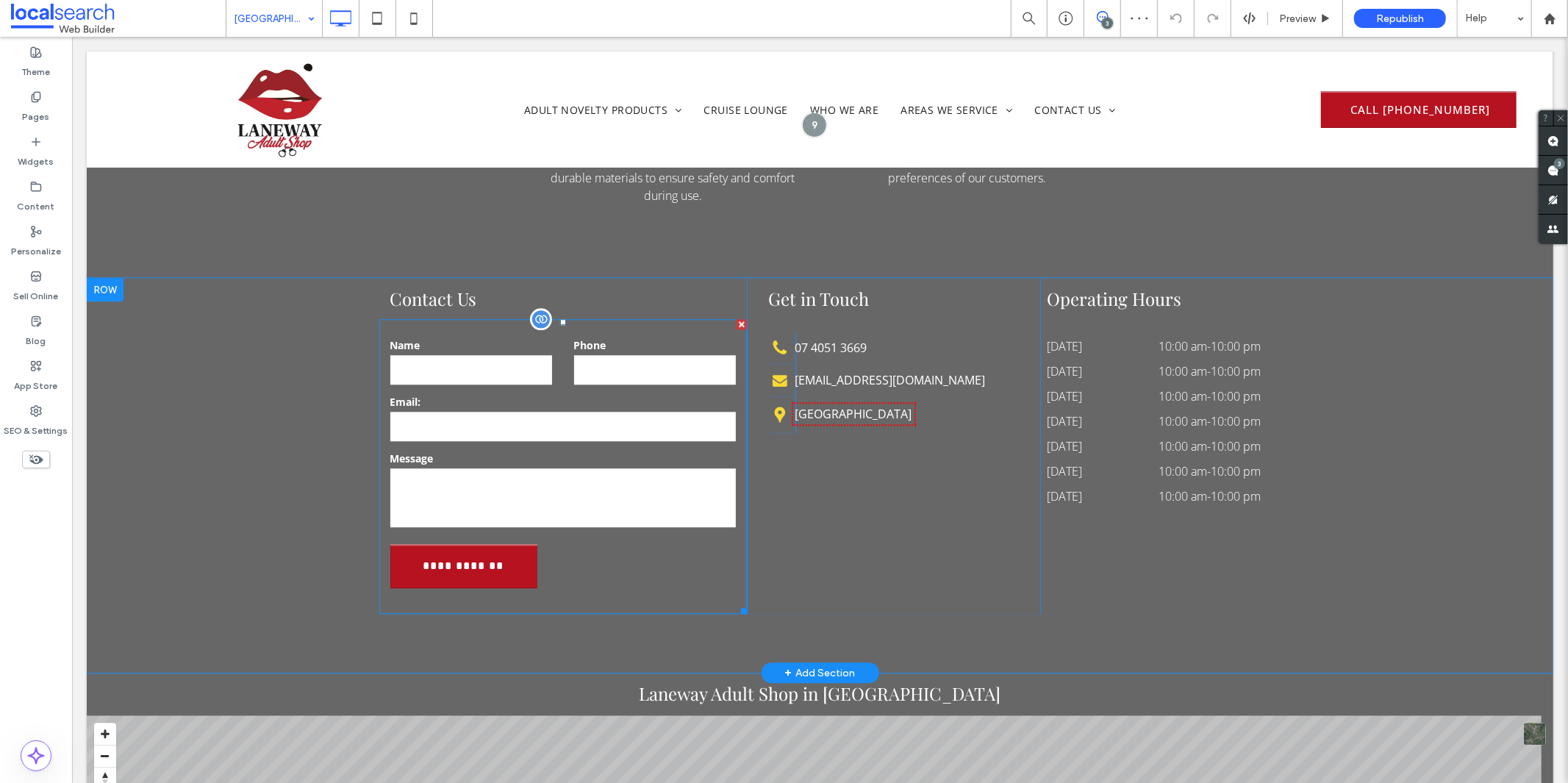
scroll to position [2858, 0]
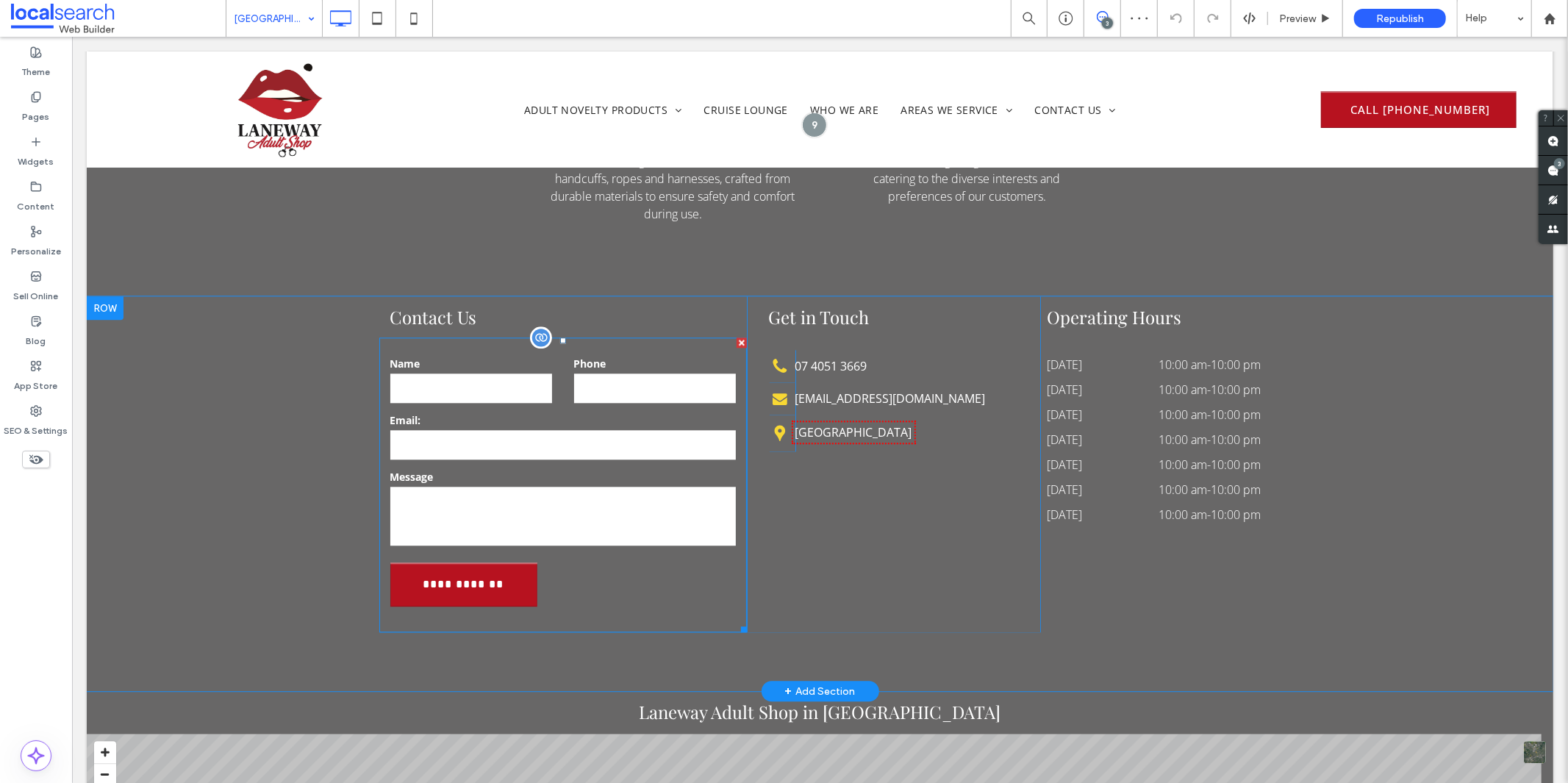
click at [516, 486] on textarea at bounding box center [562, 515] width 346 height 58
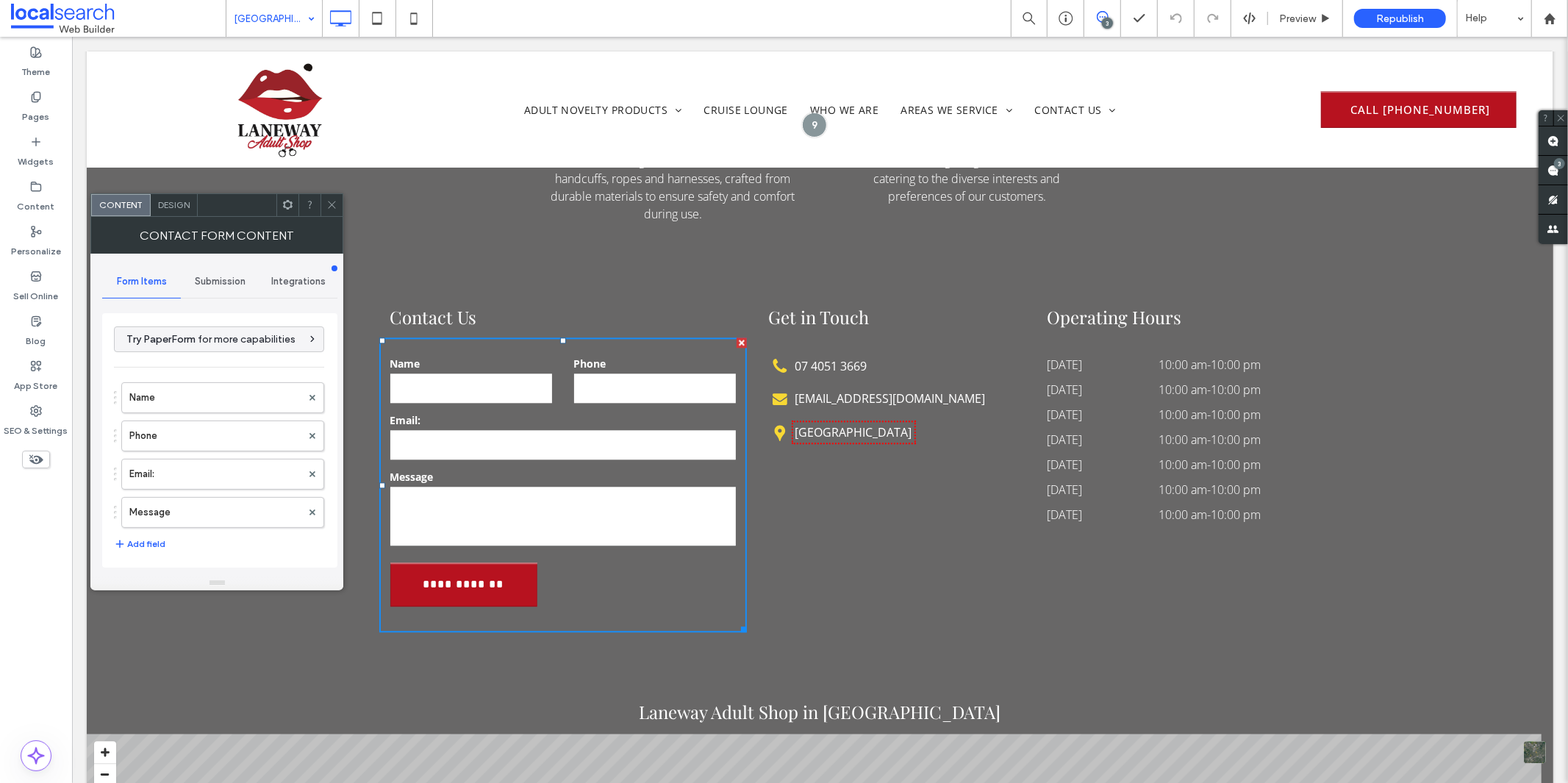
click at [217, 278] on span "Submission" at bounding box center [220, 282] width 51 height 11
click at [175, 215] on div "Design" at bounding box center [174, 204] width 47 height 22
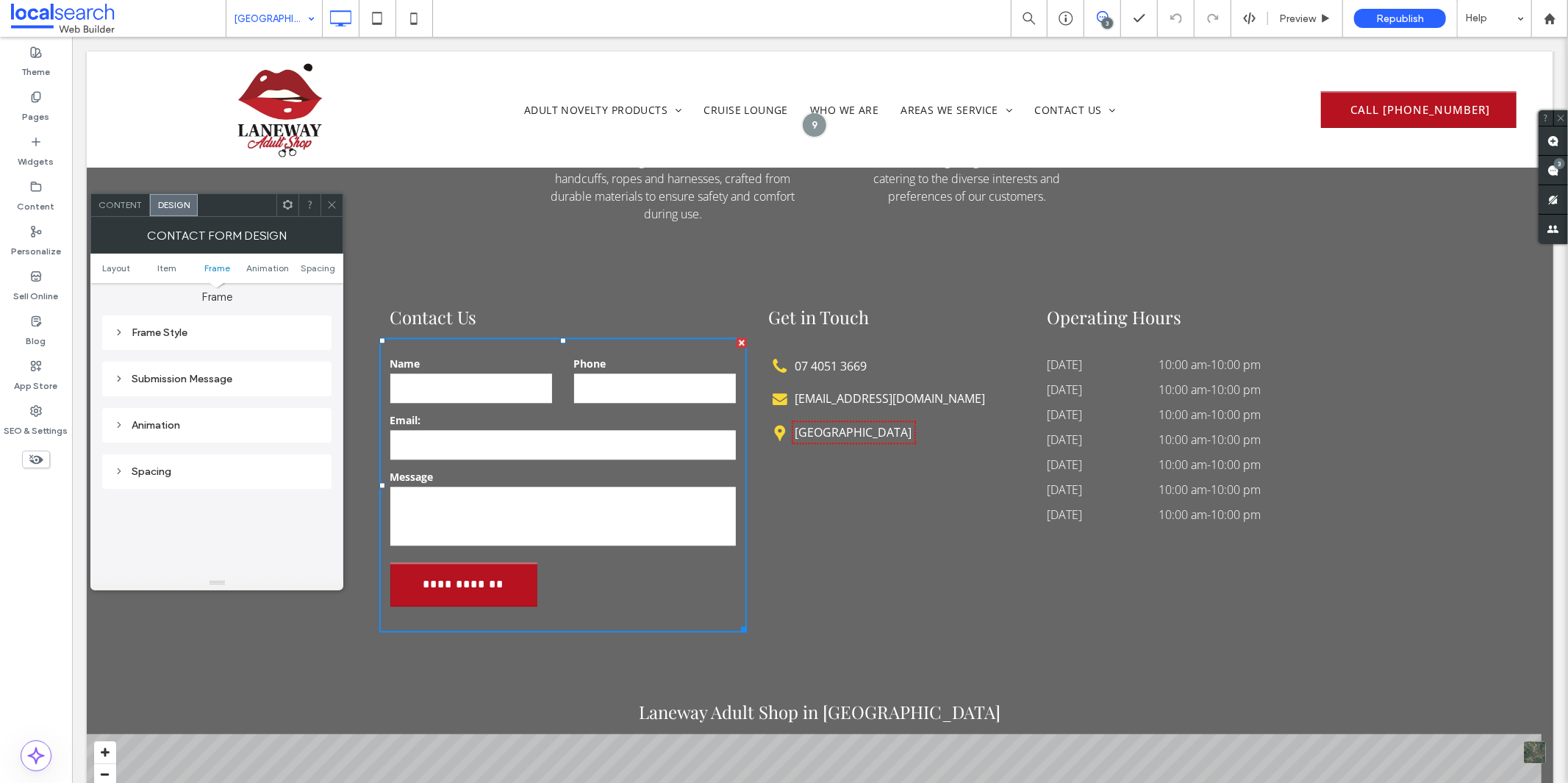
click at [188, 373] on div "Submission Message" at bounding box center [217, 379] width 205 height 12
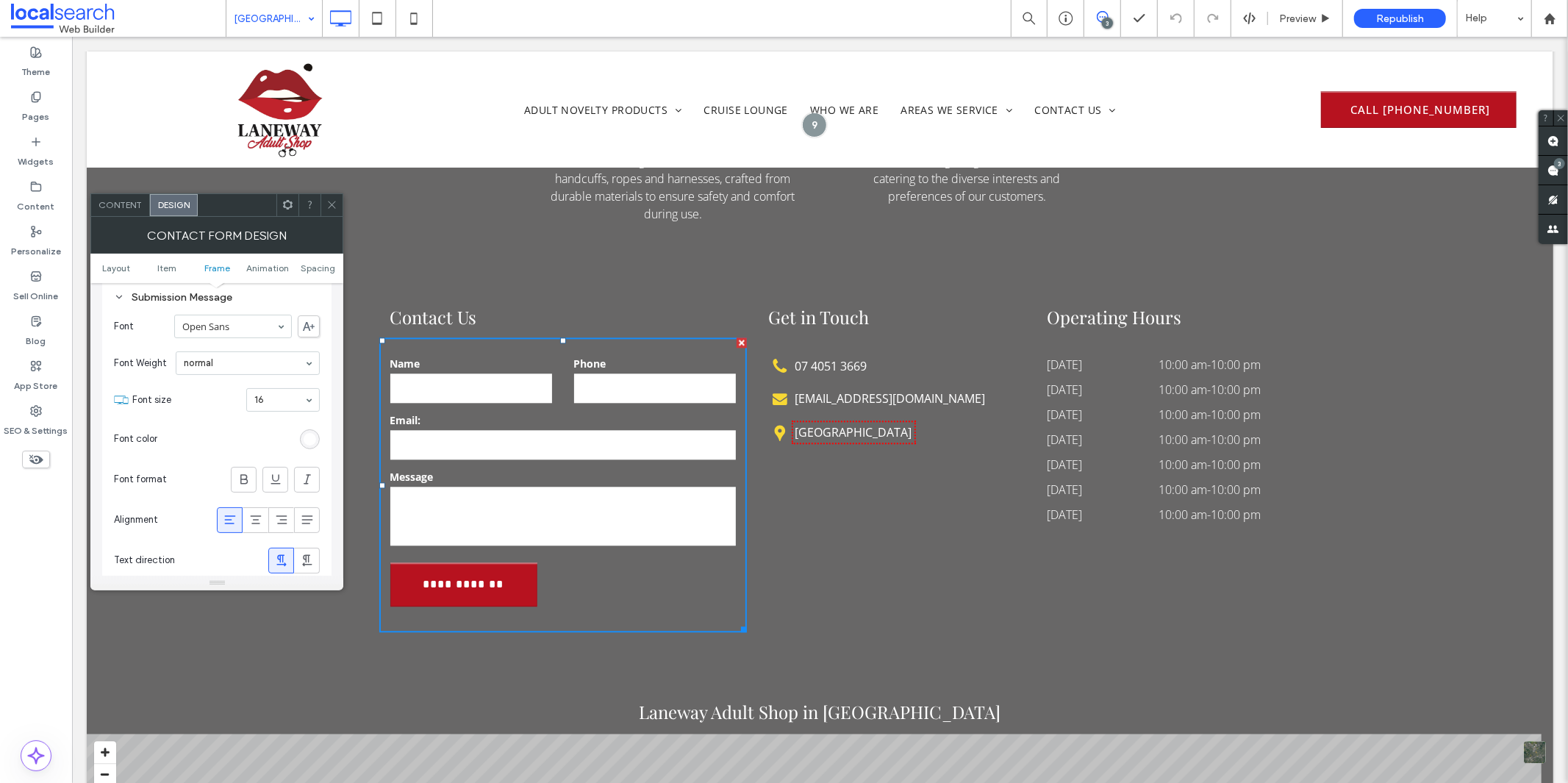
click at [306, 439] on div "rgb(255, 255, 255)" at bounding box center [309, 438] width 12 height 12
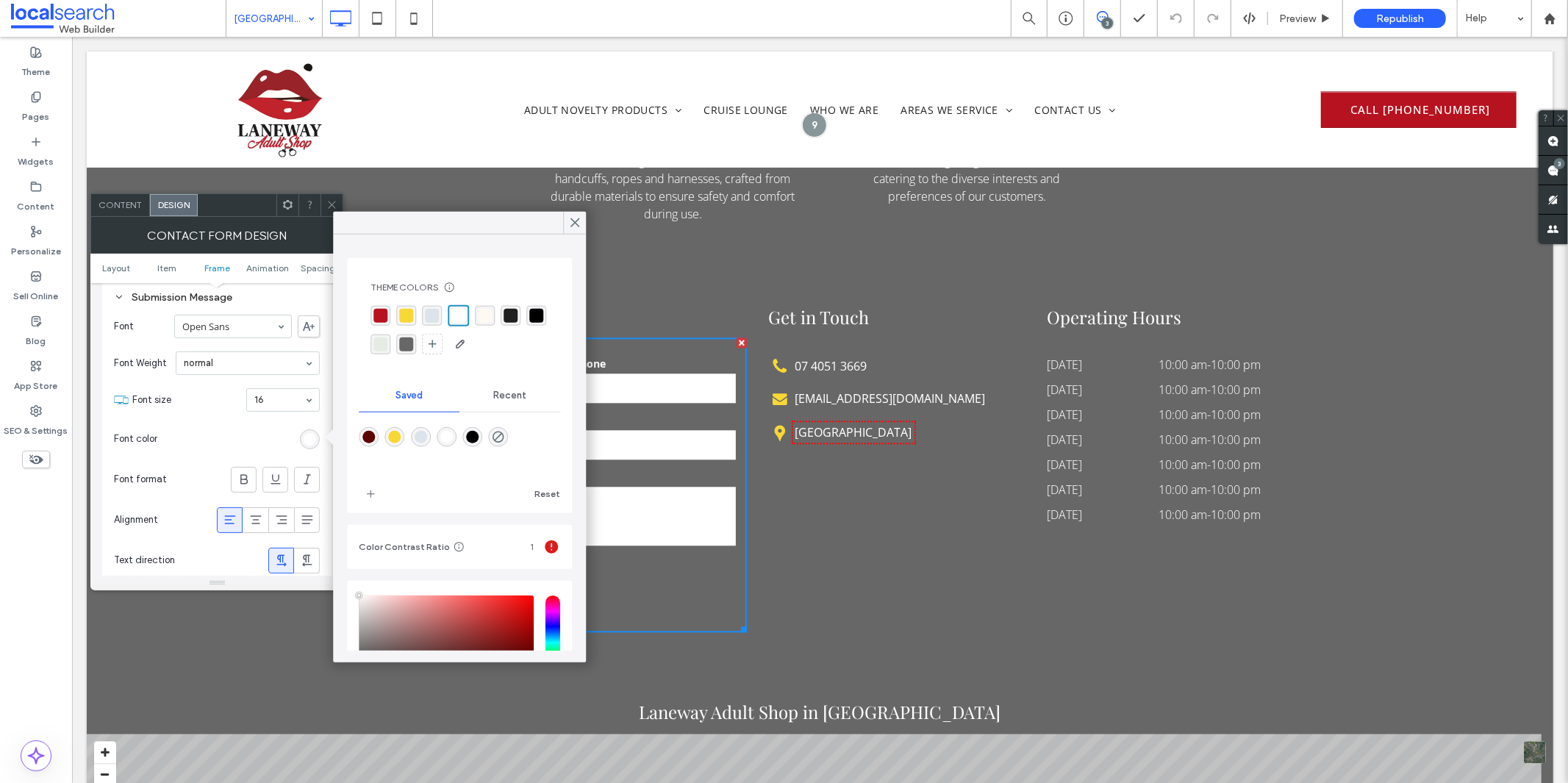
click at [463, 312] on div "rgba(255, 255, 255, 1)" at bounding box center [458, 316] width 14 height 14
click at [463, 313] on div "rgba(255, 255, 255, 1)" at bounding box center [458, 316] width 14 height 14
click at [334, 203] on use at bounding box center [333, 205] width 8 height 8
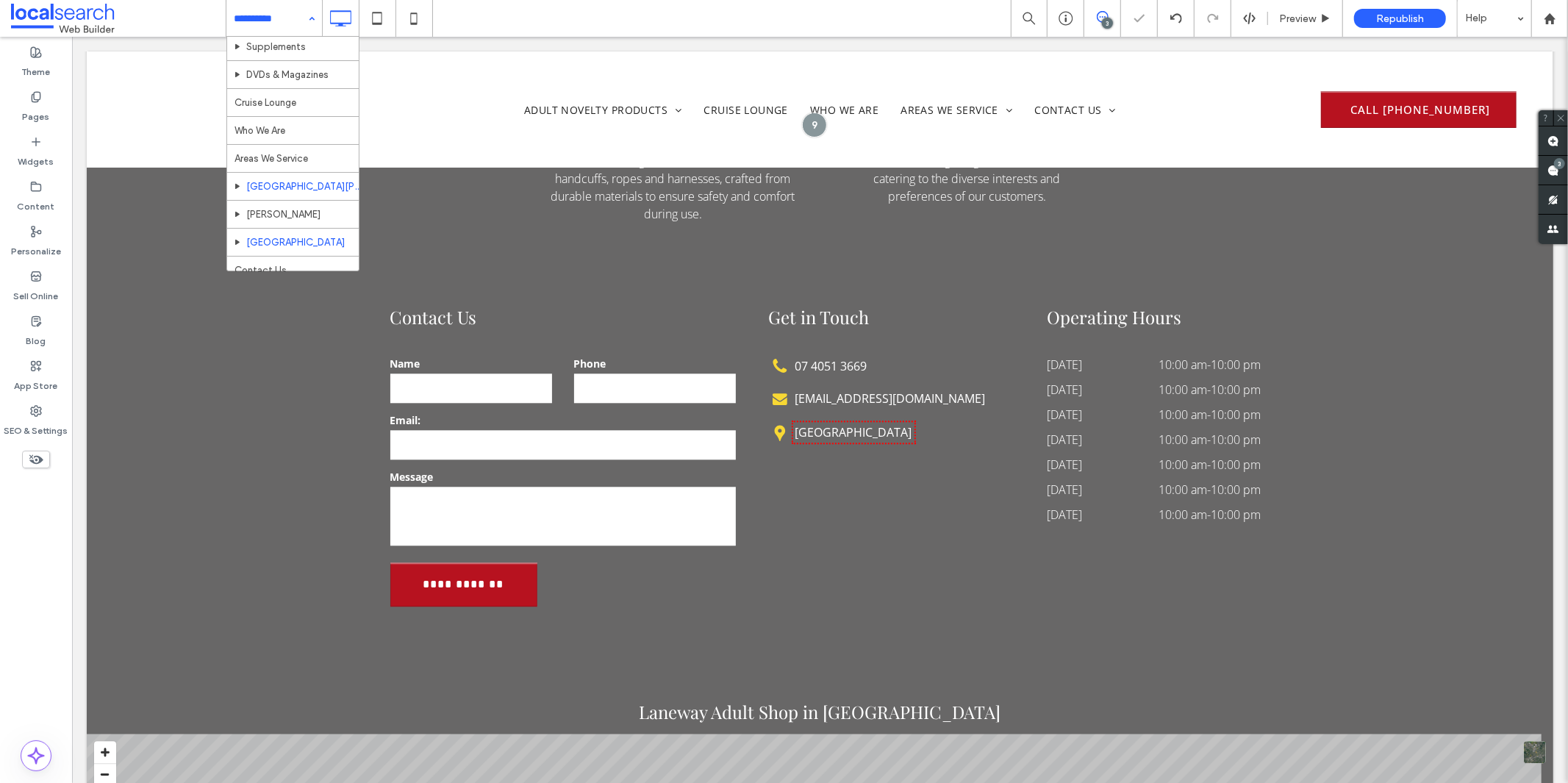
scroll to position [106, 0]
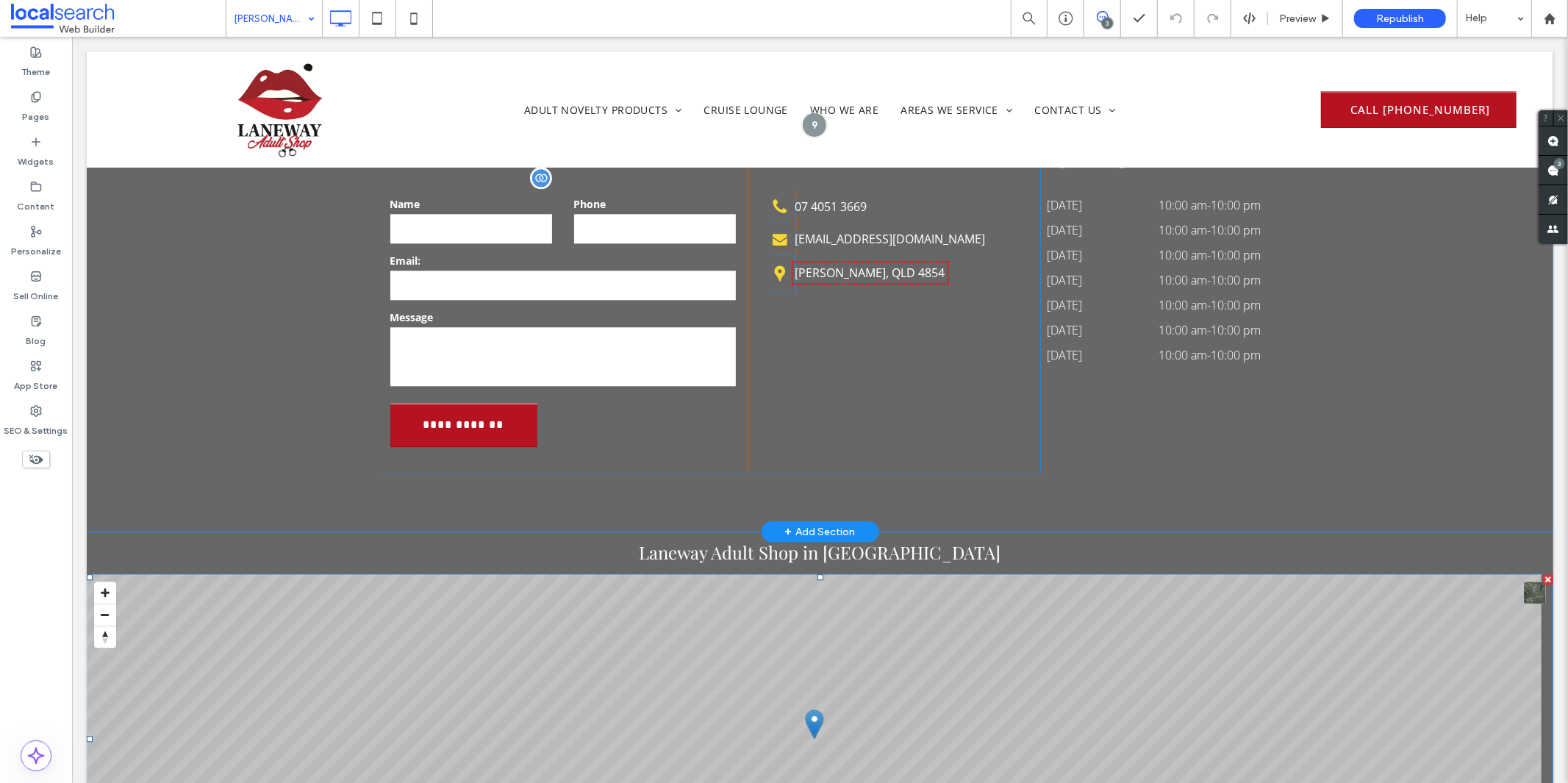
scroll to position [2858, 0]
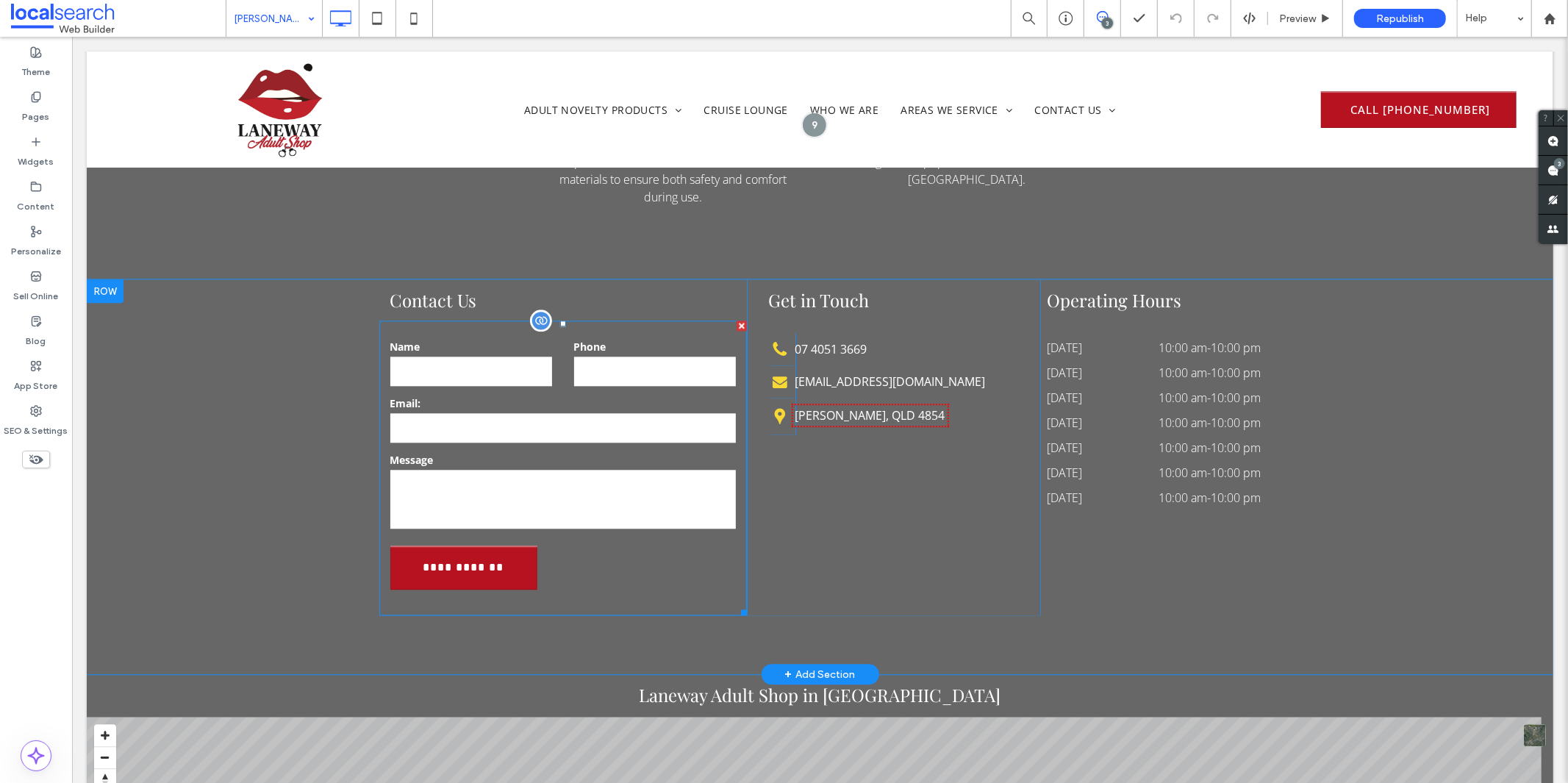
click at [600, 473] on textarea at bounding box center [562, 498] width 346 height 58
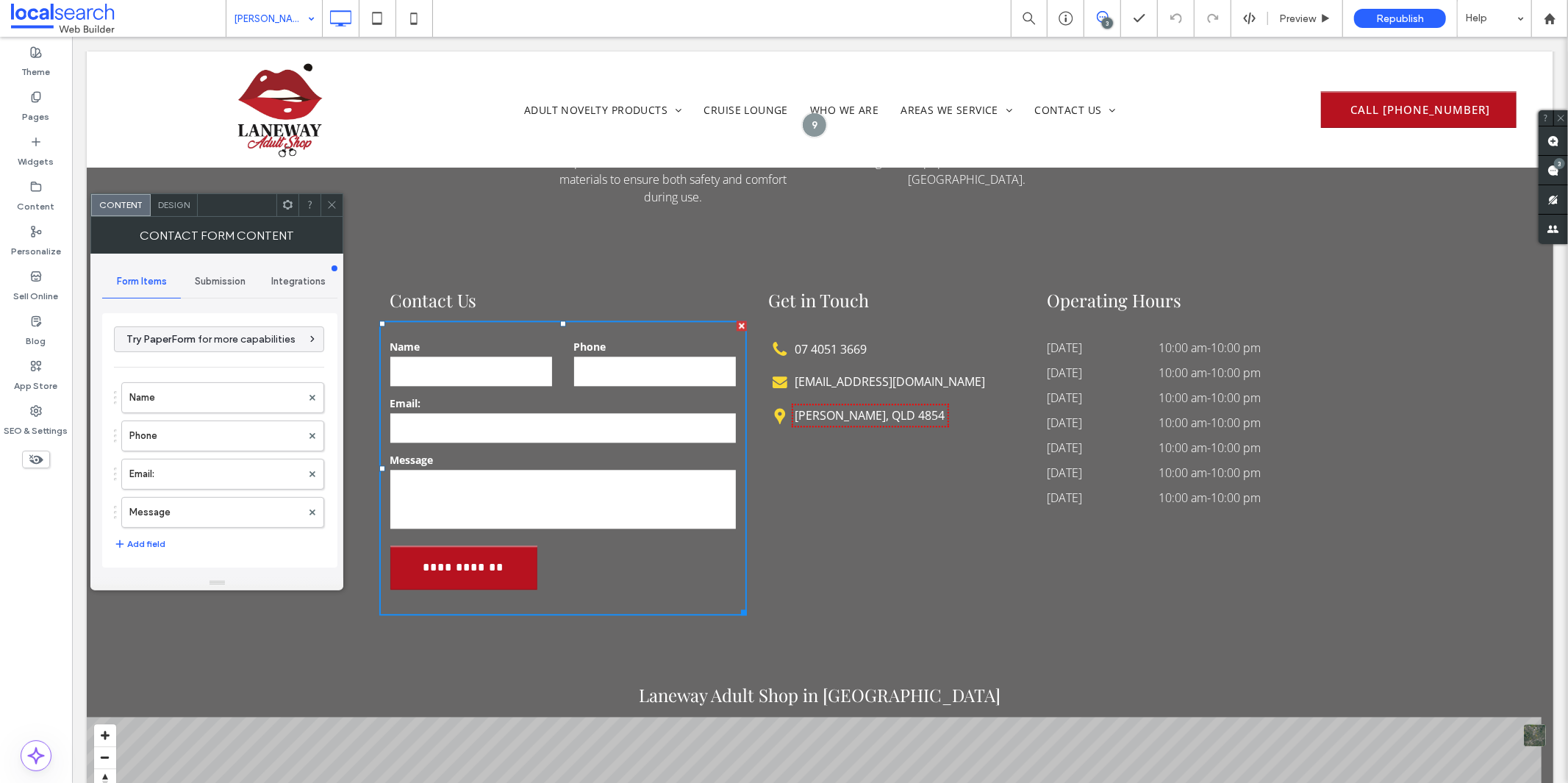
click at [175, 200] on span "Design" at bounding box center [174, 204] width 32 height 11
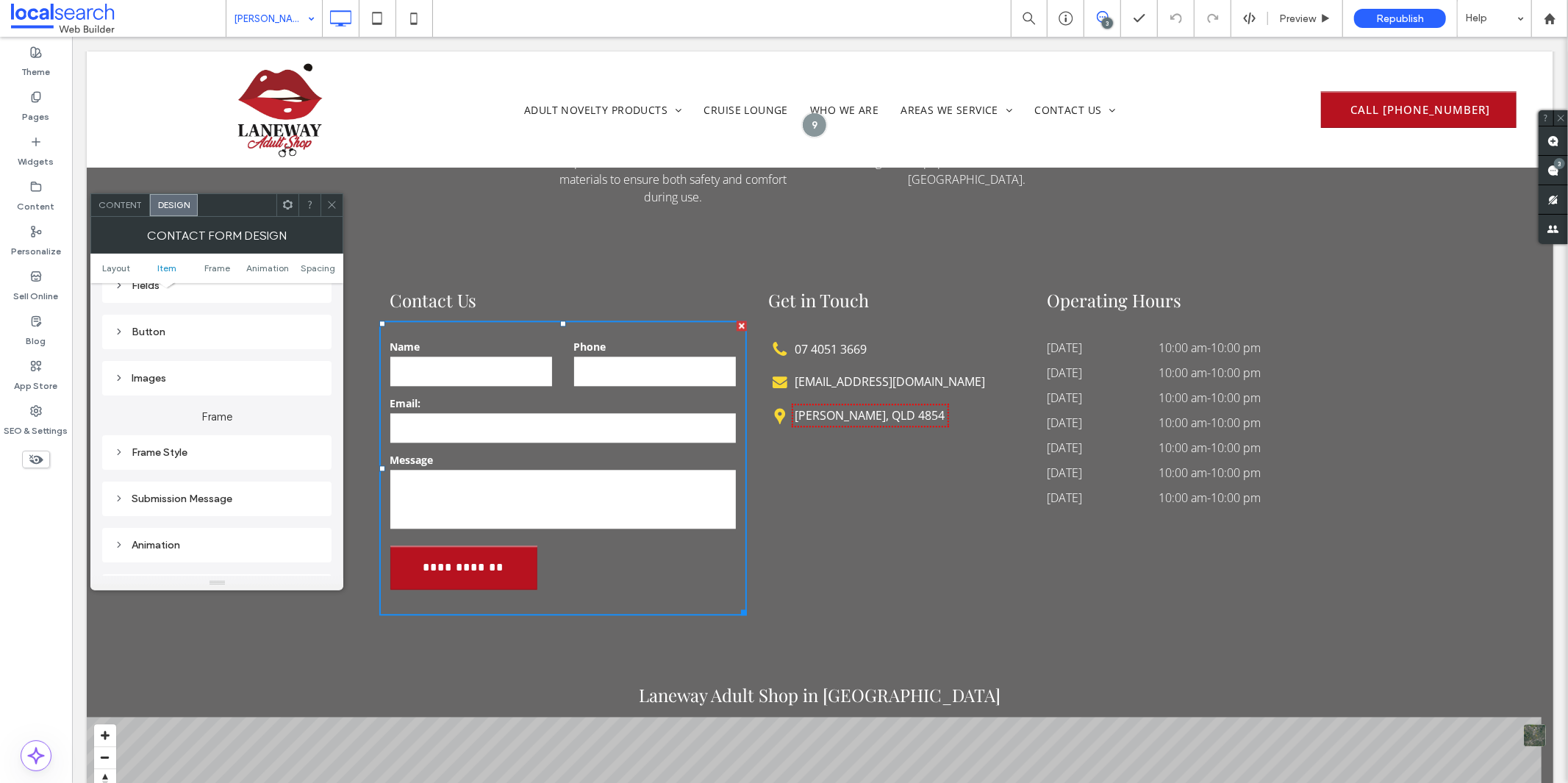
scroll to position [326, 0]
click at [208, 456] on div "Submission Message" at bounding box center [217, 460] width 205 height 12
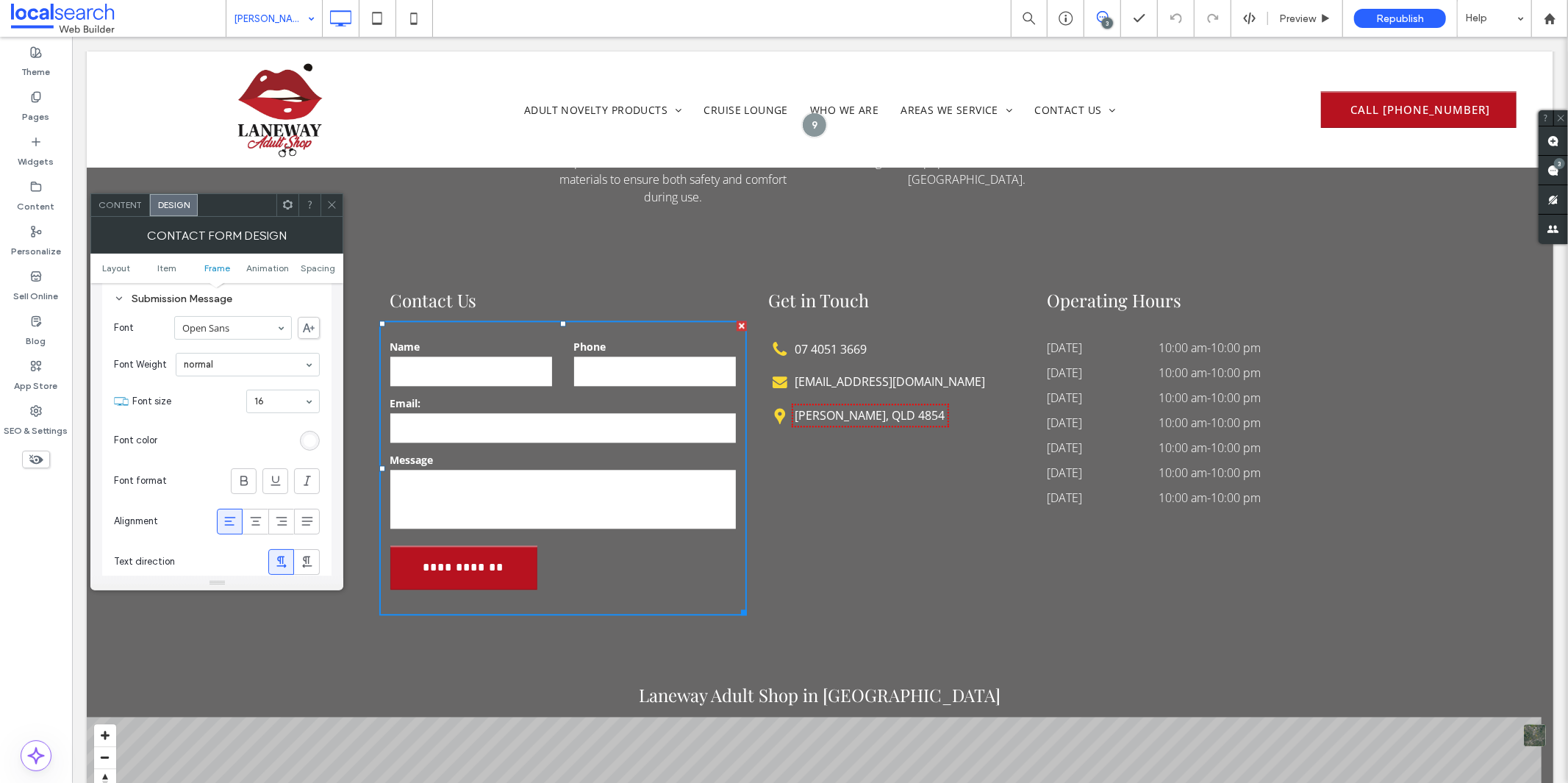
scroll to position [490, 0]
click at [302, 432] on div "rgb(255, 255, 255)" at bounding box center [309, 439] width 20 height 20
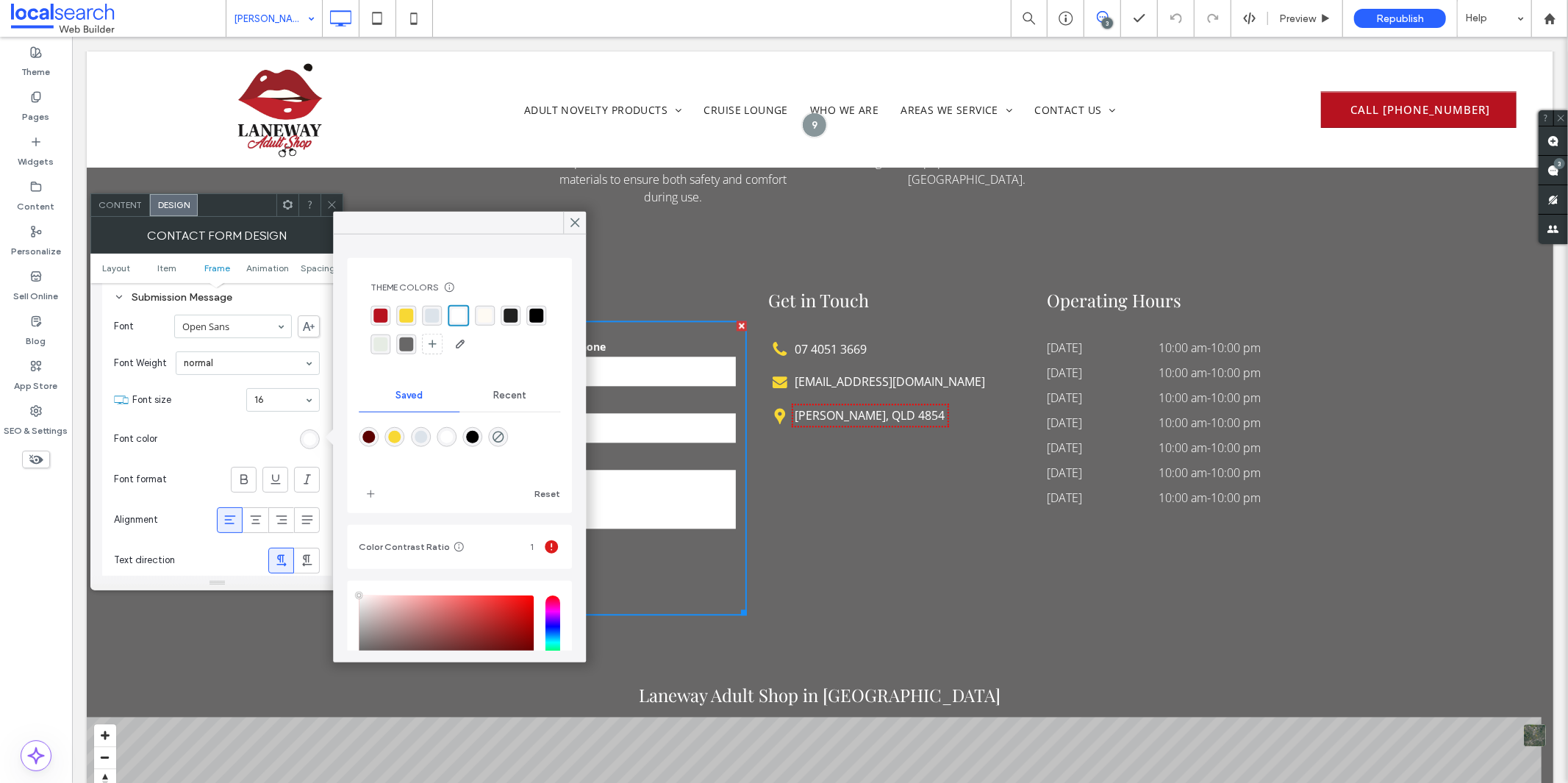
click at [453, 313] on div "rgba(255, 255, 255, 1)" at bounding box center [458, 316] width 14 height 14
click at [333, 206] on icon at bounding box center [332, 204] width 11 height 11
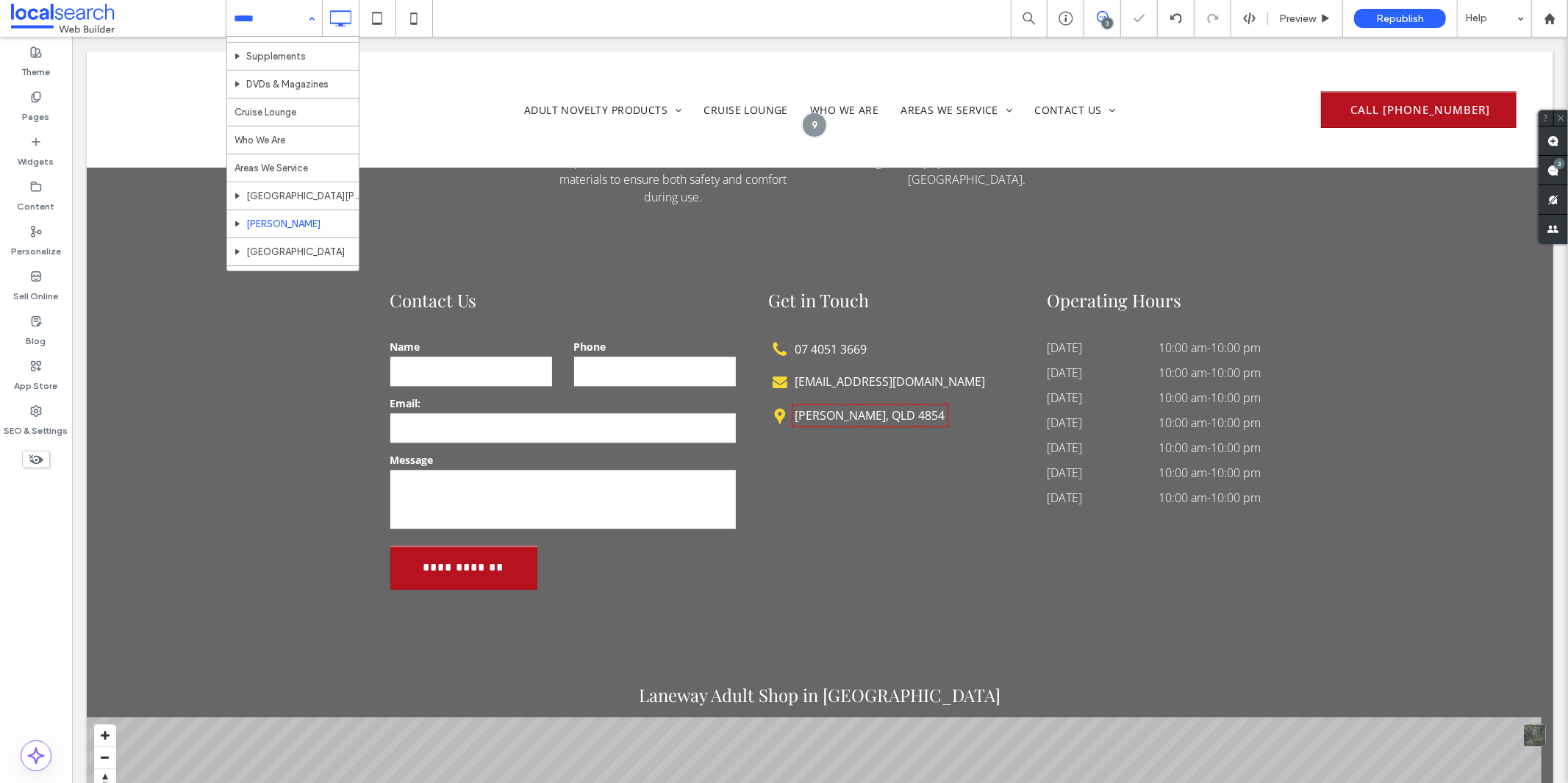
scroll to position [106, 0]
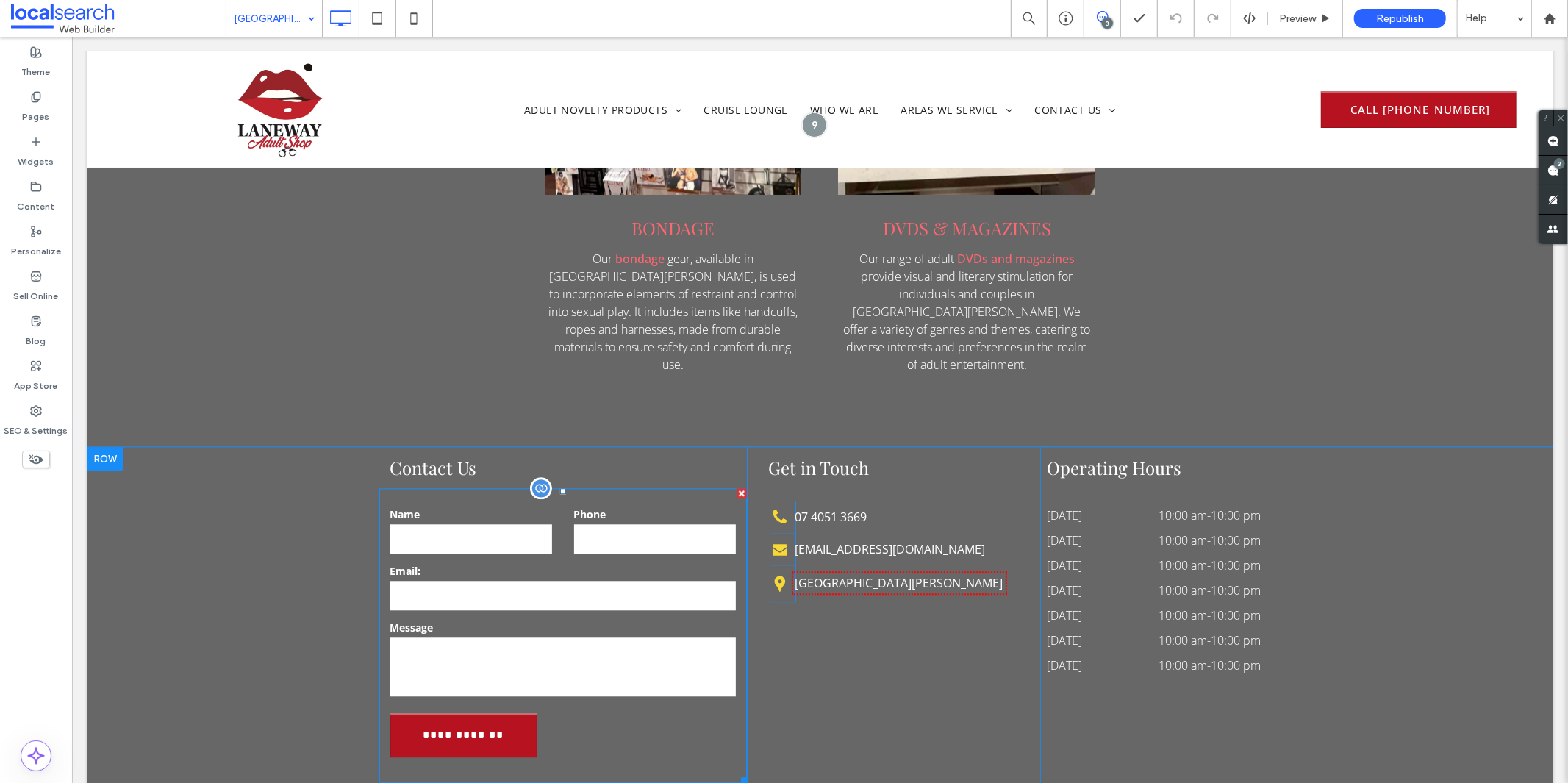
scroll to position [2776, 0]
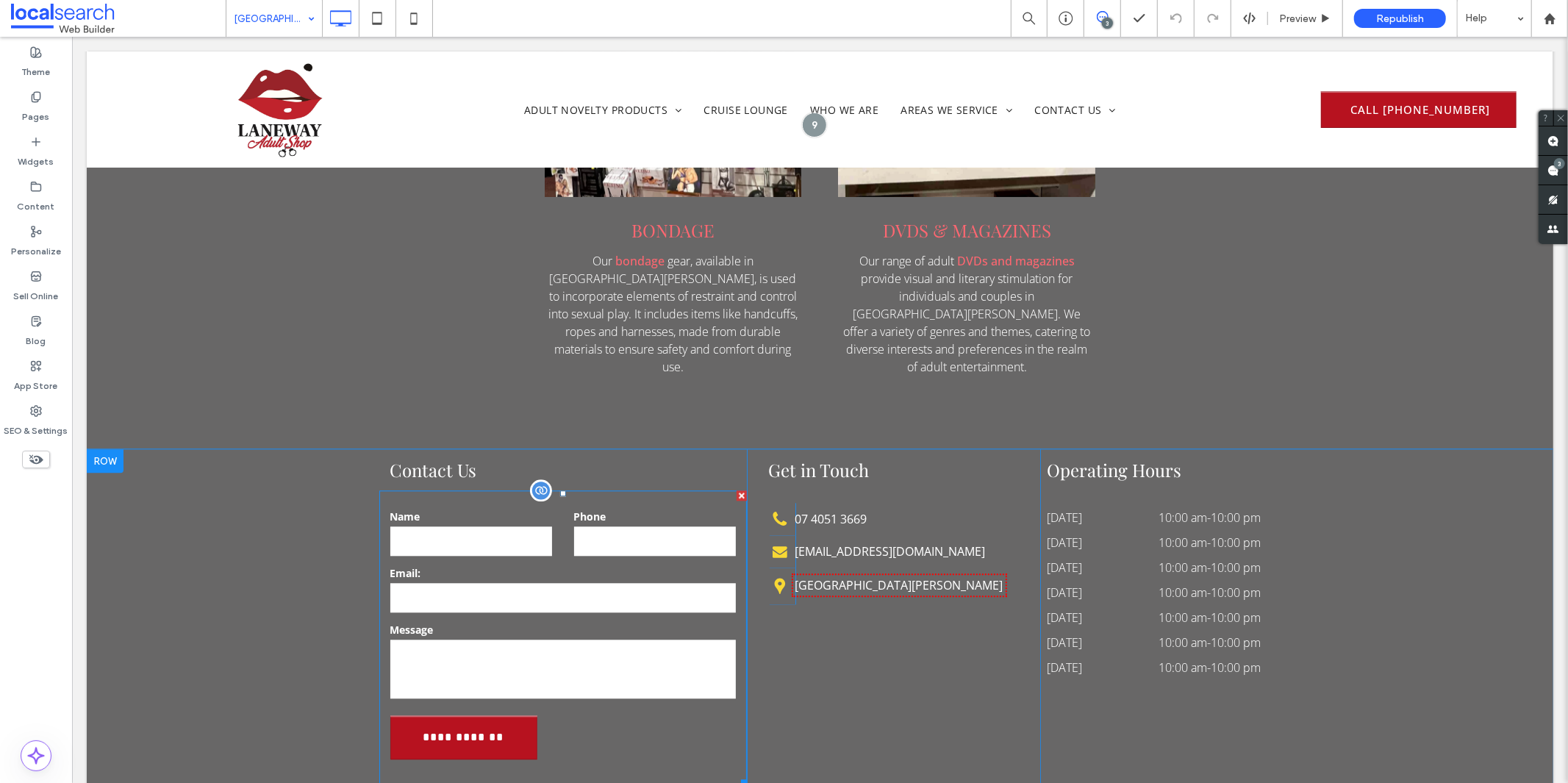
click at [573, 564] on label "Email:" at bounding box center [562, 572] width 346 height 15
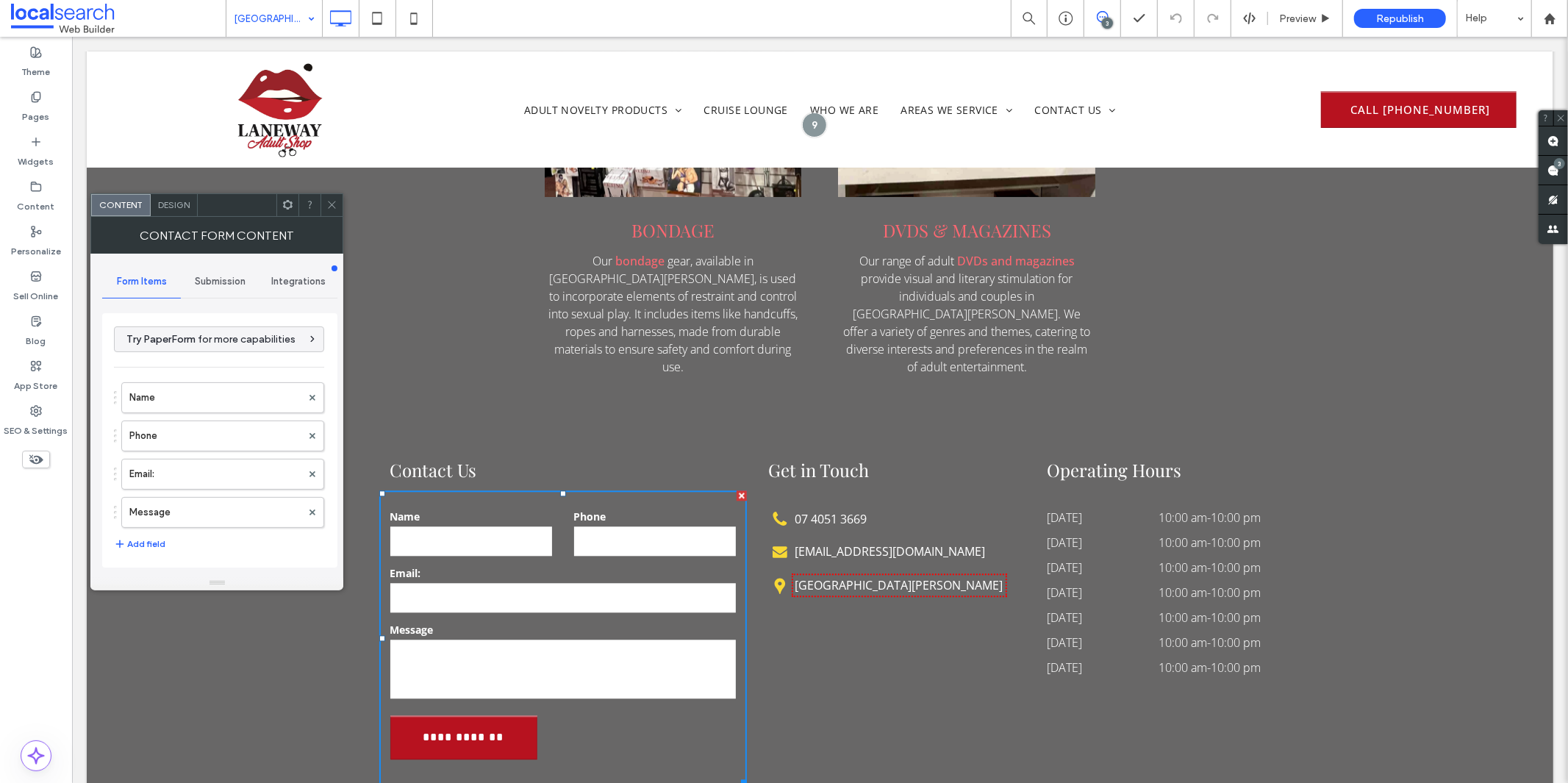
click at [186, 204] on span "Design" at bounding box center [174, 204] width 32 height 11
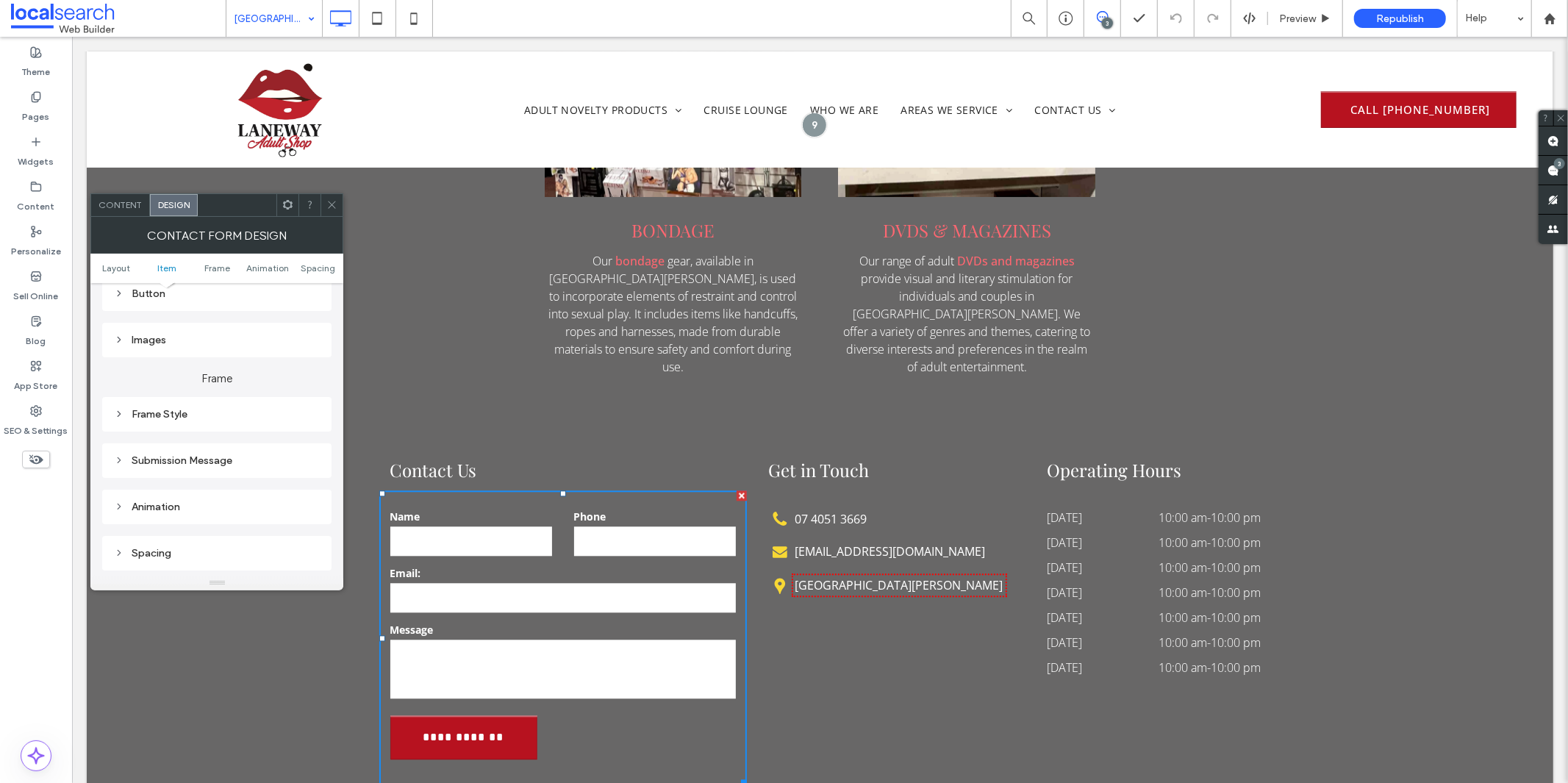
click at [205, 456] on div "Submission Message" at bounding box center [217, 460] width 205 height 12
click at [307, 514] on div "rgb(255, 255, 255)" at bounding box center [309, 520] width 12 height 12
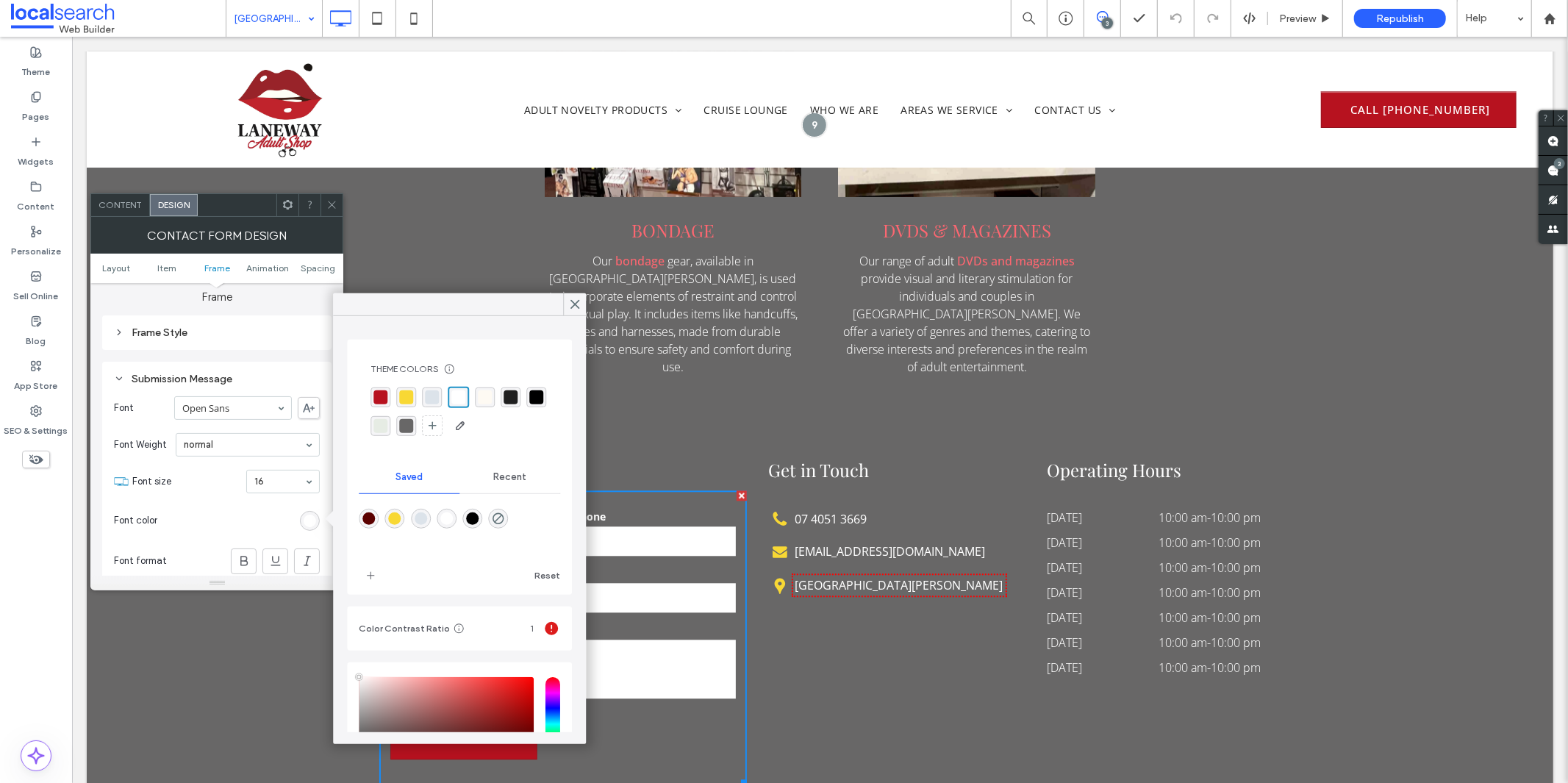
click at [457, 400] on div "rgba(255, 255, 255, 1)" at bounding box center [458, 397] width 14 height 14
click at [339, 200] on div at bounding box center [331, 204] width 22 height 22
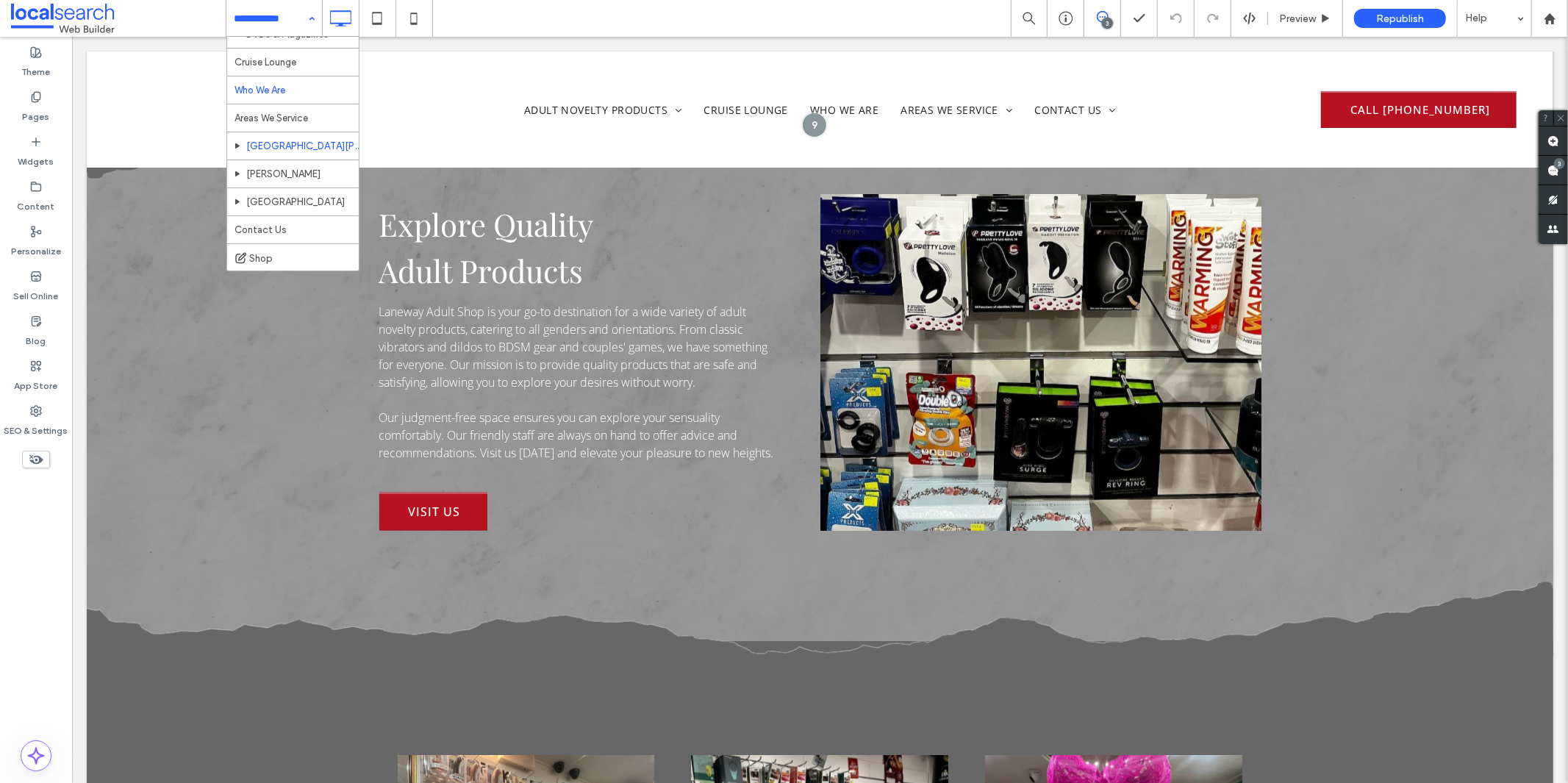
scroll to position [106, 0]
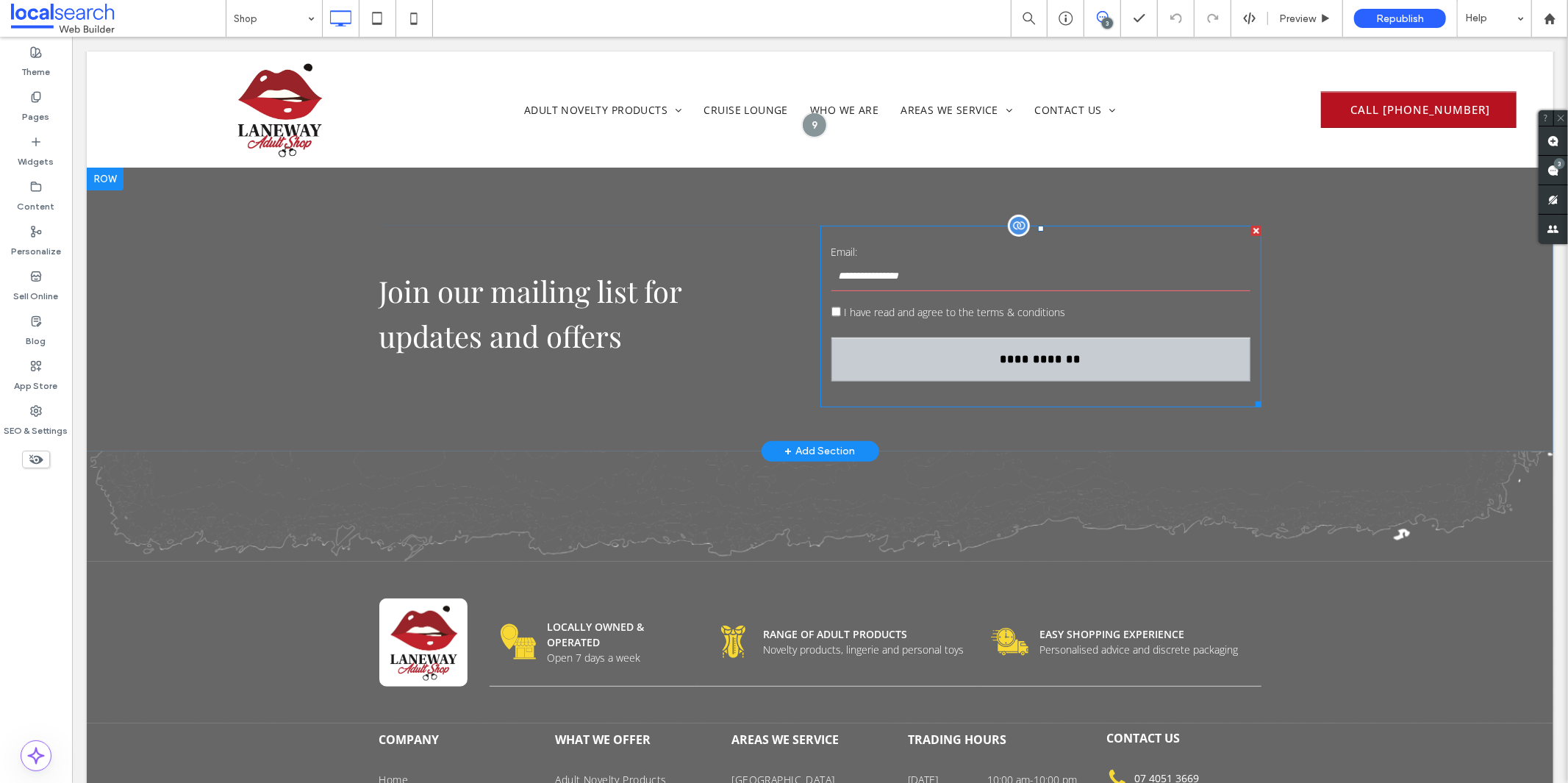
scroll to position [383, 0]
